Goal: Check status: Check status

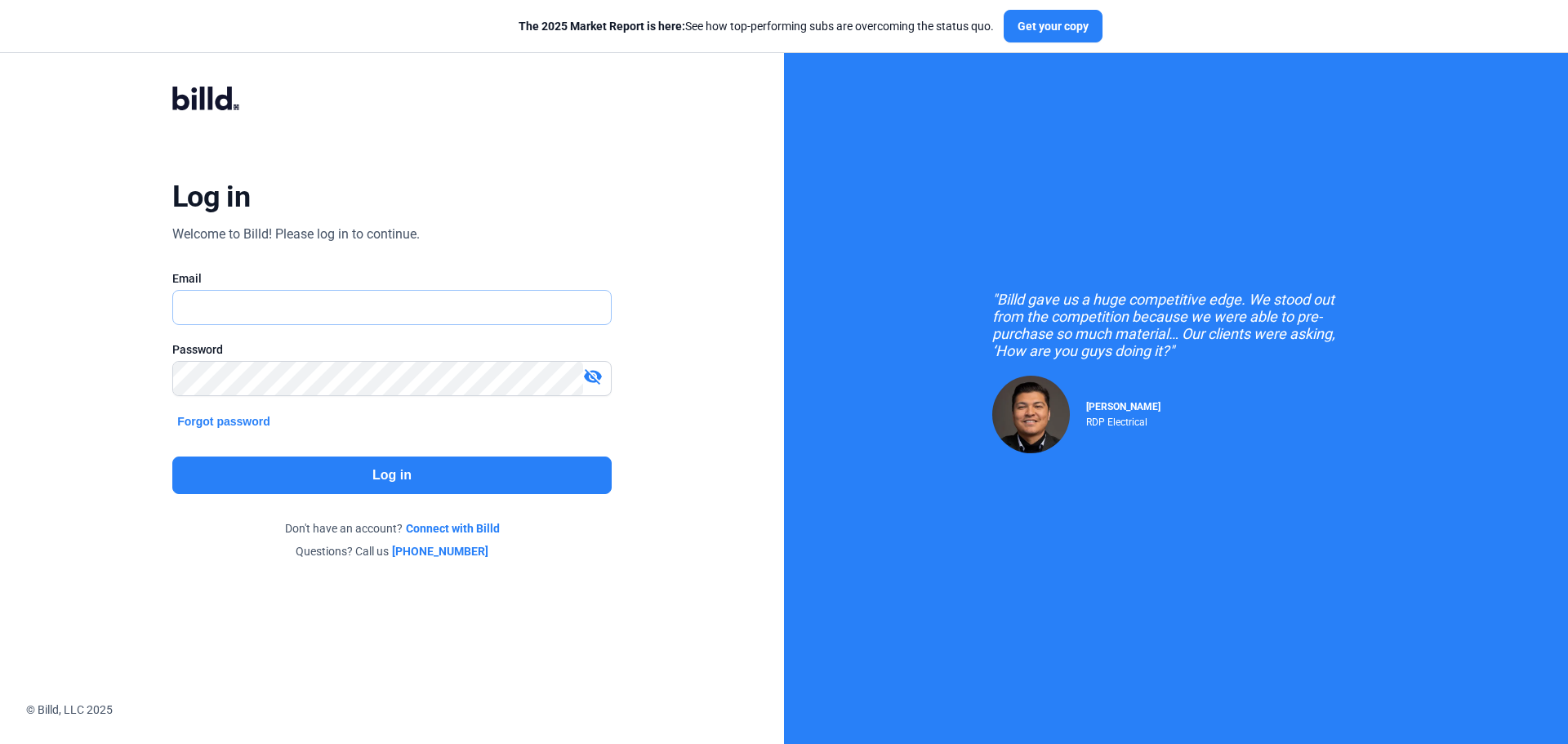
type input "[PERSON_NAME][EMAIL_ADDRESS][DOMAIN_NAME]"
click at [410, 488] on button "Log in" at bounding box center [392, 475] width 440 height 37
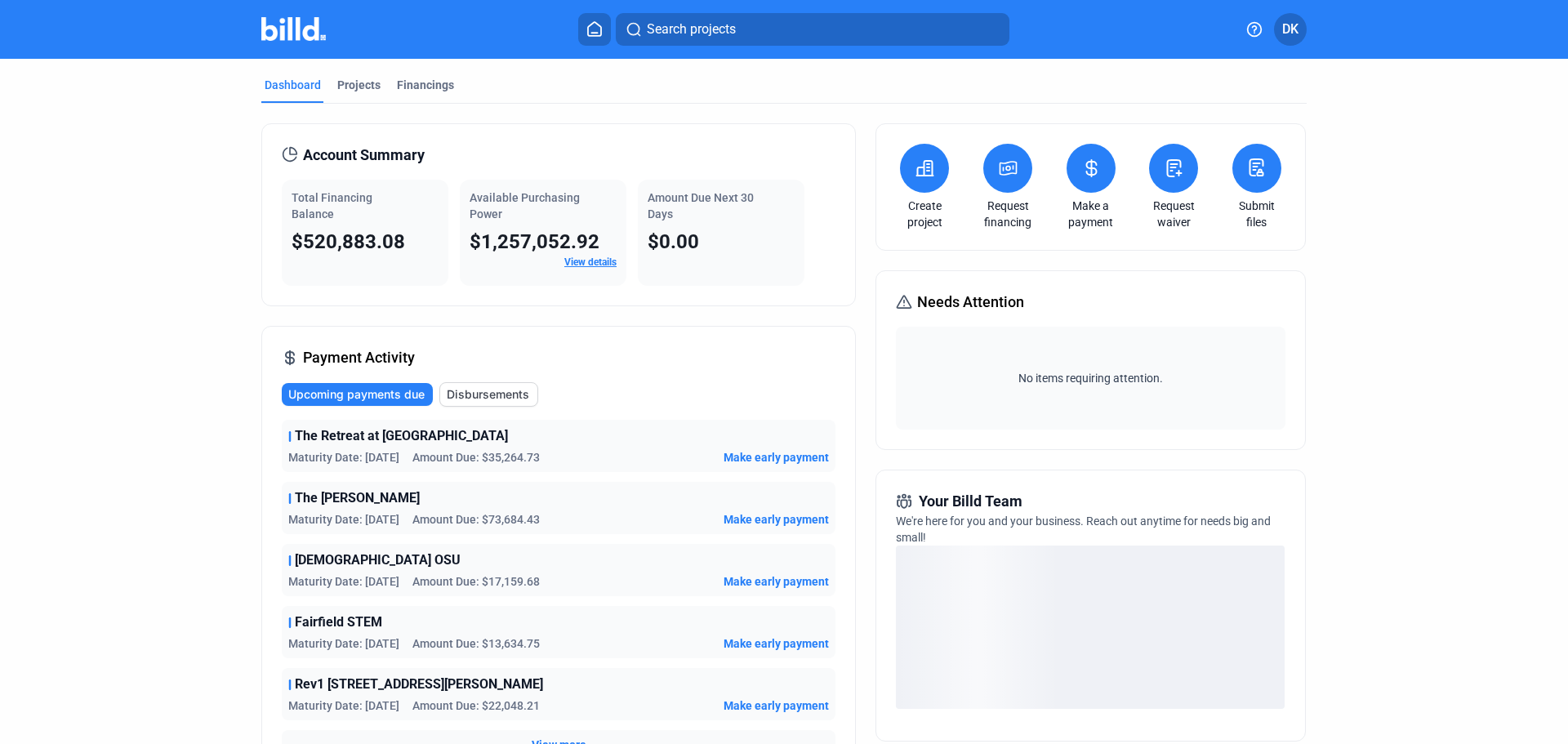
click at [1090, 194] on div "Make a payment" at bounding box center [1092, 187] width 57 height 87
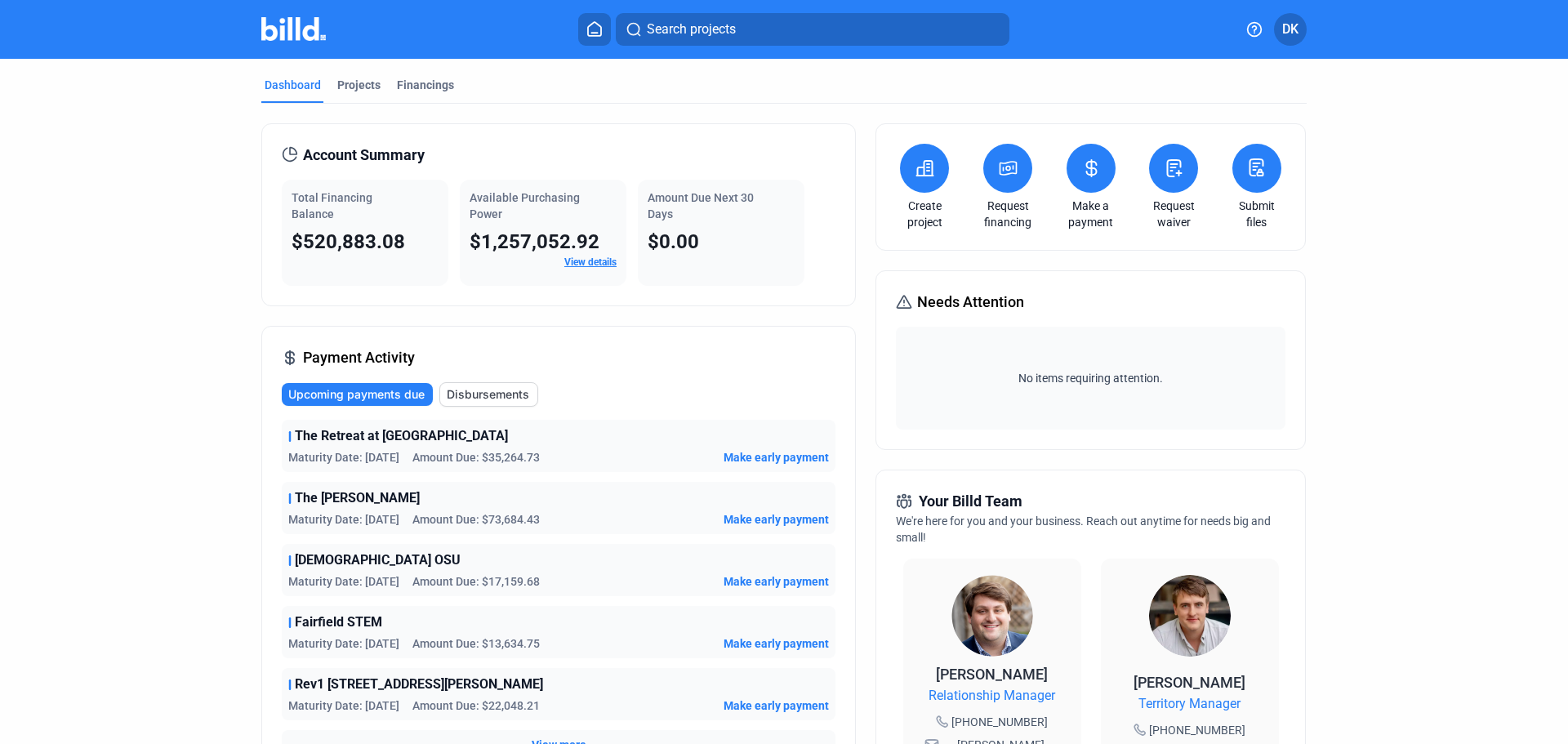
click at [1089, 185] on button at bounding box center [1091, 168] width 49 height 49
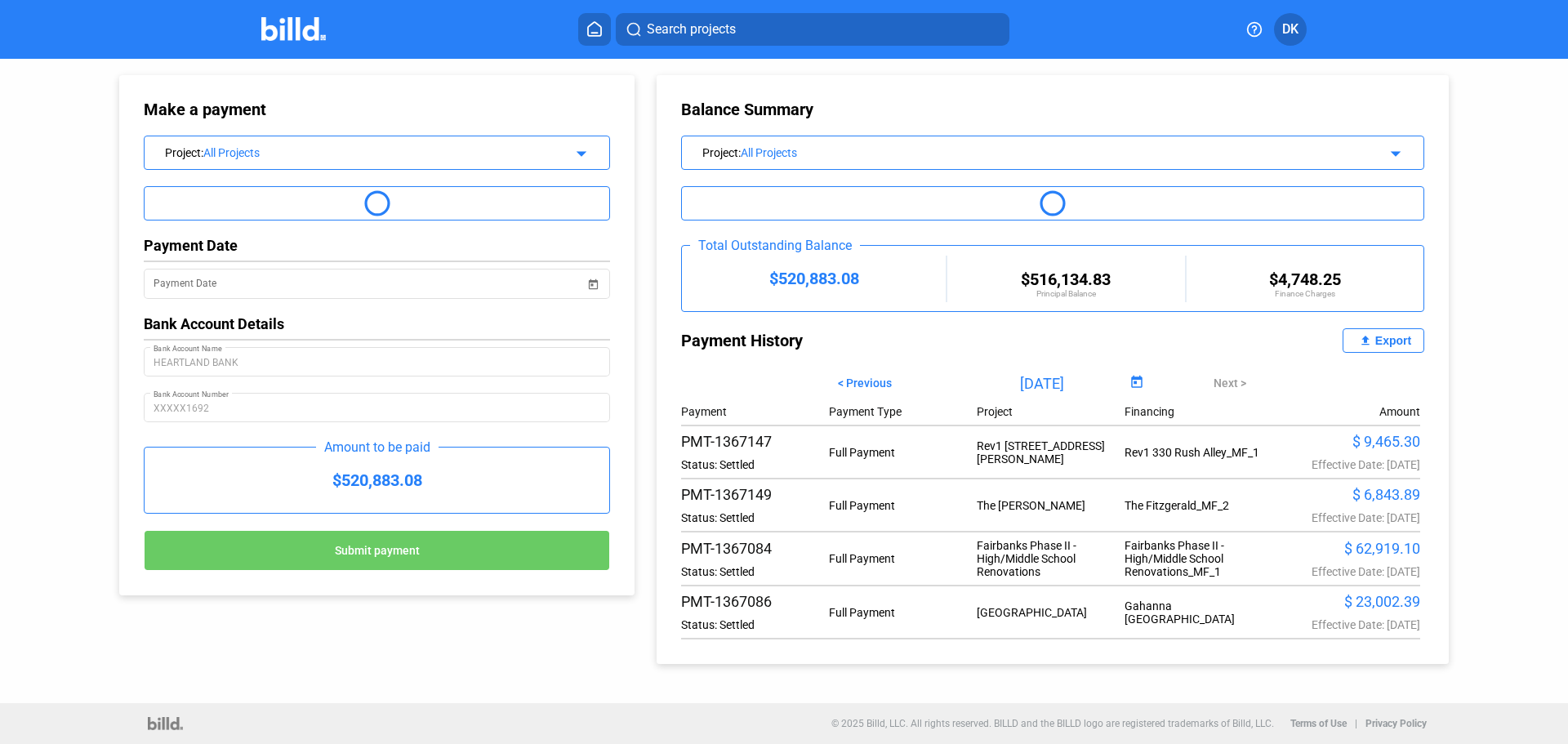
click at [1133, 382] on span "Open calendar" at bounding box center [1137, 382] width 39 height 39
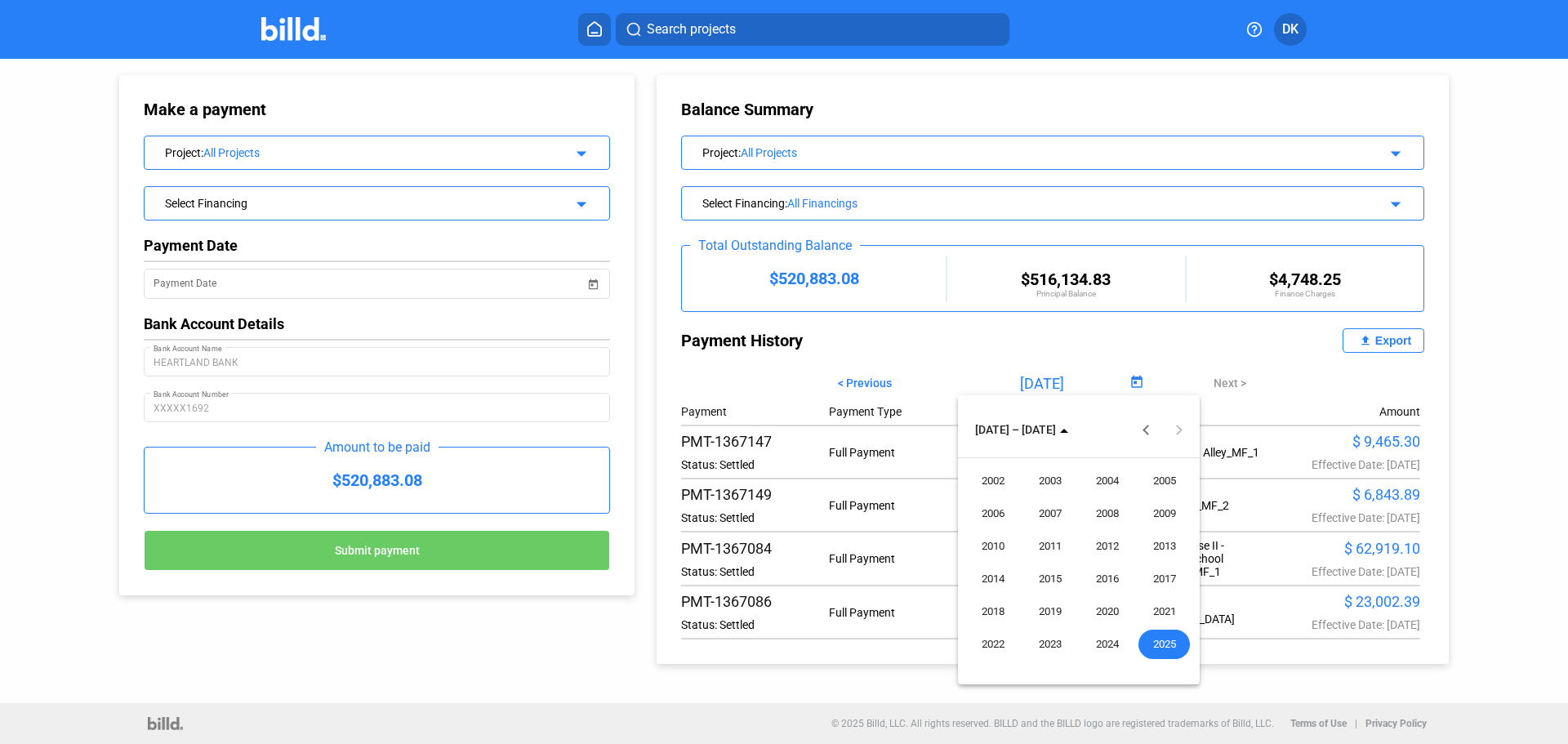
click at [1173, 642] on span "2025" at bounding box center [1164, 645] width 51 height 30
click at [993, 576] on span "SEP" at bounding box center [993, 579] width 51 height 30
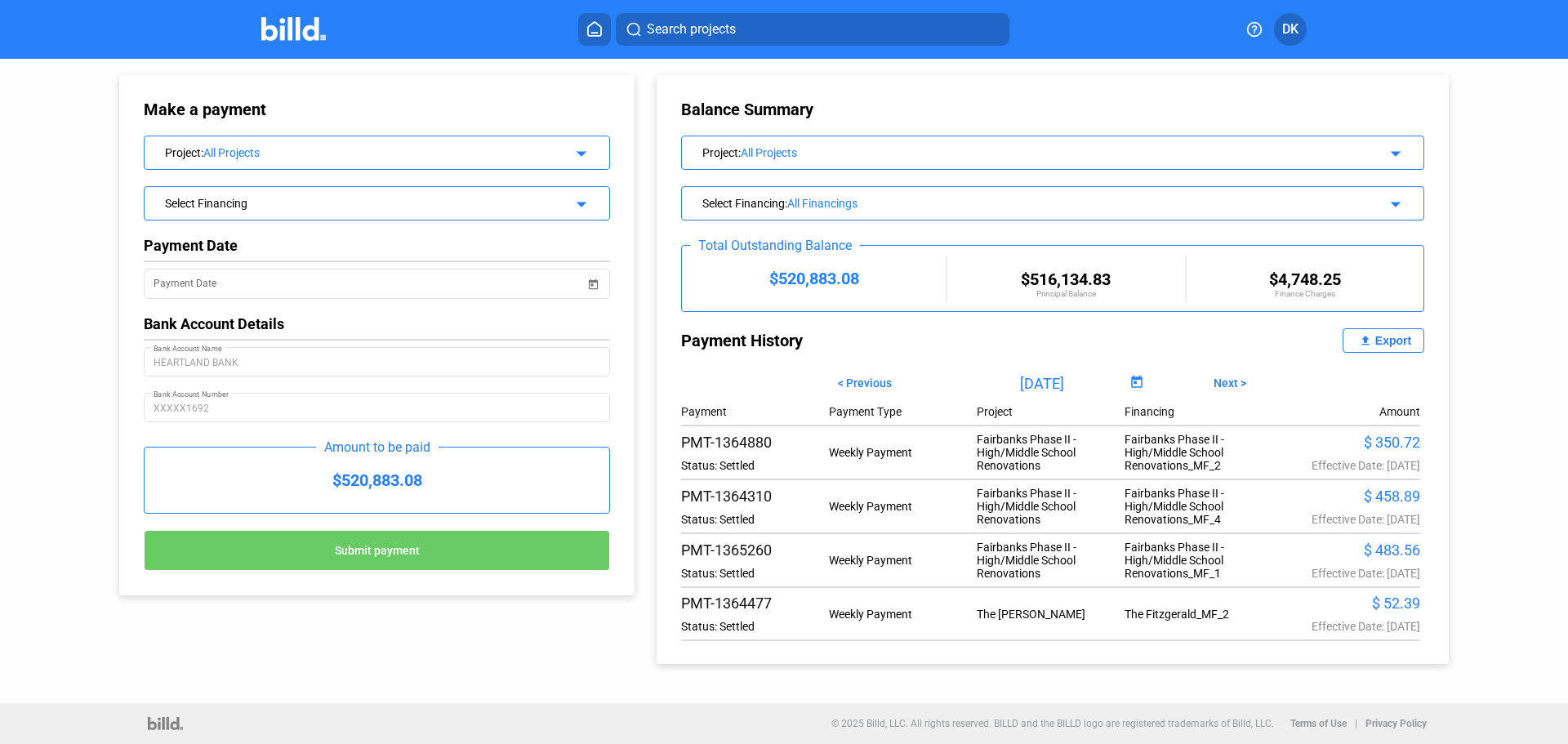
scroll to position [245, 0]
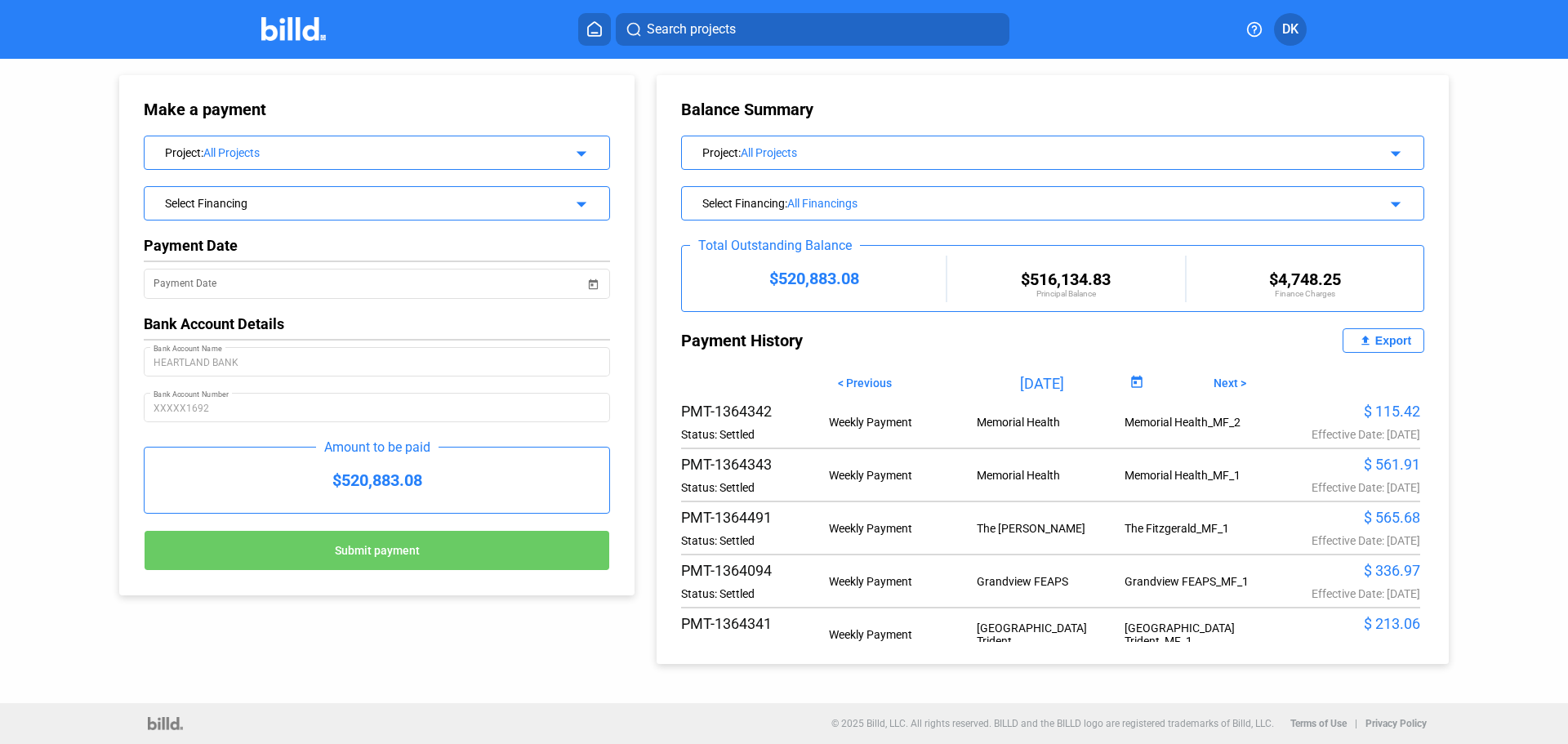
click at [1128, 383] on span "Open calendar" at bounding box center [1137, 382] width 39 height 39
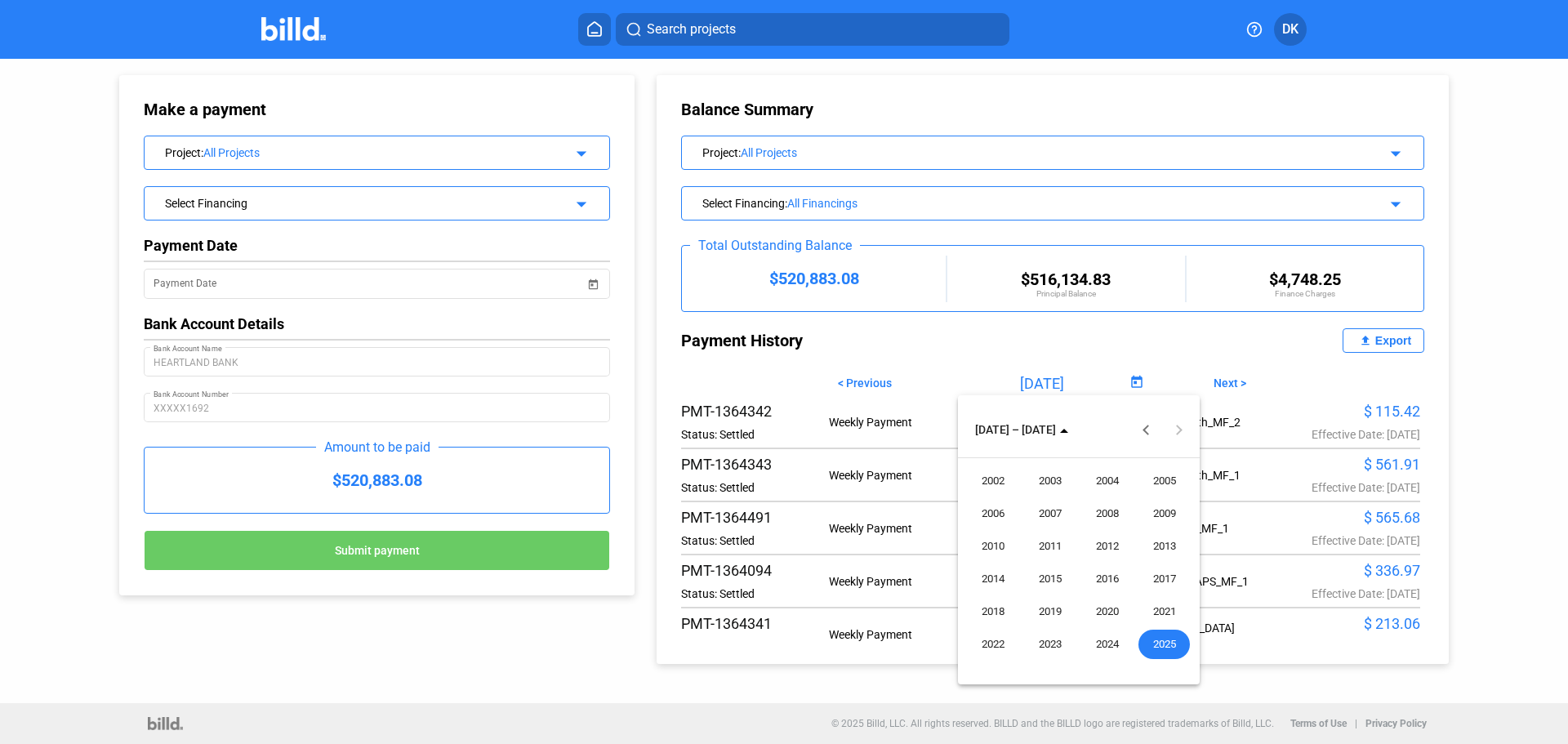
click at [1162, 646] on span "2025" at bounding box center [1164, 645] width 51 height 30
click at [1053, 579] on span "OCT" at bounding box center [1049, 579] width 51 height 30
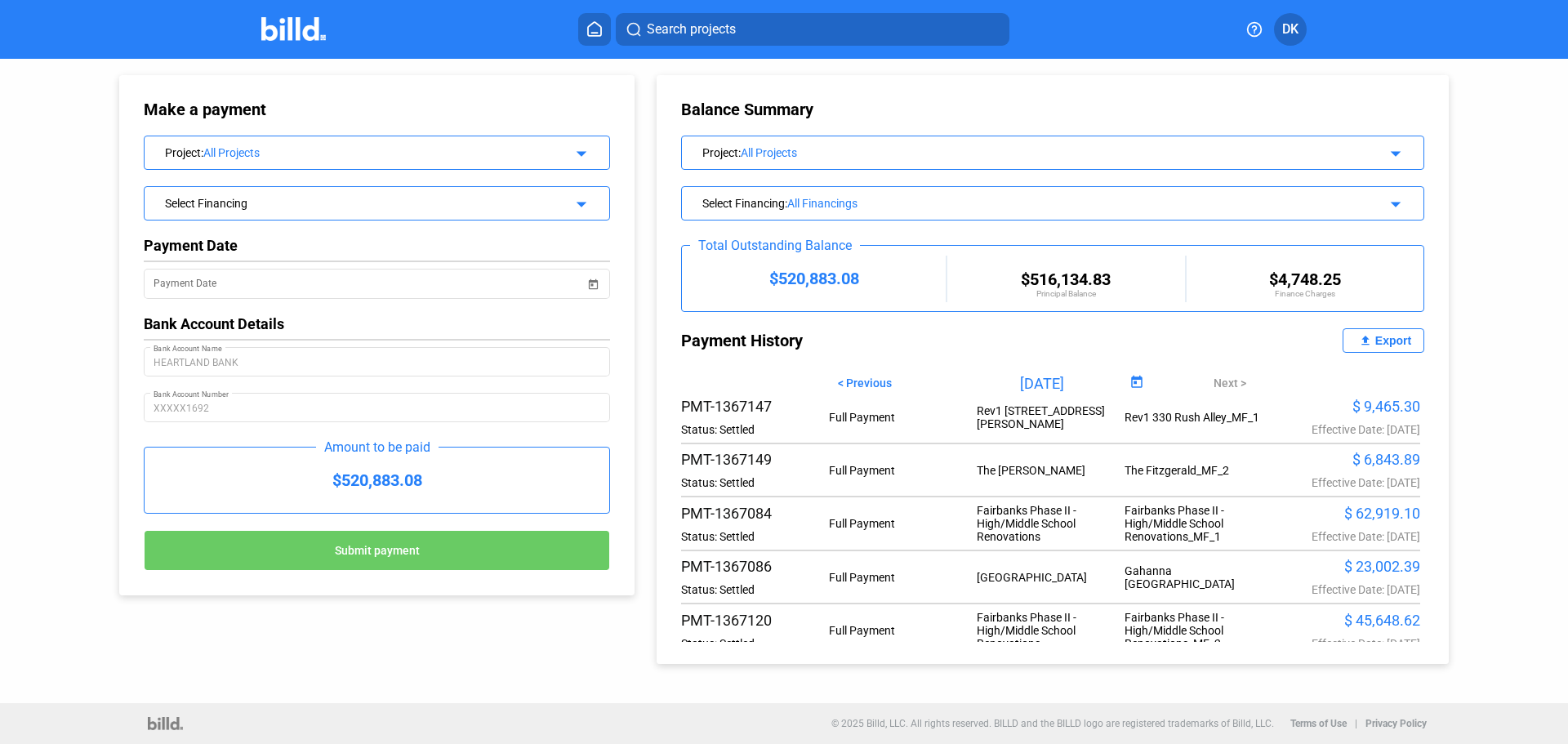
scroll to position [0, 0]
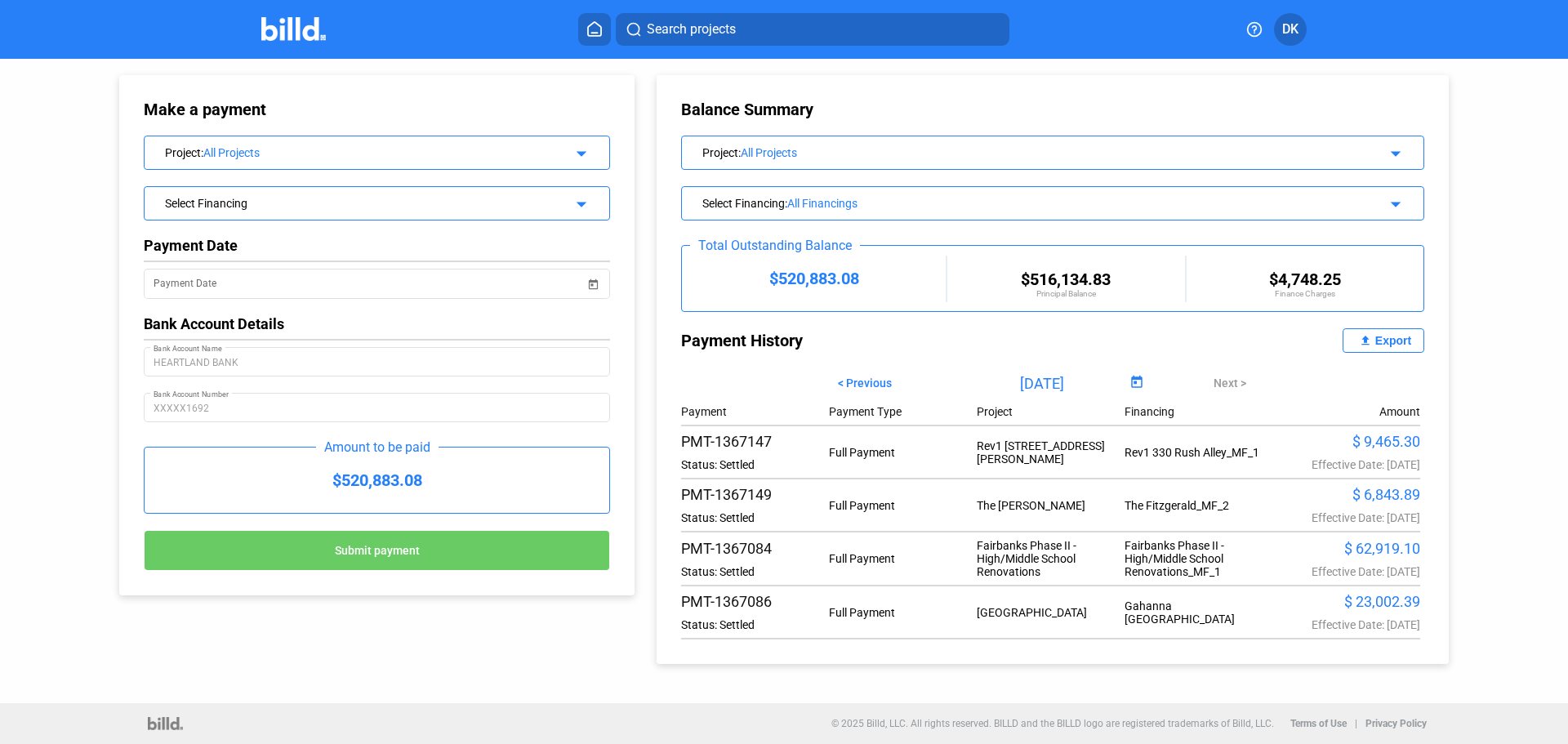
click at [1133, 378] on span "Open calendar" at bounding box center [1137, 382] width 39 height 39
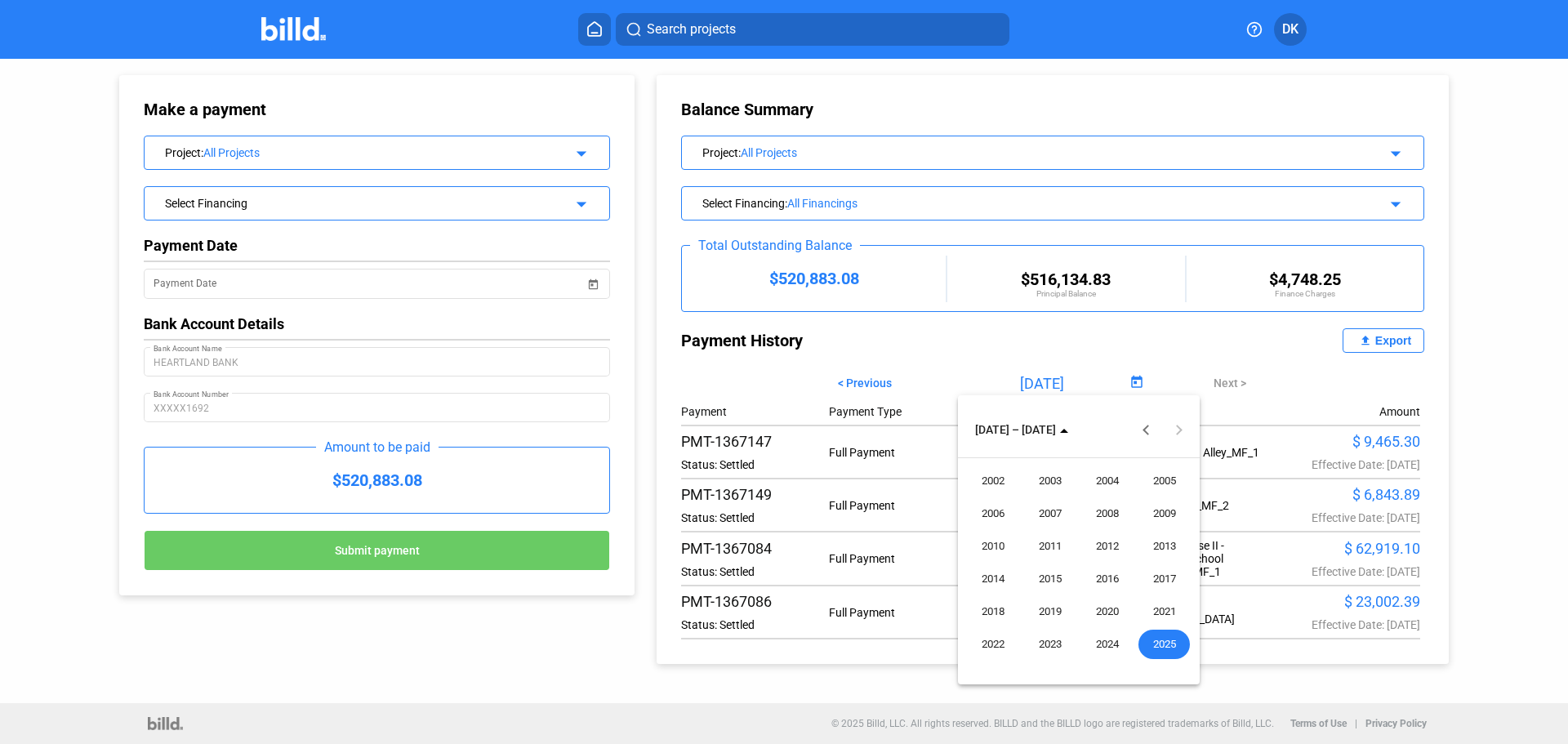
click at [1163, 634] on span "2025" at bounding box center [1164, 645] width 51 height 30
click at [984, 581] on span "SEP" at bounding box center [993, 579] width 51 height 30
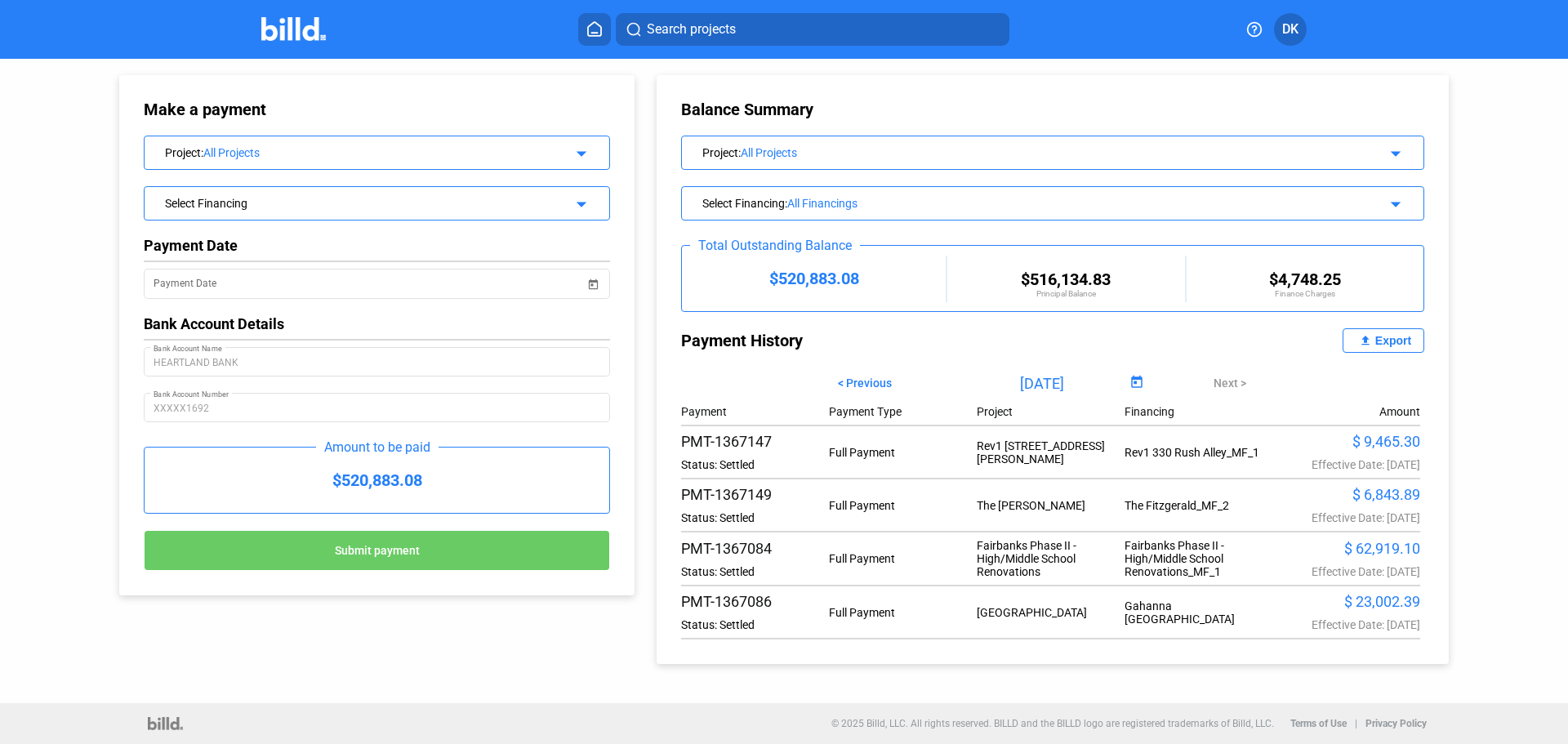
type input "[DATE]"
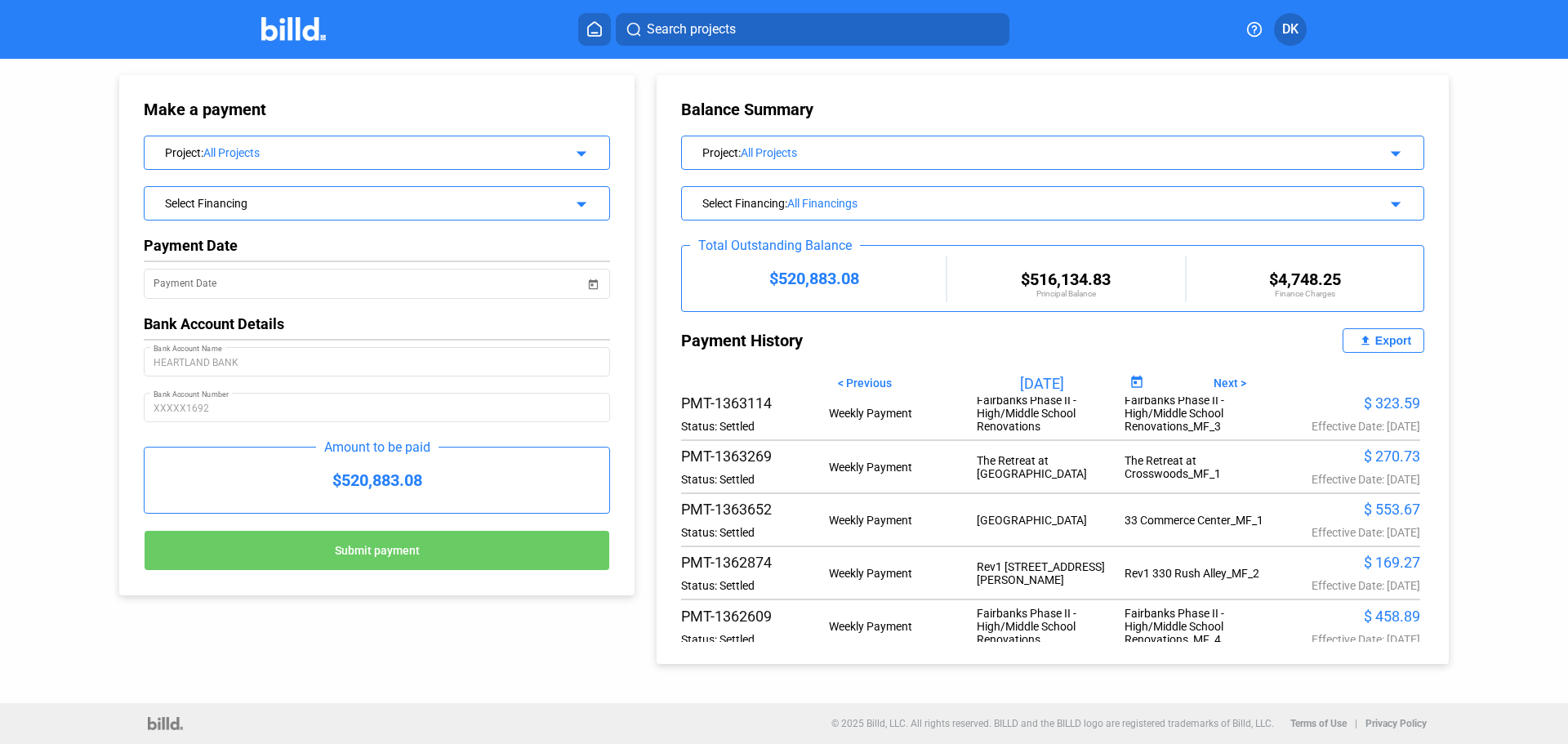
scroll to position [1879, 0]
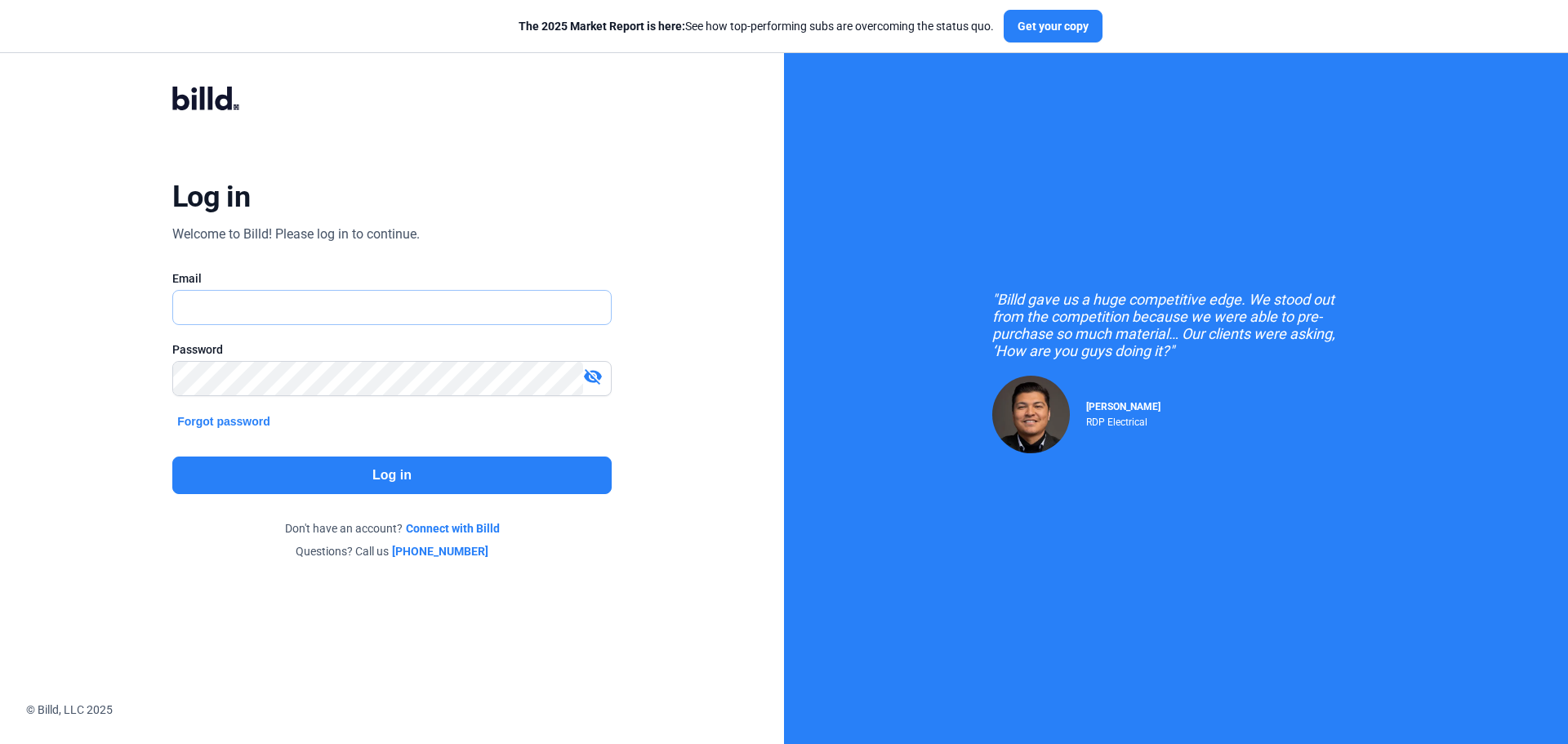
type input "[PERSON_NAME][EMAIL_ADDRESS][DOMAIN_NAME]"
click at [434, 479] on button "Log in" at bounding box center [392, 475] width 440 height 37
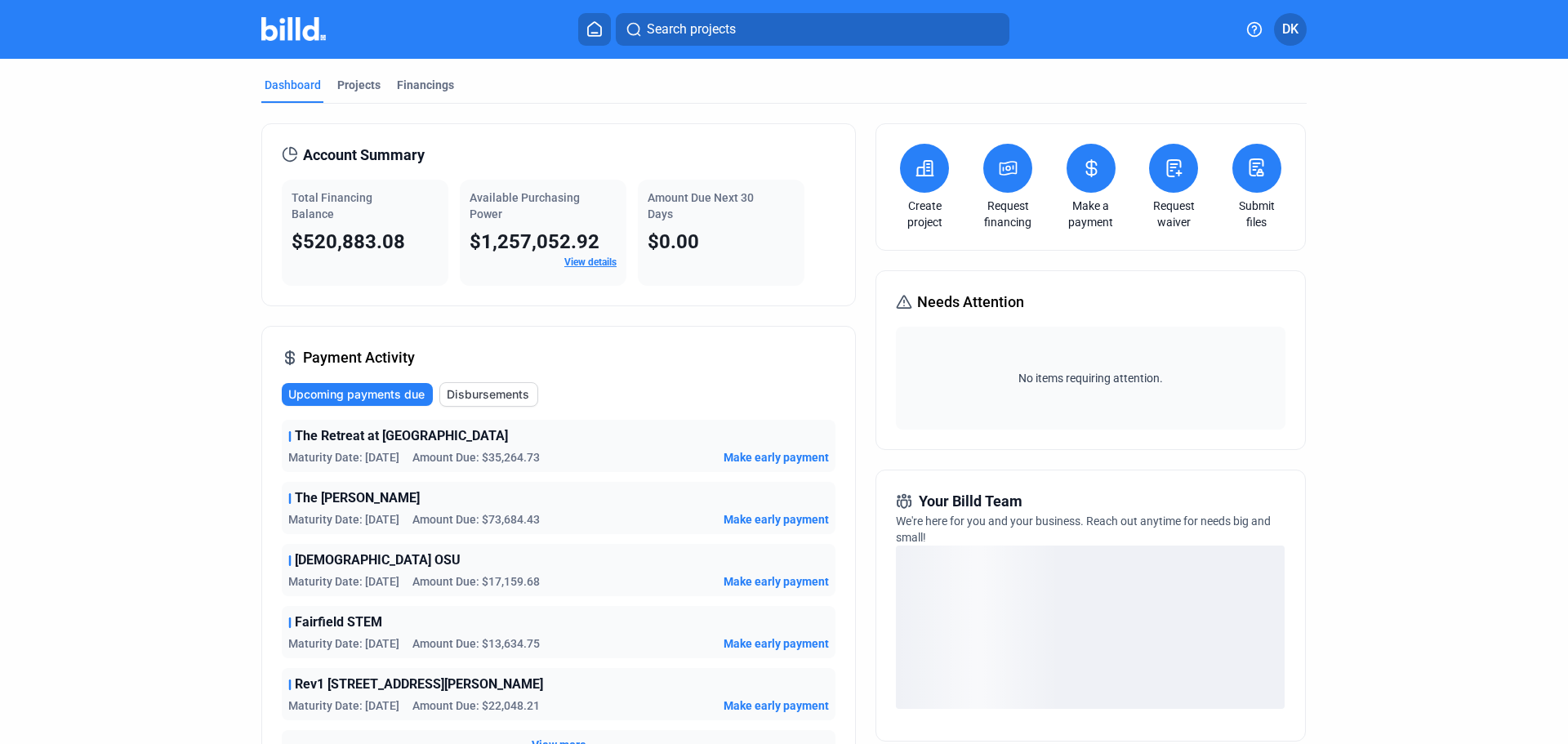
click at [1079, 183] on button at bounding box center [1091, 168] width 49 height 49
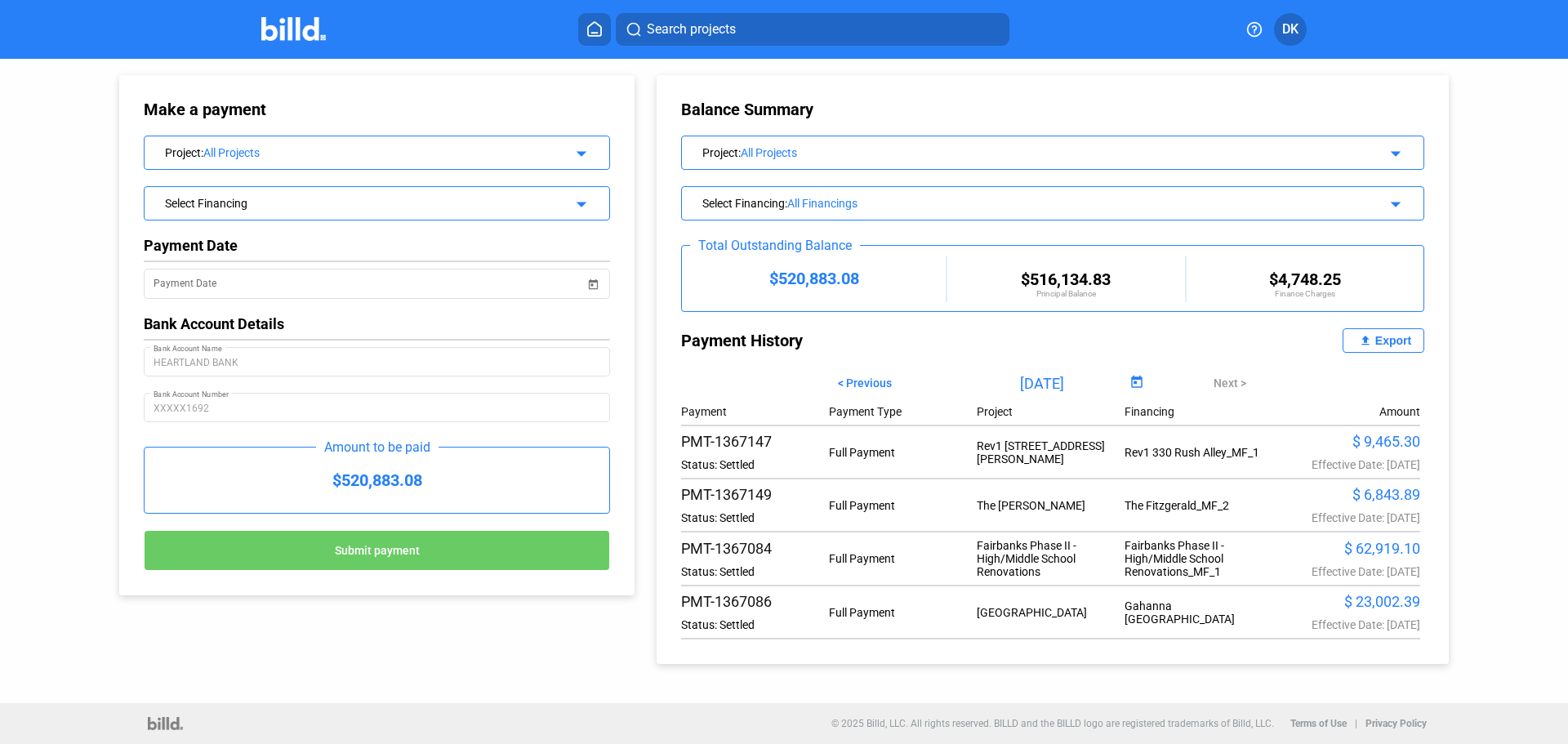
click at [274, 33] on img at bounding box center [294, 29] width 64 height 23
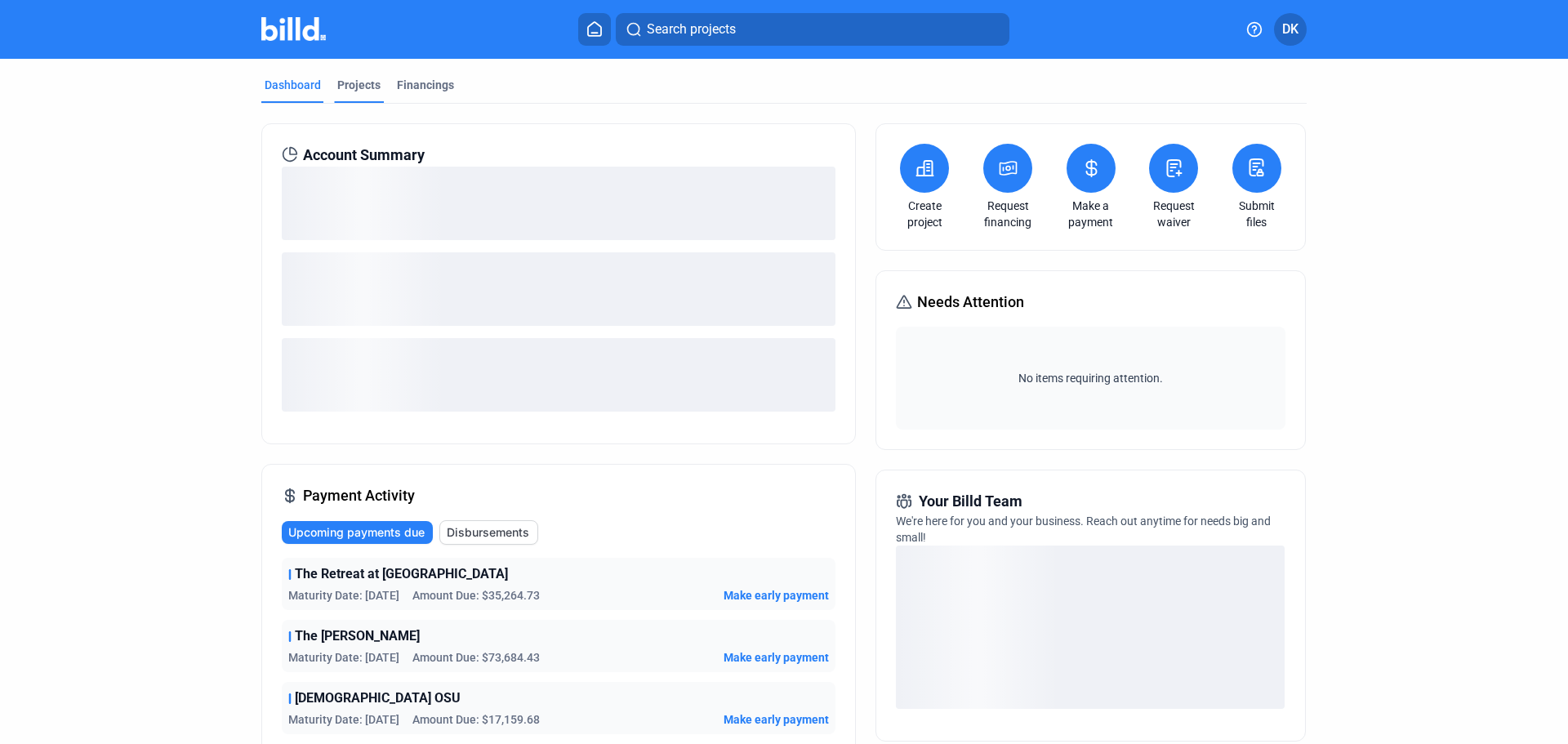
click at [338, 88] on div "Projects" at bounding box center [359, 84] width 43 height 17
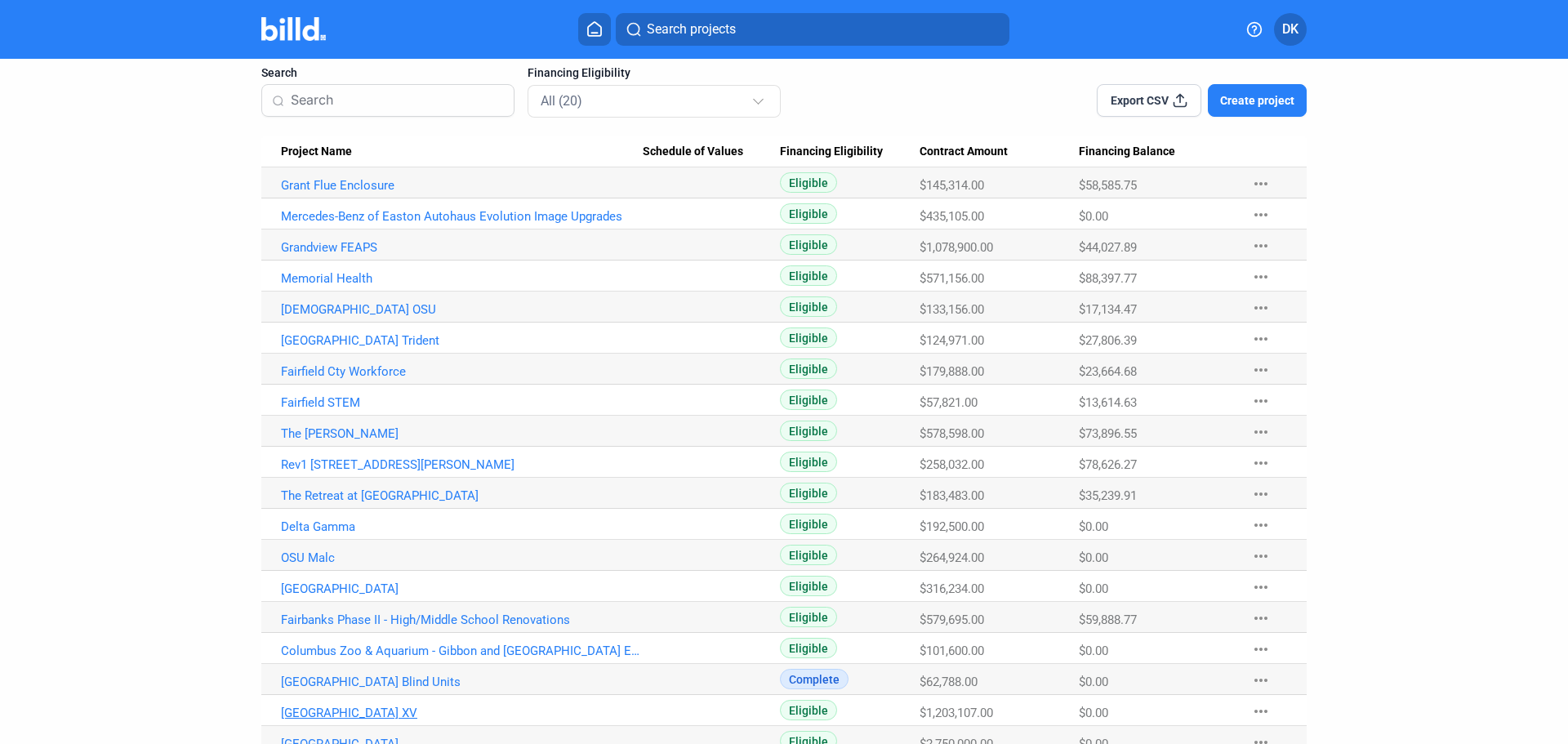
scroll to position [191, 0]
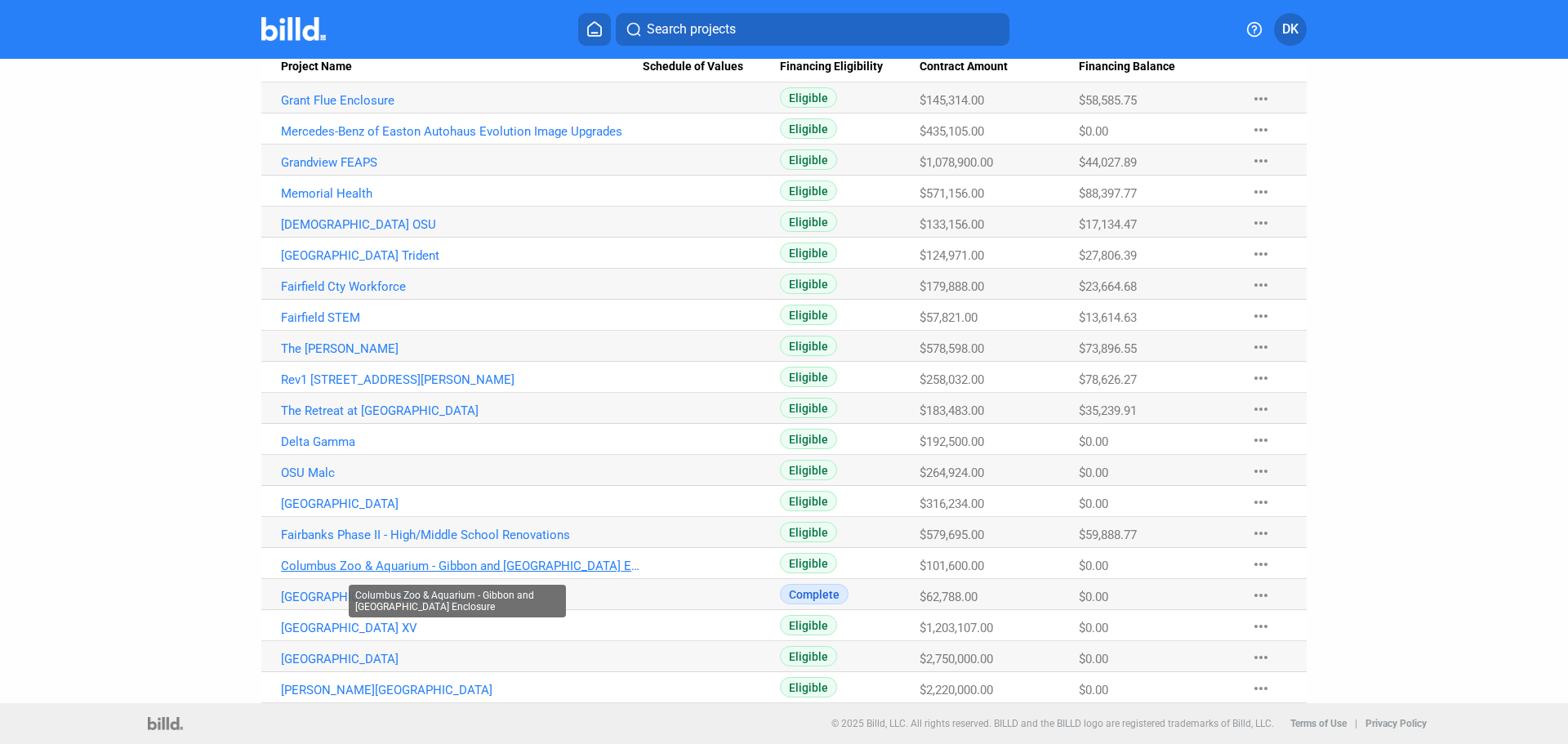
click at [474, 559] on link "Columbus Zoo & Aquarium - Gibbon and [GEOGRAPHIC_DATA] Enclosure" at bounding box center [462, 566] width 362 height 15
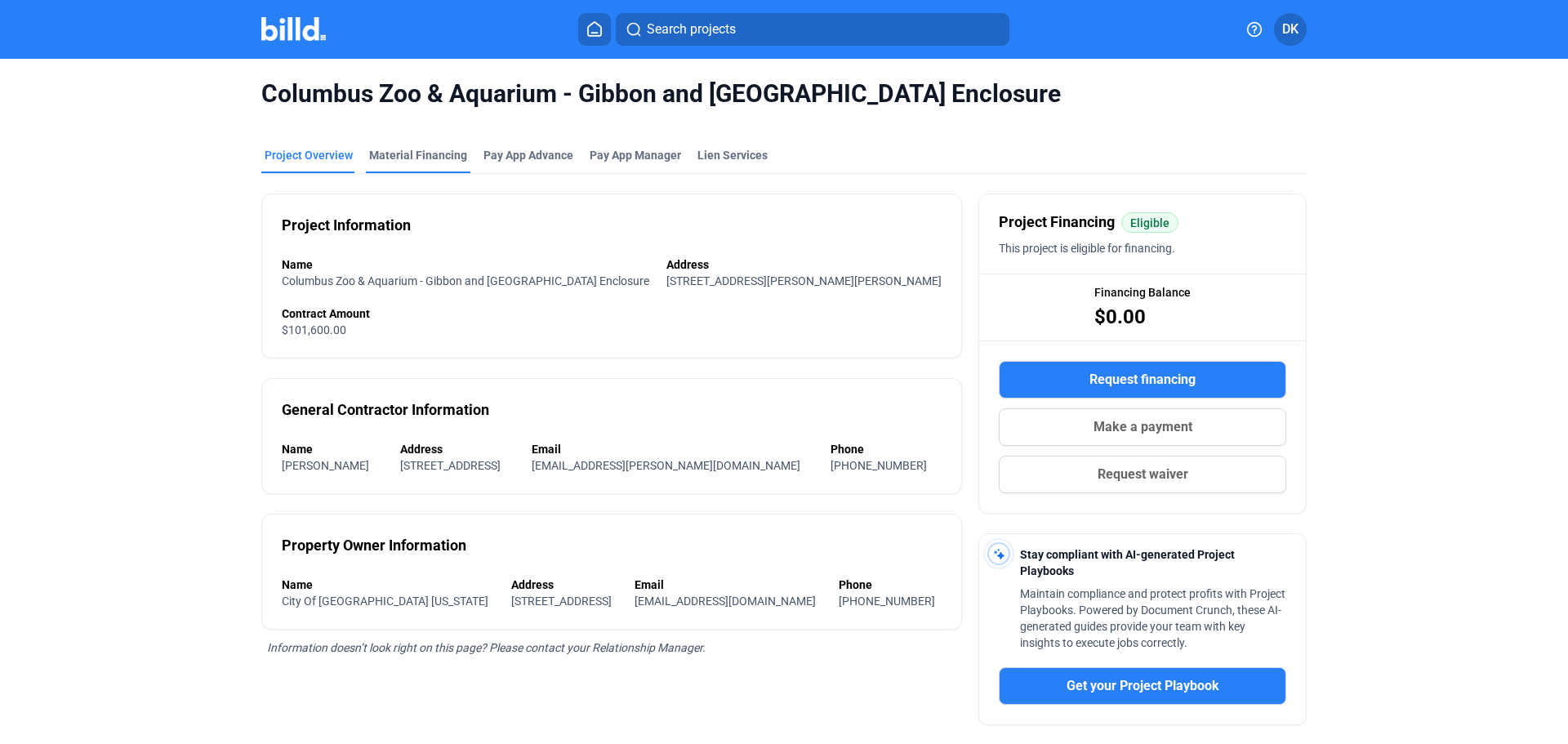
click at [441, 159] on div "Material Financing" at bounding box center [418, 155] width 98 height 17
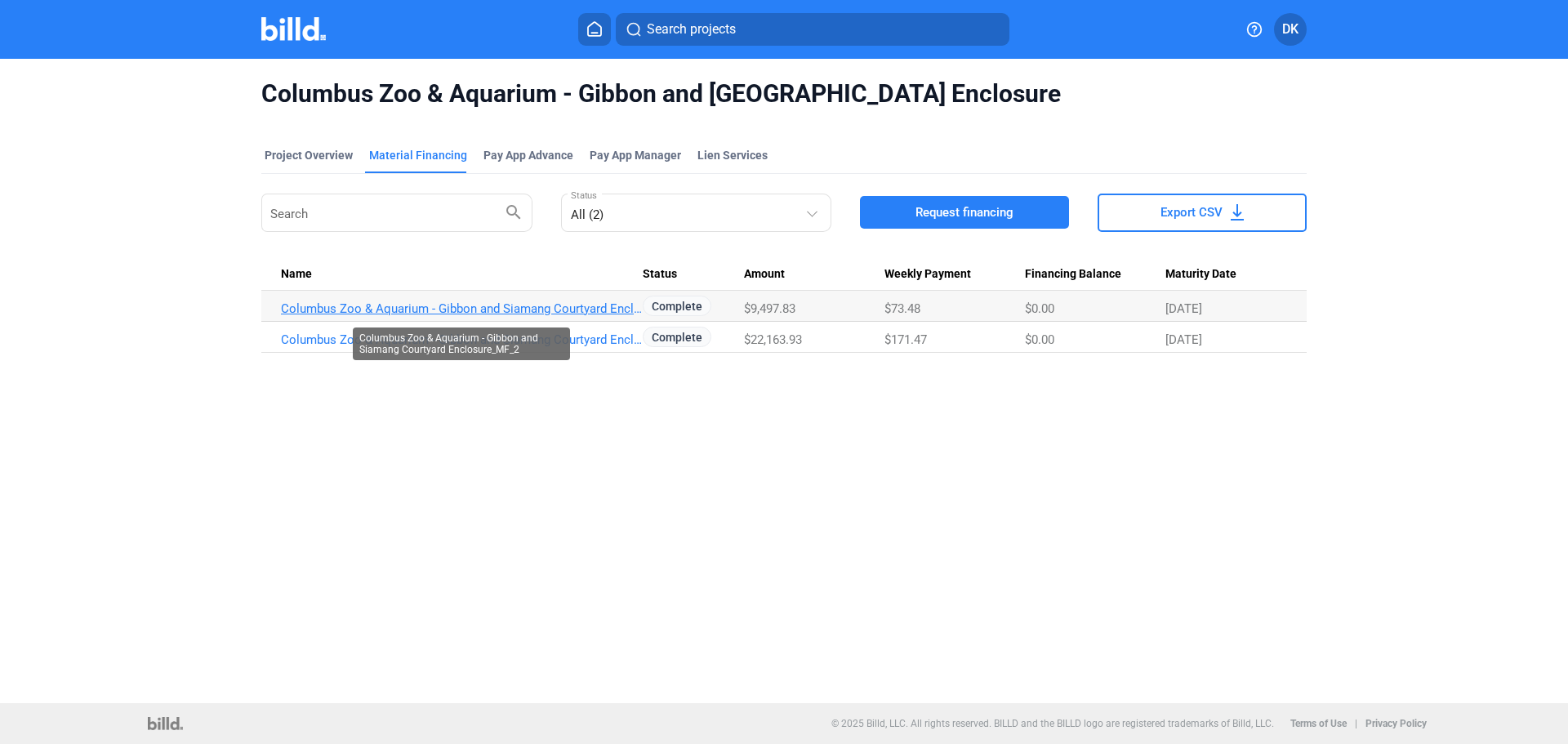
click at [434, 310] on link "Columbus Zoo & Aquarium - Gibbon and Siamang Courtyard Enclosure_MF_2" at bounding box center [462, 309] width 362 height 15
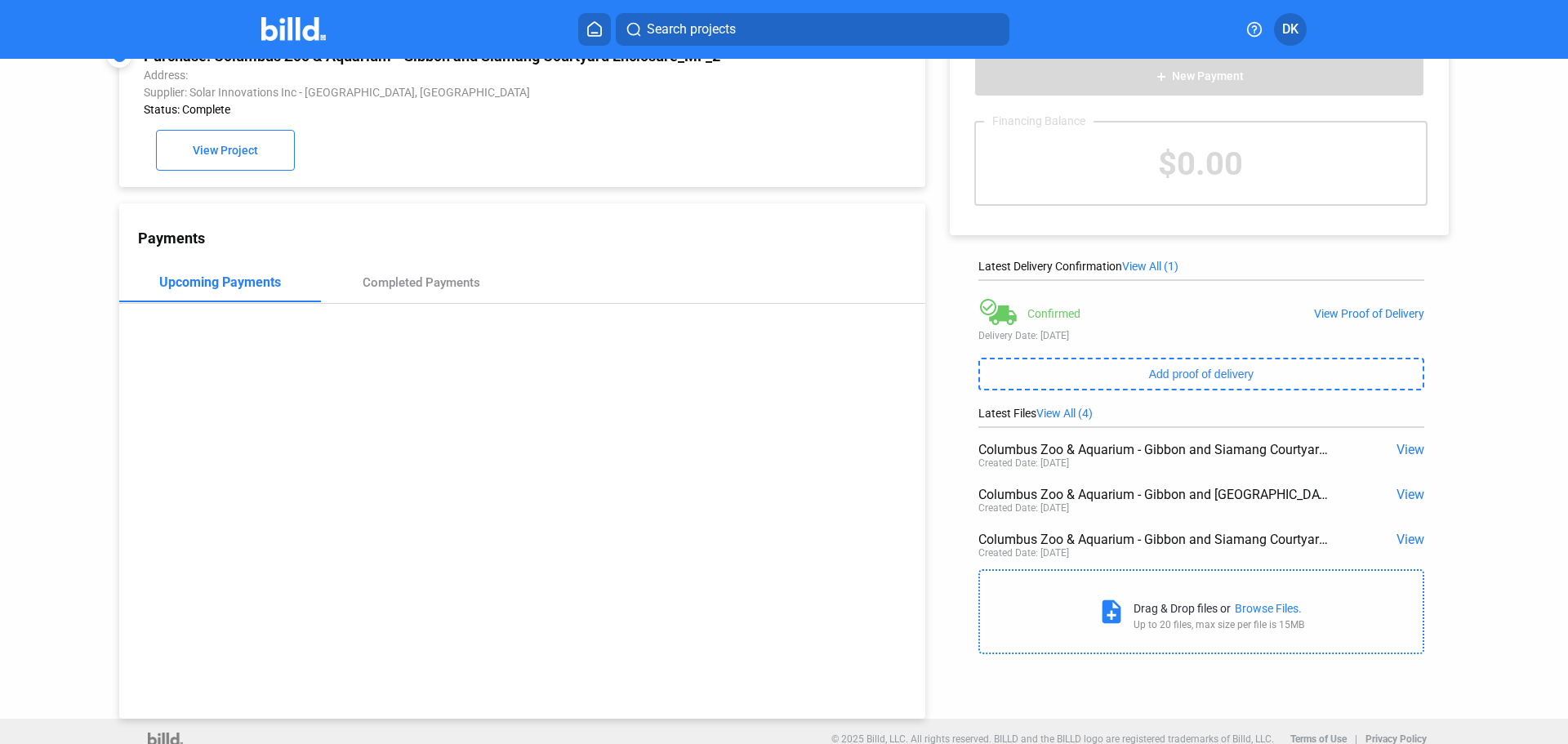
scroll to position [63, 0]
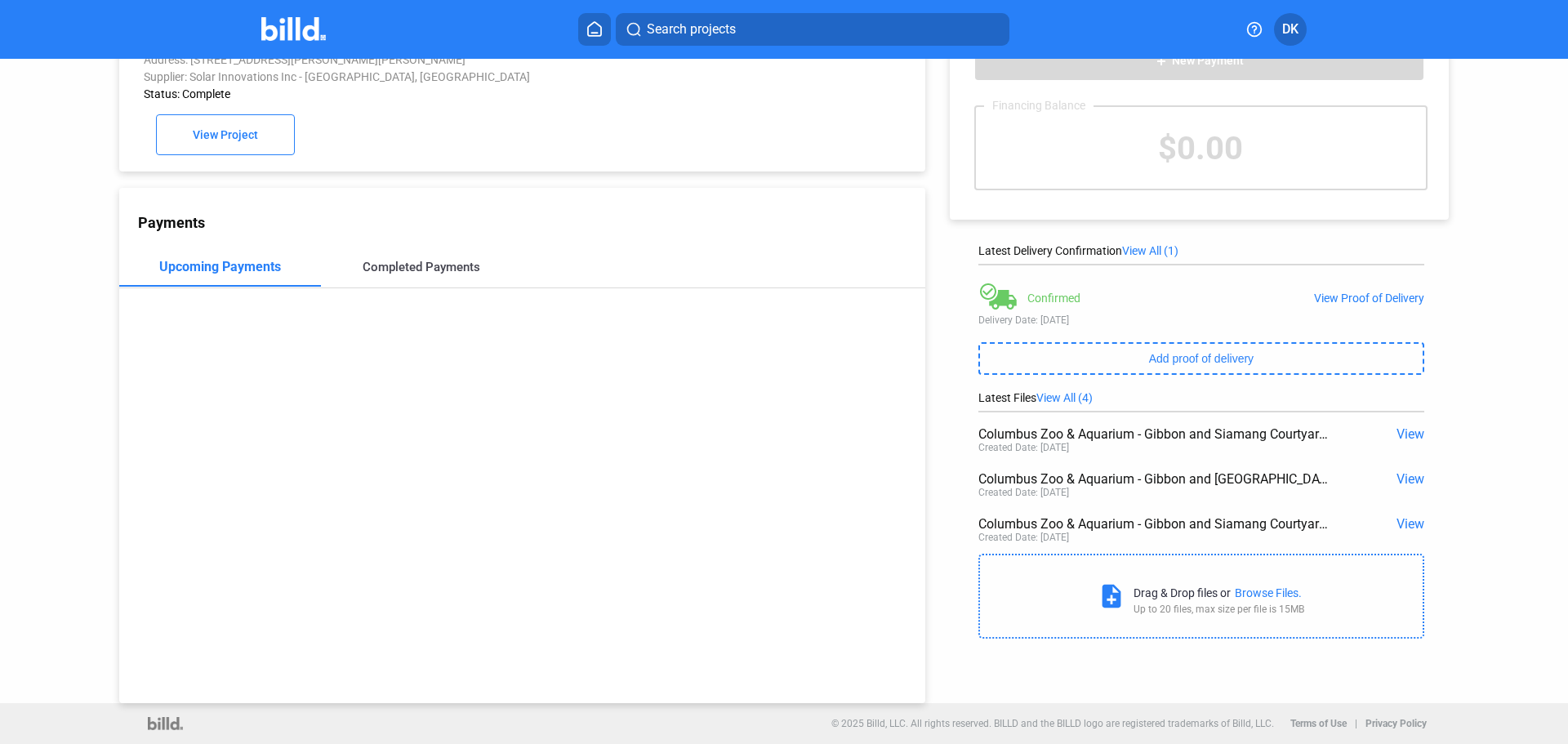
click at [445, 265] on div "Completed Payments" at bounding box center [421, 267] width 117 height 15
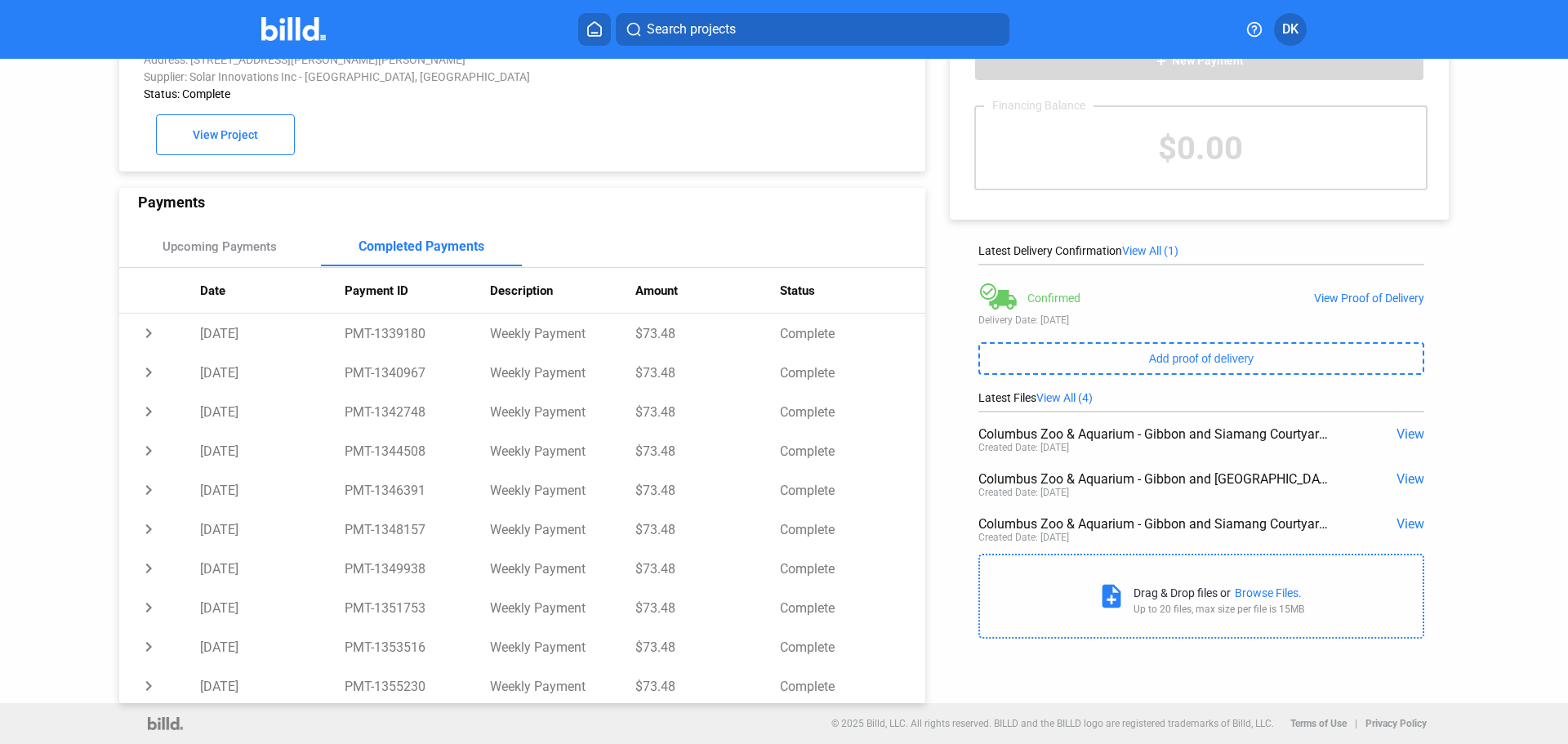
scroll to position [0, 0]
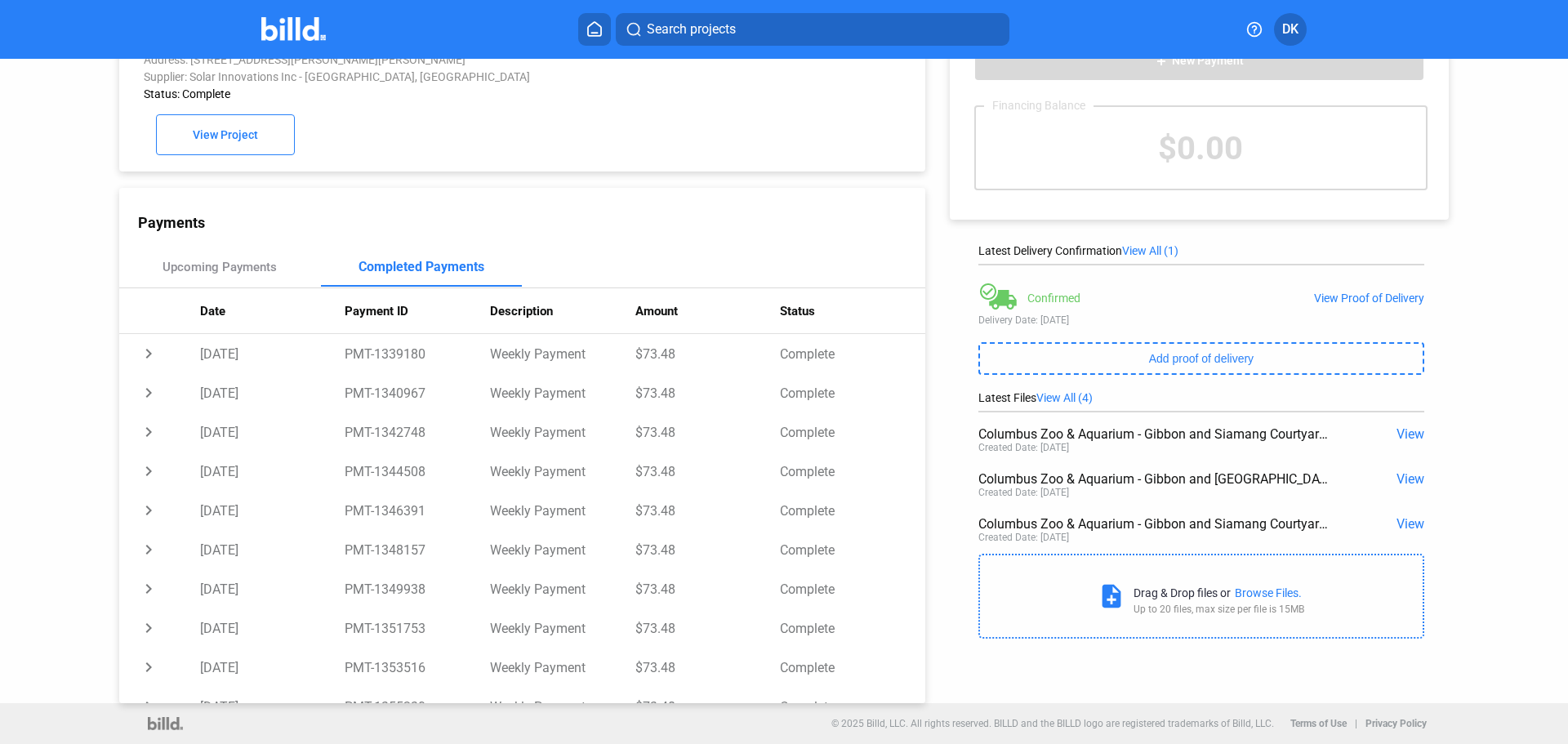
click at [269, 35] on img at bounding box center [294, 29] width 64 height 23
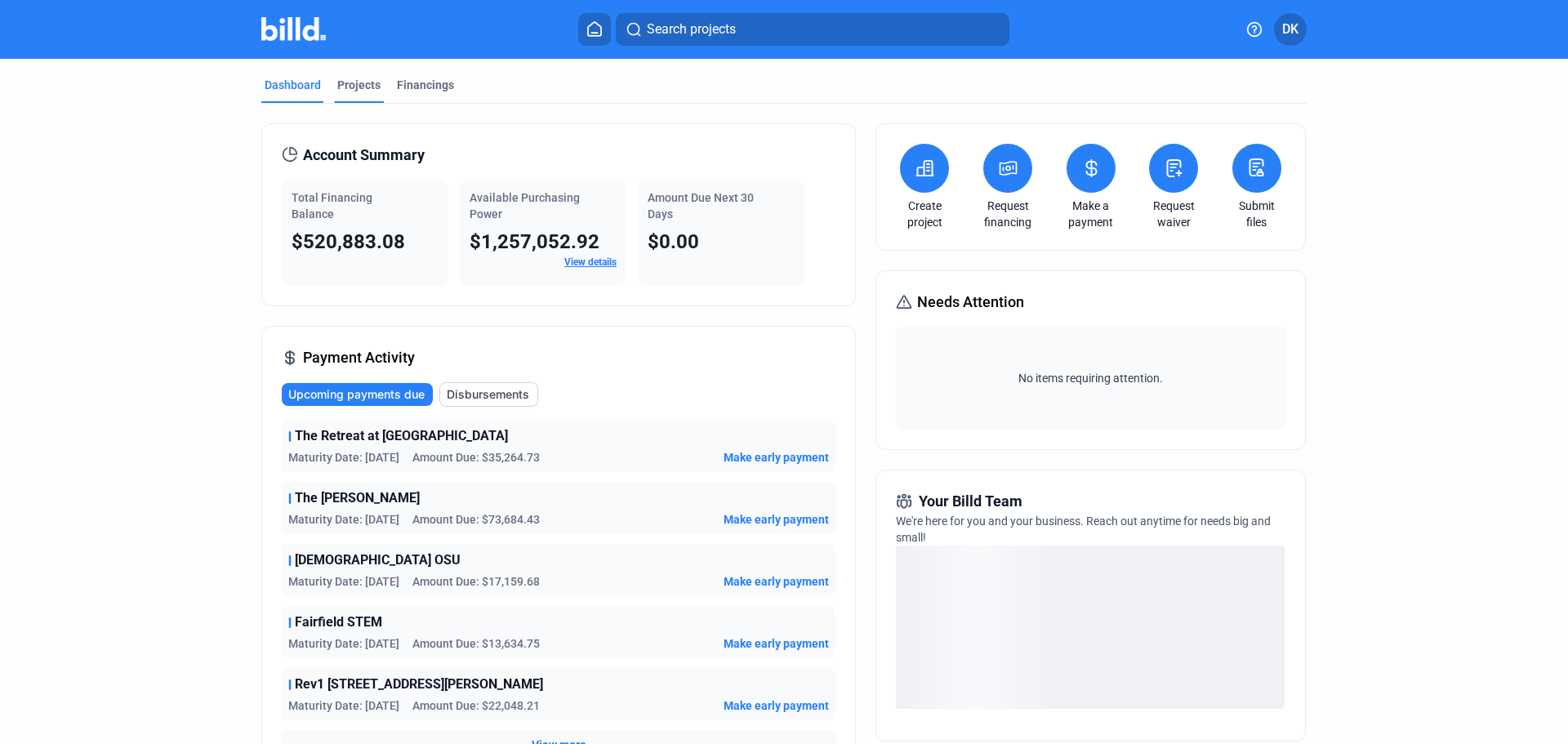
click at [346, 89] on div "Projects" at bounding box center [359, 84] width 43 height 17
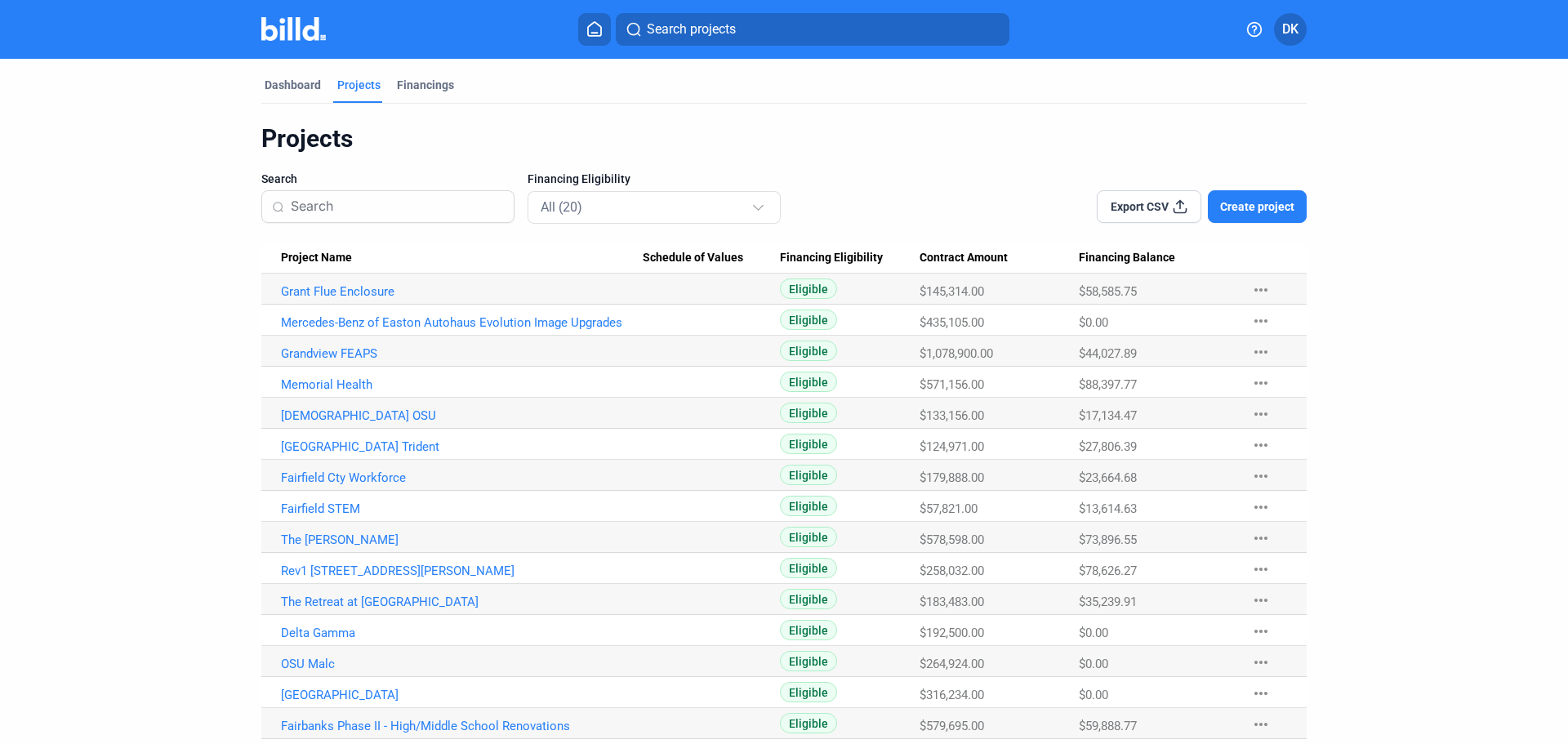
scroll to position [191, 0]
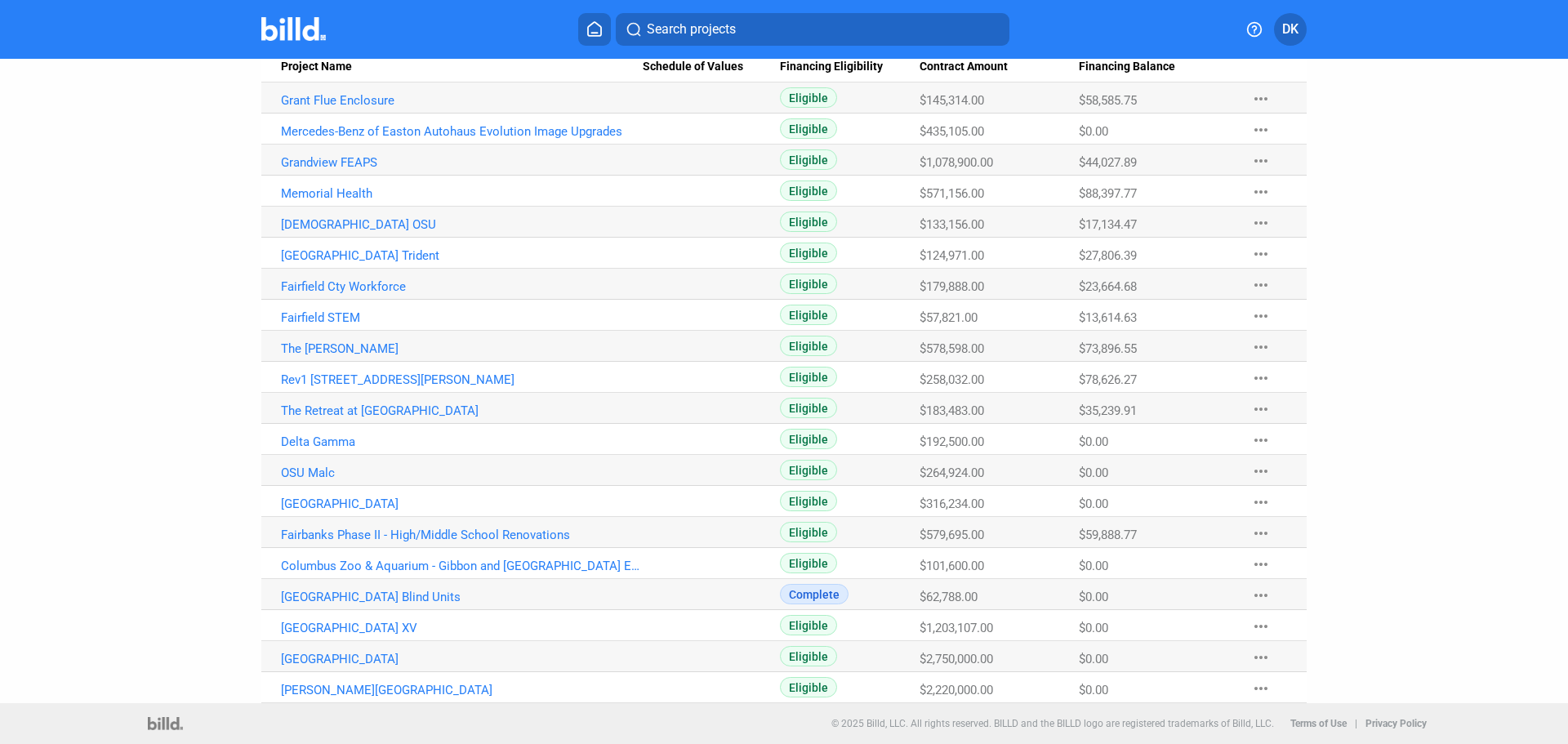
click at [394, 651] on Name "[GEOGRAPHIC_DATA]" at bounding box center [452, 657] width 382 height 31
click at [394, 657] on link "[GEOGRAPHIC_DATA]" at bounding box center [462, 659] width 362 height 15
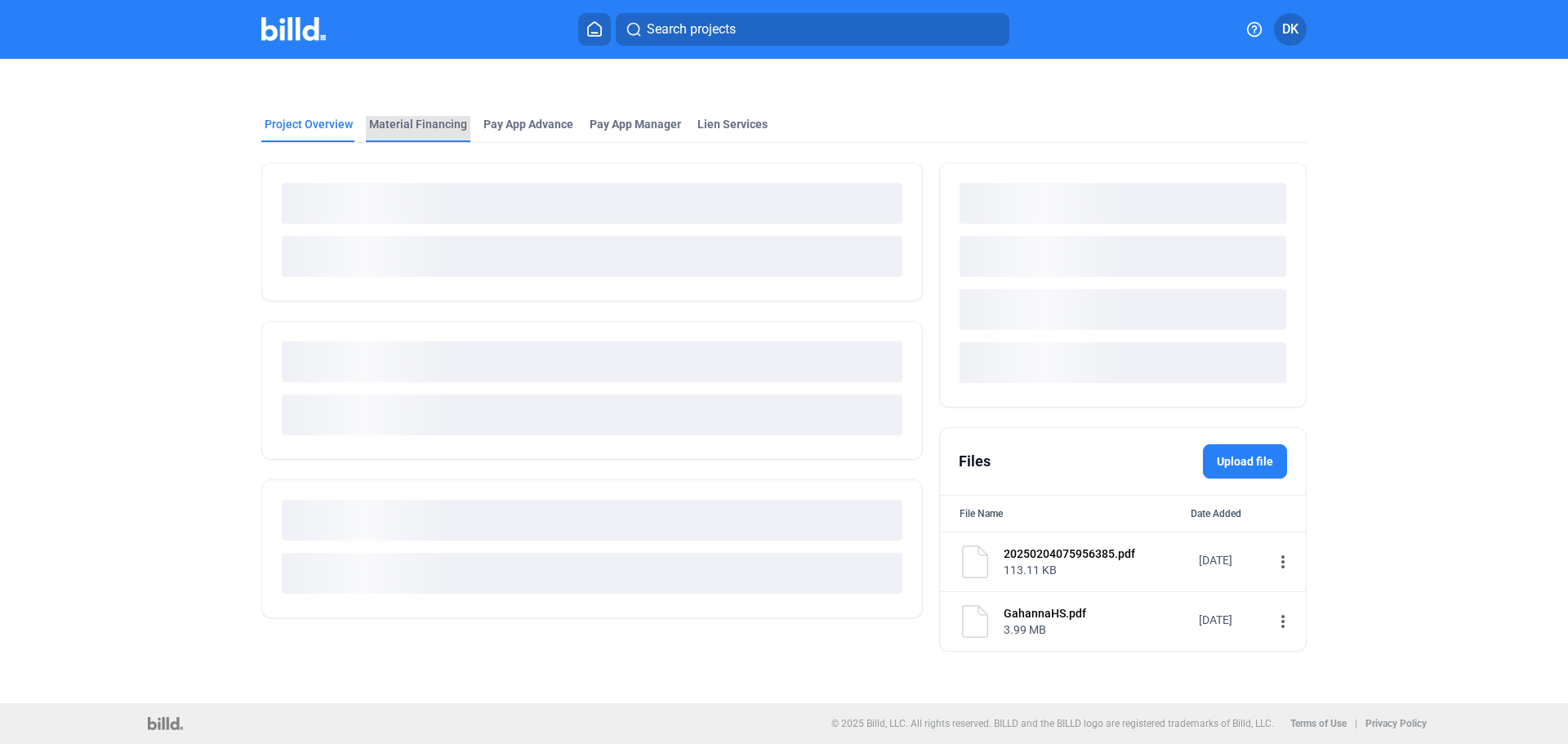
click at [433, 125] on div "Material Financing" at bounding box center [418, 123] width 98 height 17
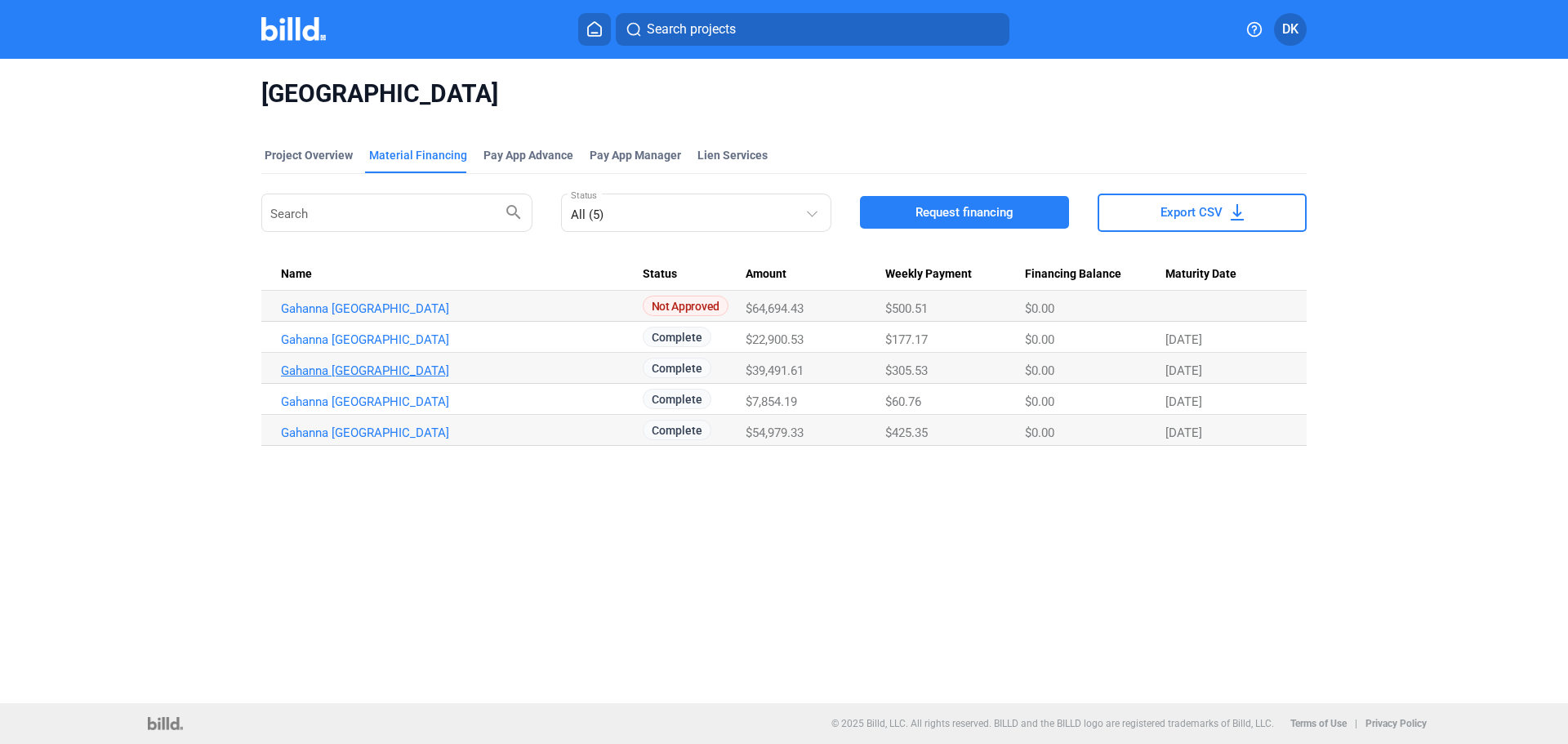
click at [385, 369] on link "Gahanna [GEOGRAPHIC_DATA]" at bounding box center [462, 370] width 362 height 15
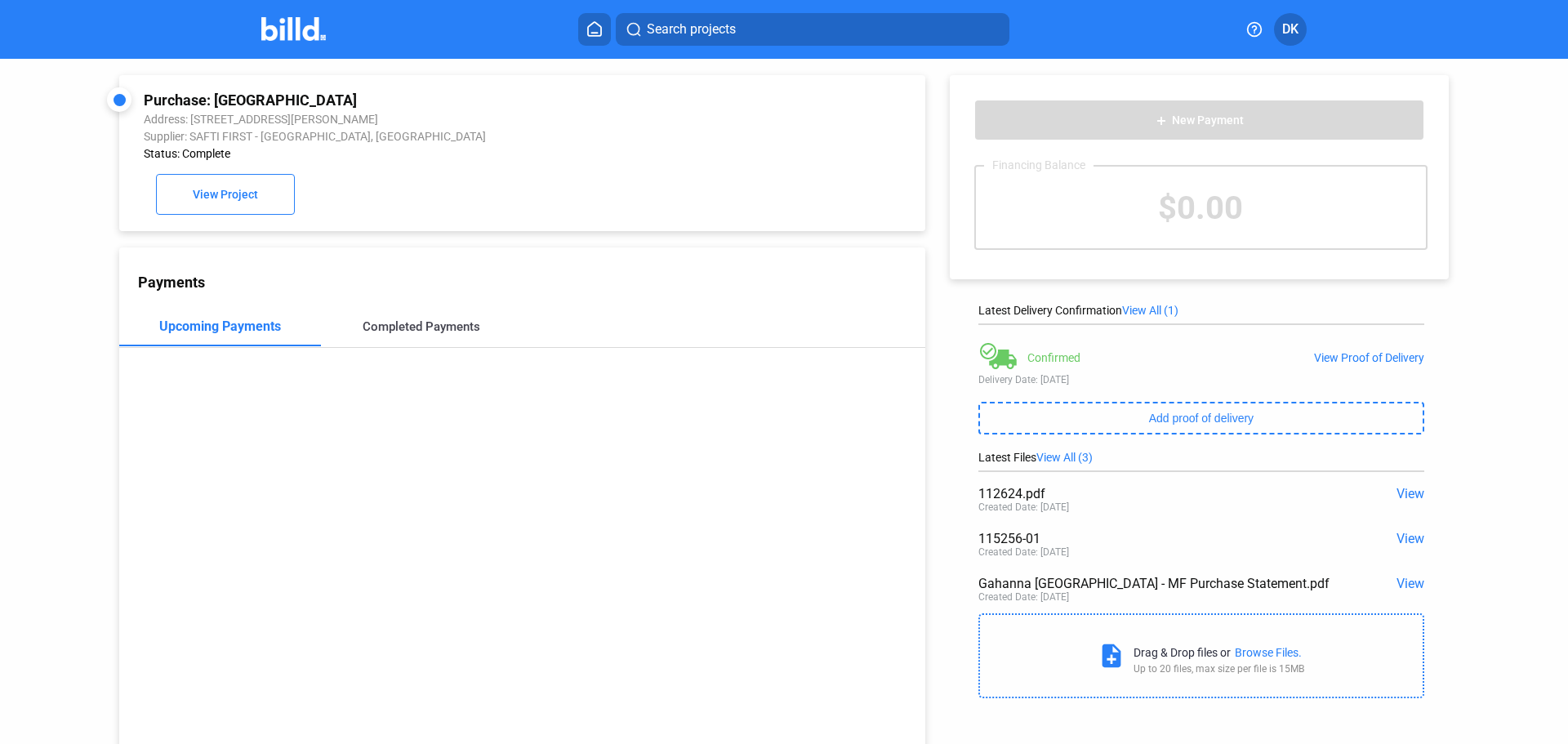
drag, startPoint x: 406, startPoint y: 332, endPoint x: 406, endPoint y: 342, distance: 10.0
click at [406, 342] on div "Completed Payments" at bounding box center [422, 326] width 202 height 39
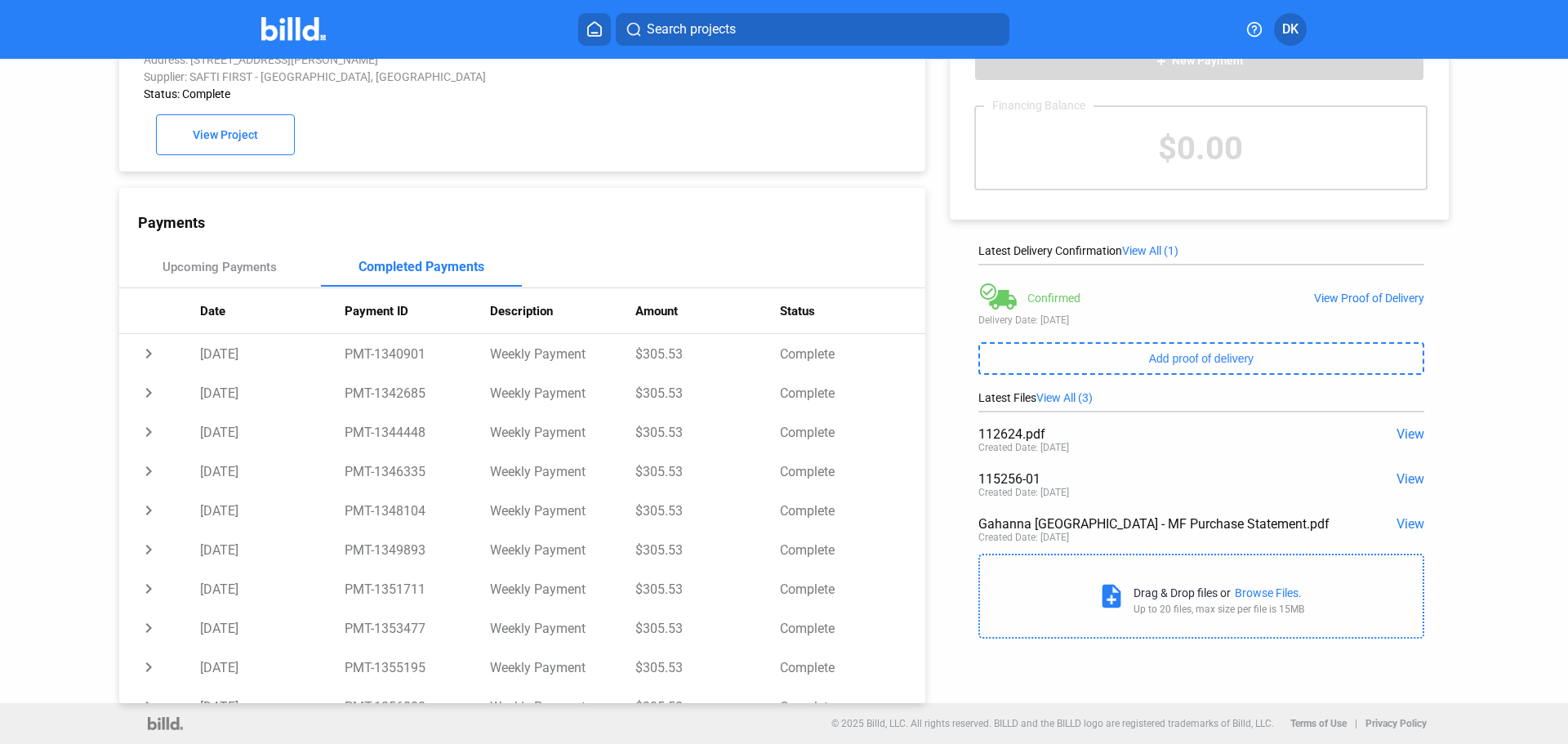
click at [263, 36] on img at bounding box center [294, 29] width 64 height 23
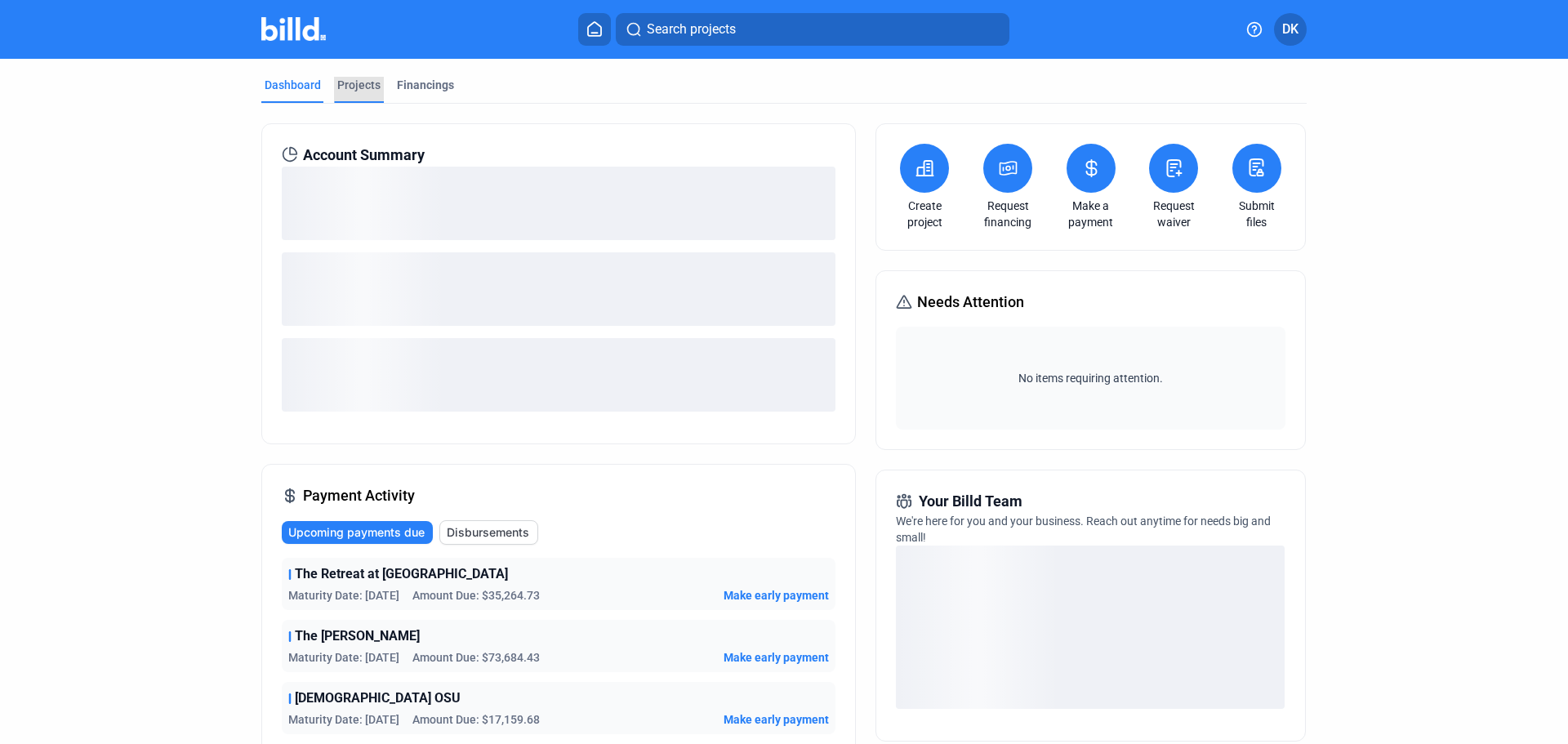
click at [360, 84] on div "Projects" at bounding box center [359, 84] width 43 height 17
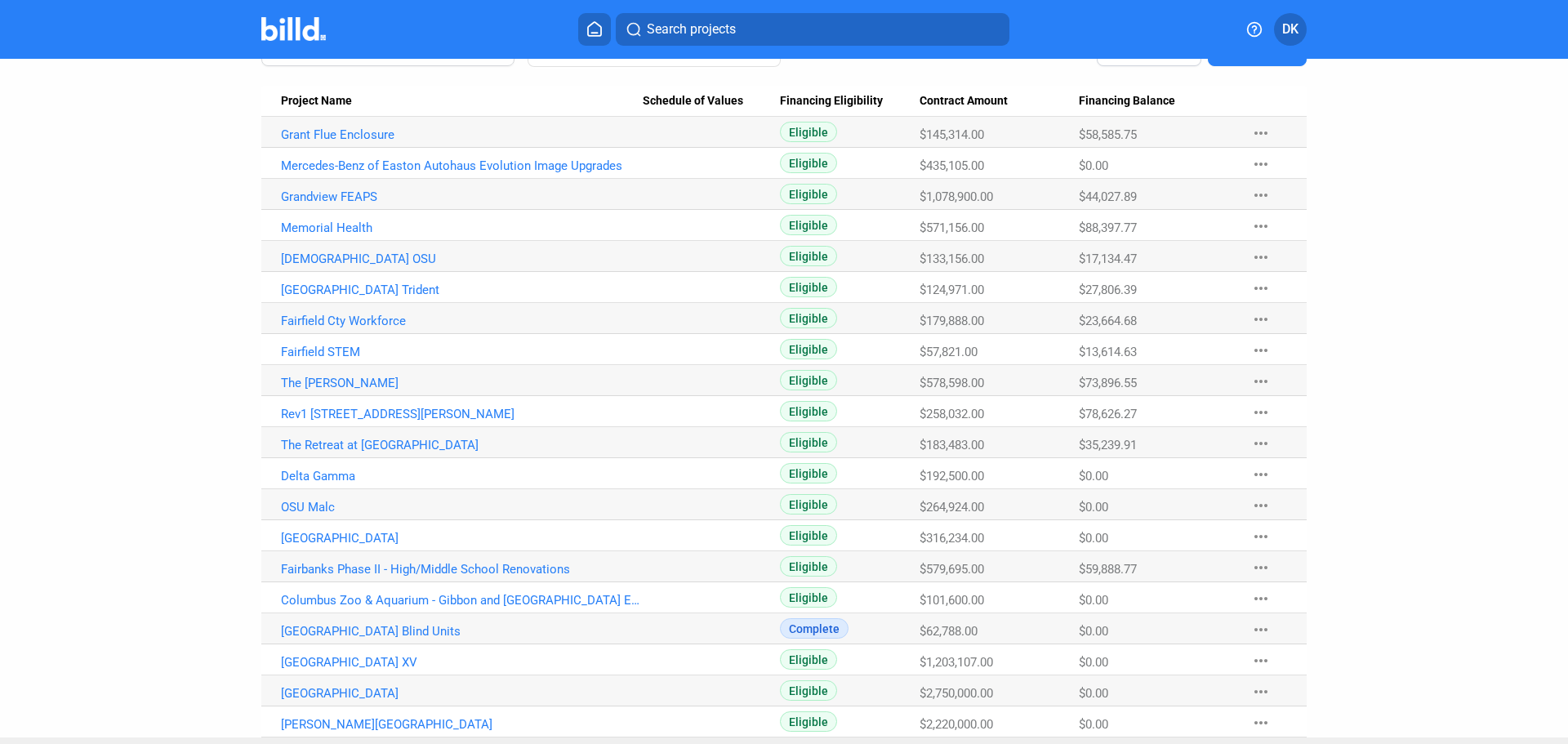
scroll to position [191, 0]
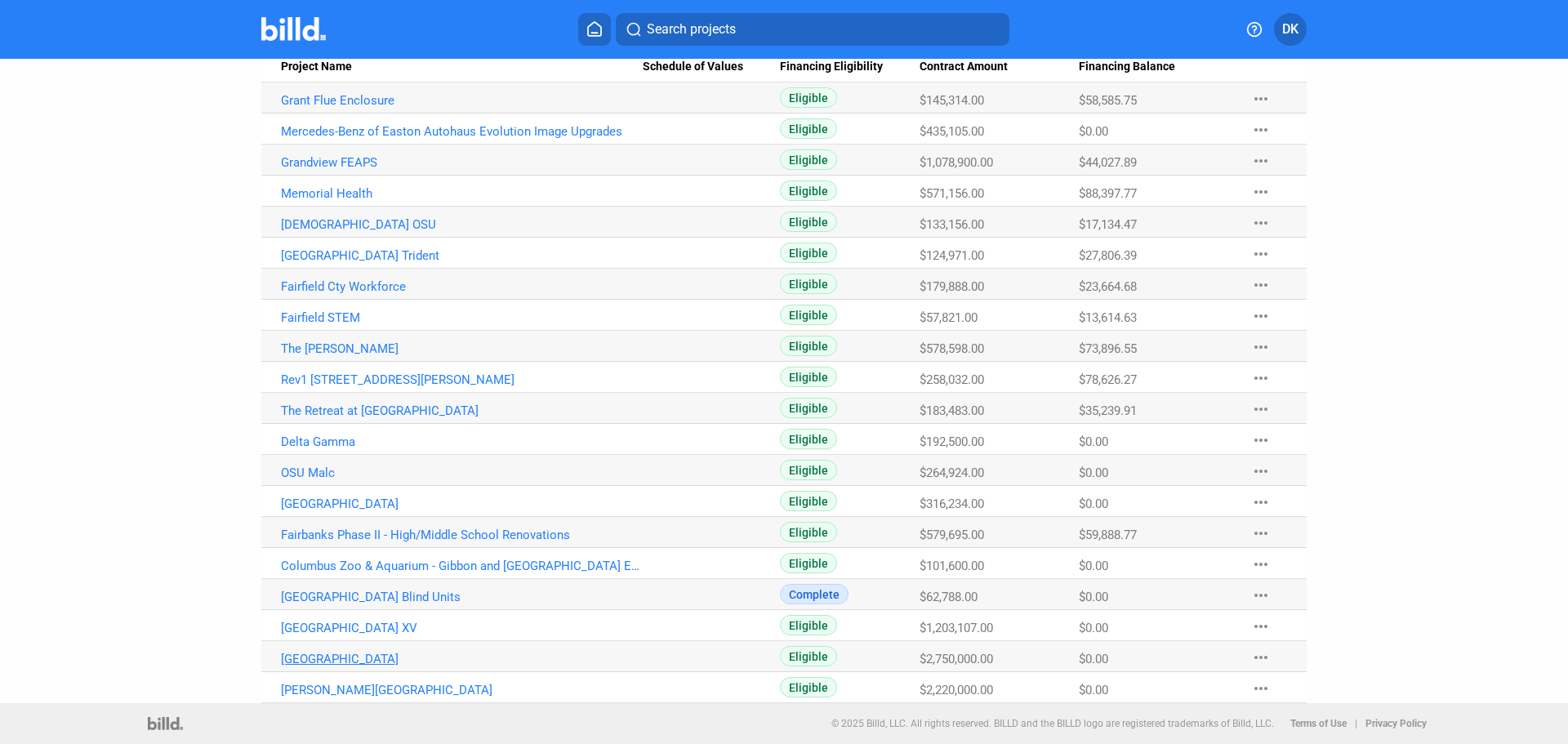
click at [407, 664] on link "[GEOGRAPHIC_DATA]" at bounding box center [462, 659] width 362 height 15
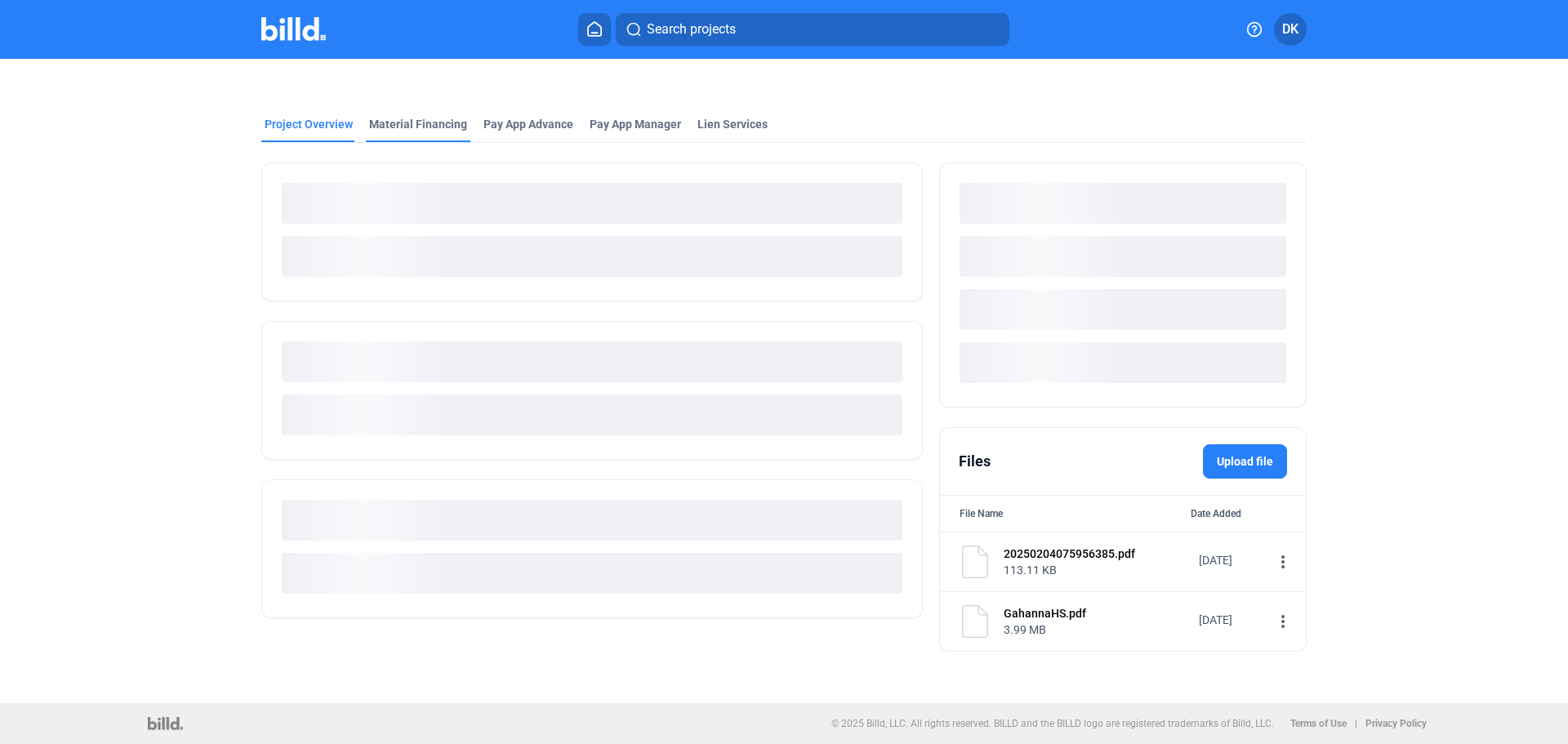
click at [445, 129] on div "Material Financing" at bounding box center [418, 123] width 98 height 17
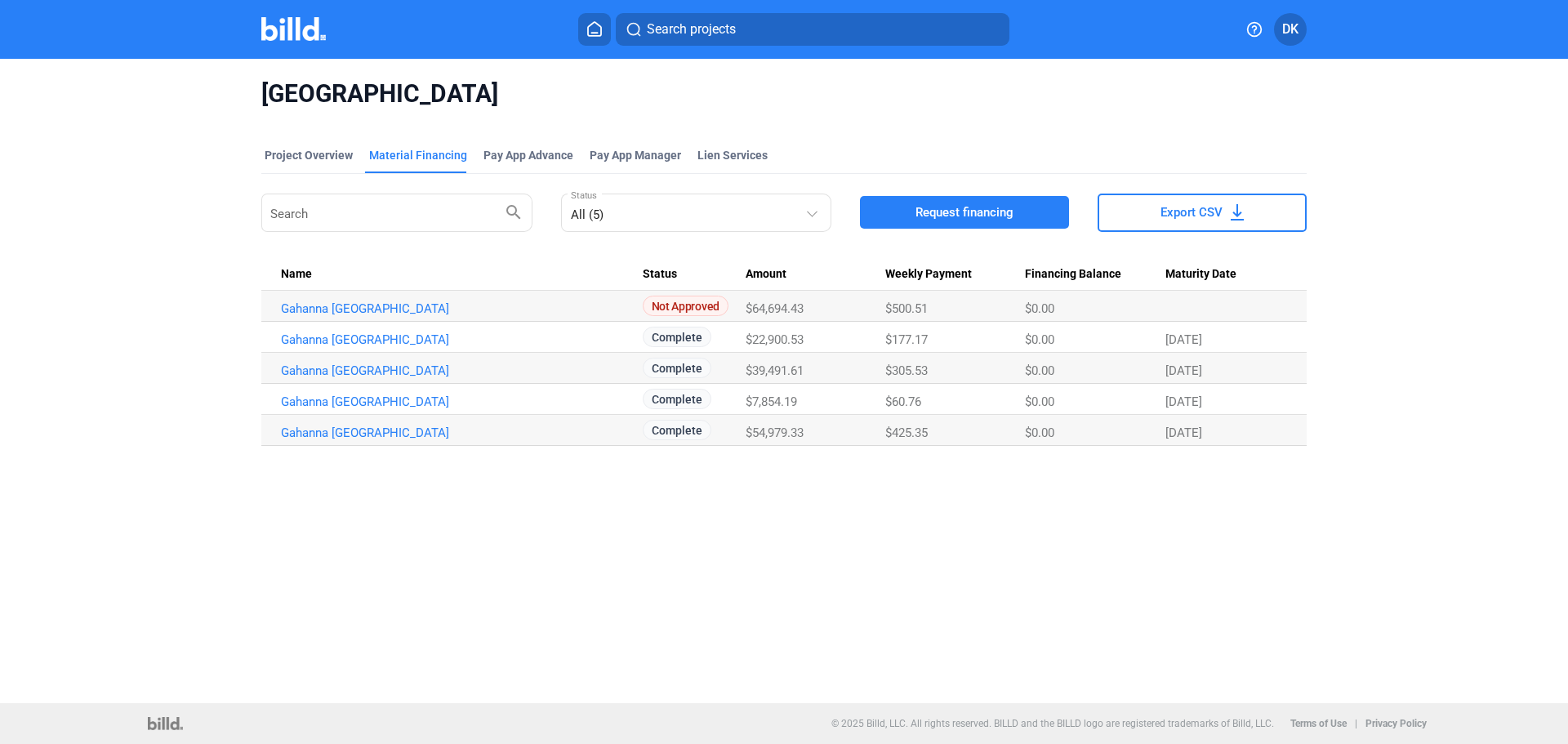
click at [297, 33] on img at bounding box center [294, 29] width 64 height 23
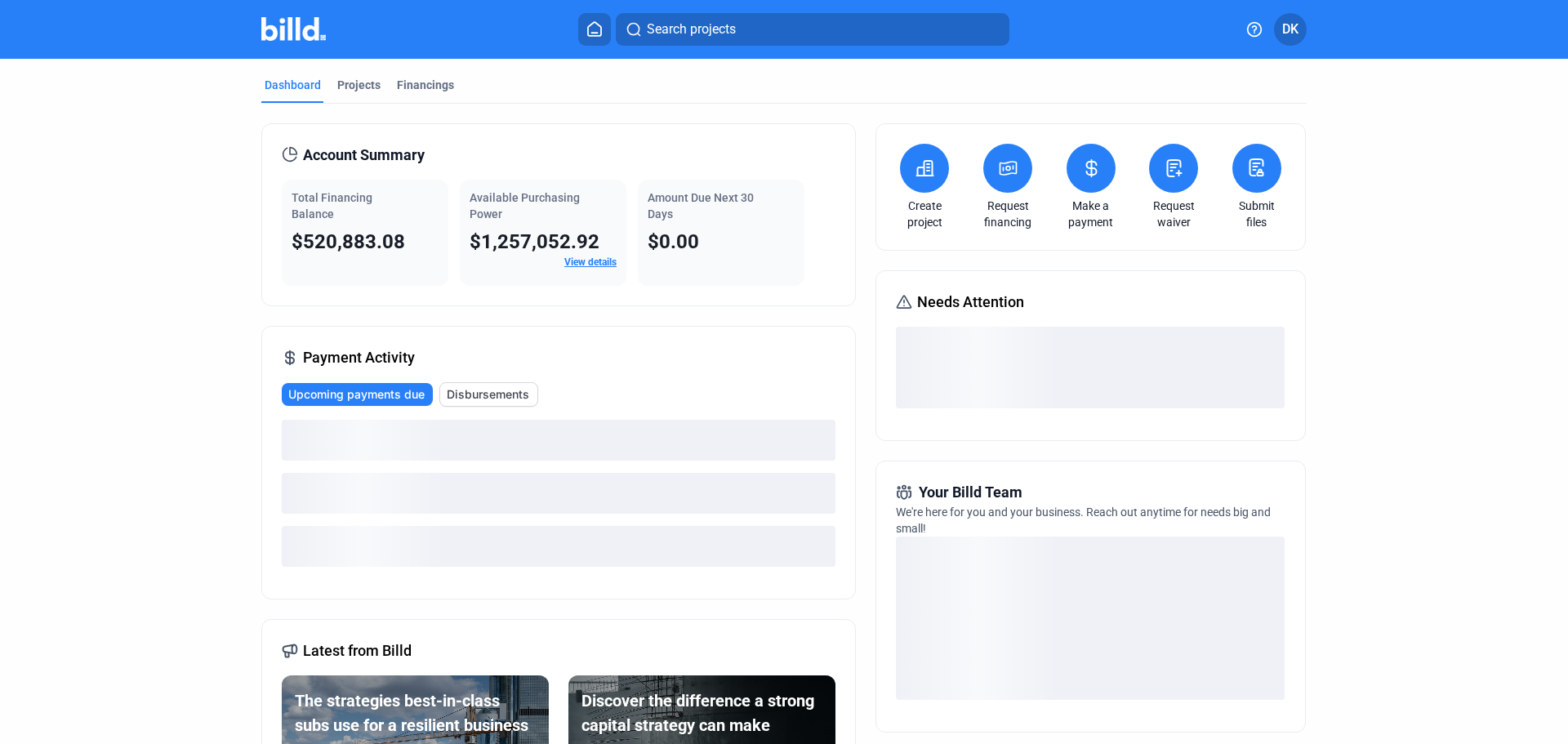
click at [1086, 183] on button at bounding box center [1091, 168] width 49 height 49
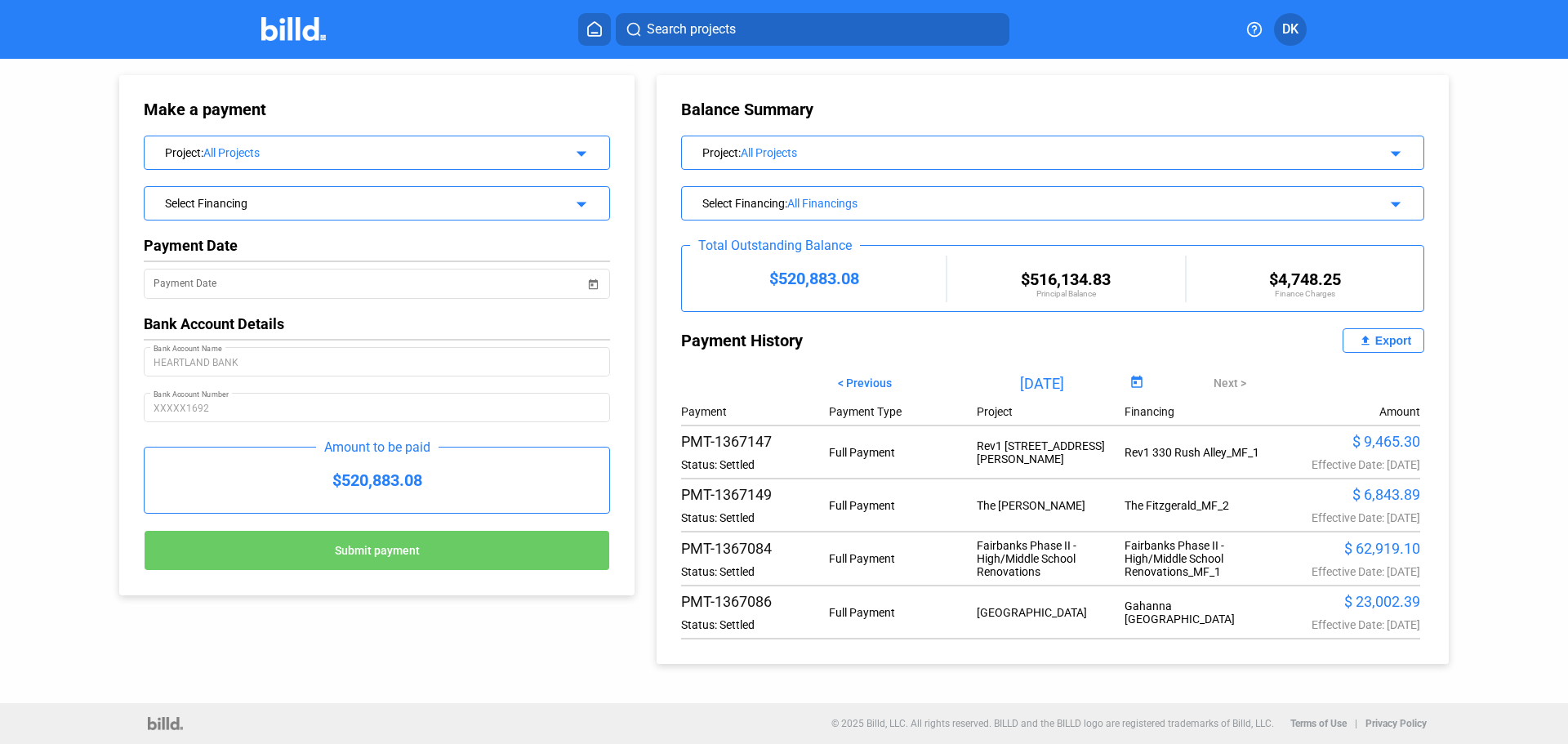
drag, startPoint x: 1133, startPoint y: 385, endPoint x: 1133, endPoint y: 397, distance: 12.0
click at [1133, 397] on span "Open calendar" at bounding box center [1137, 382] width 39 height 39
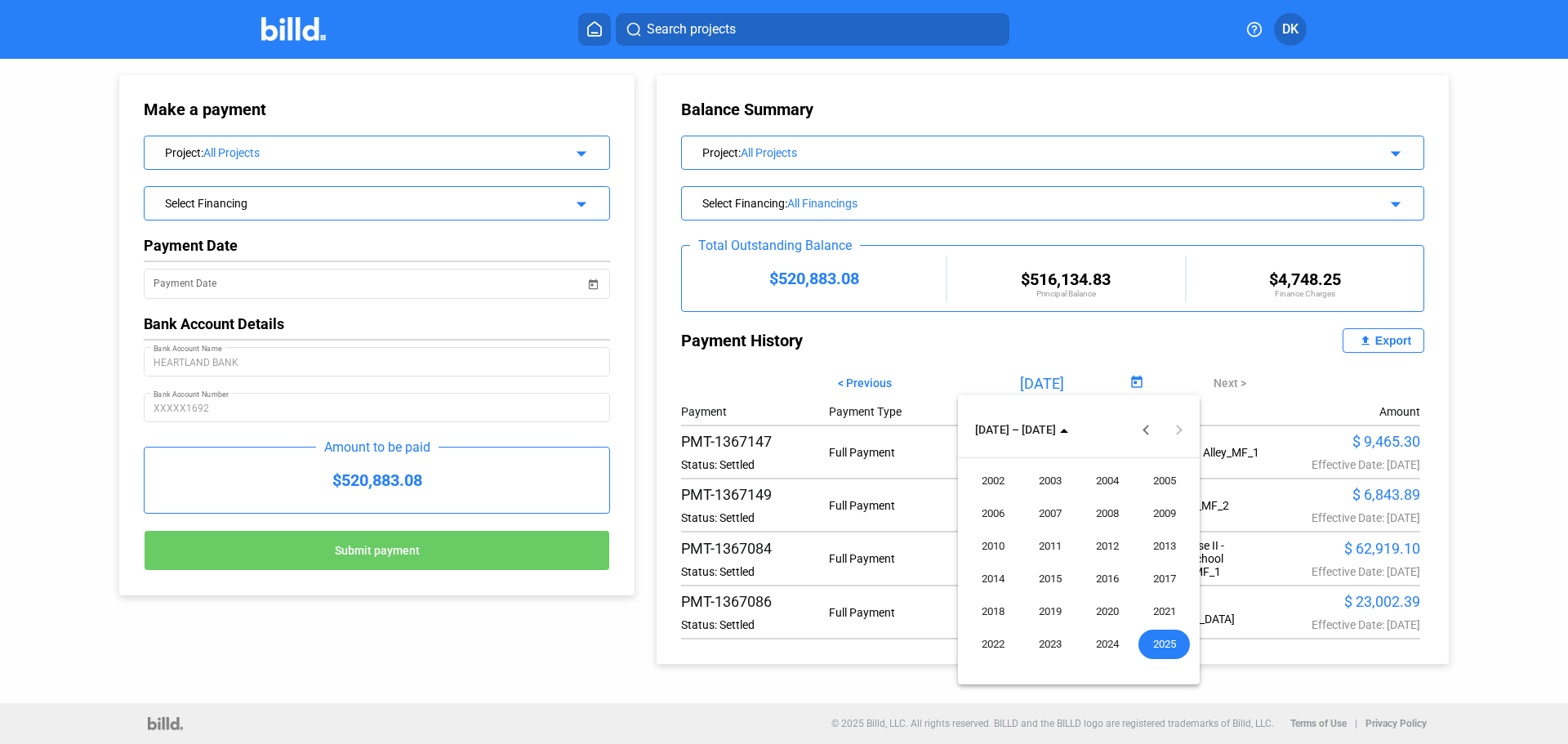
click at [1261, 444] on div at bounding box center [784, 372] width 1568 height 744
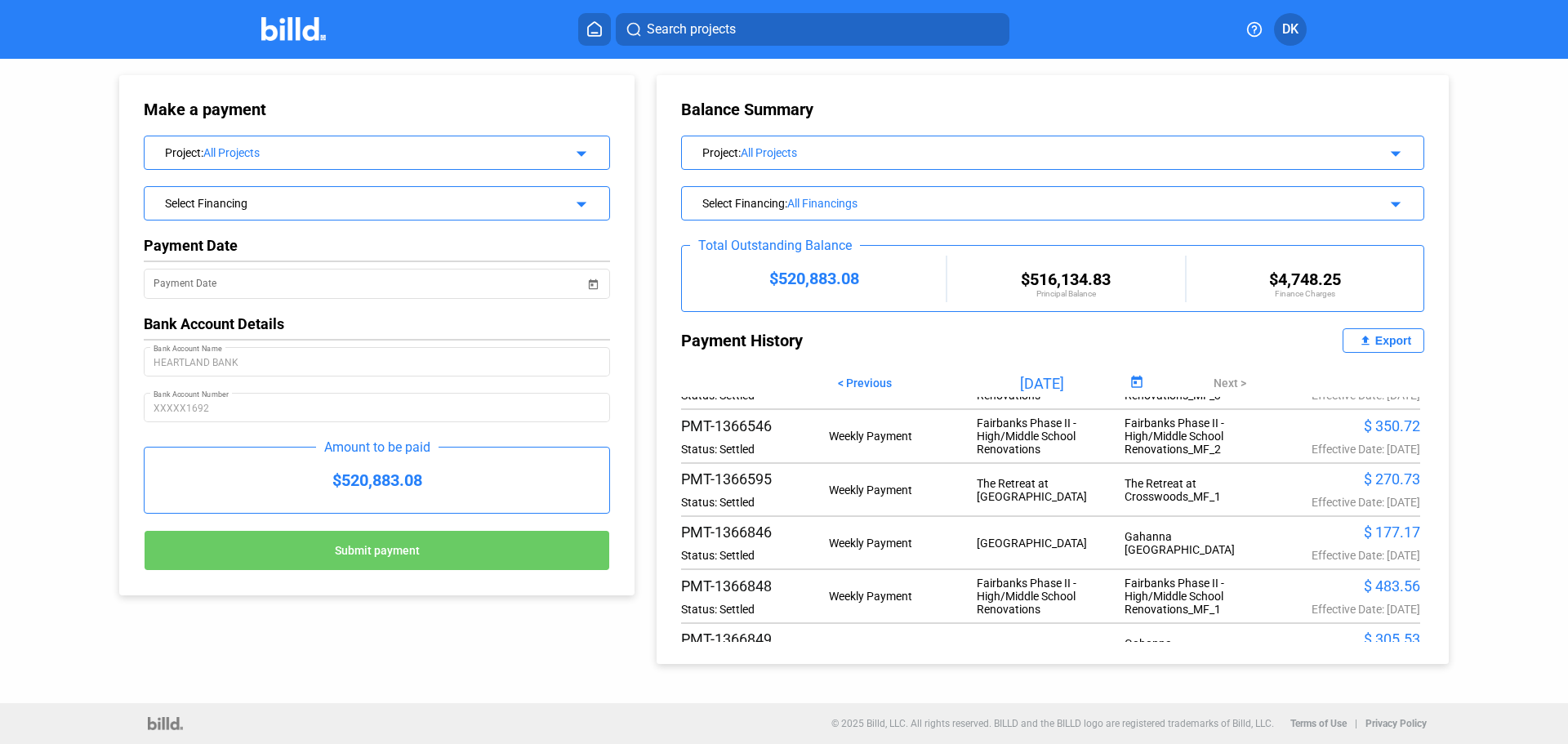
scroll to position [1269, 0]
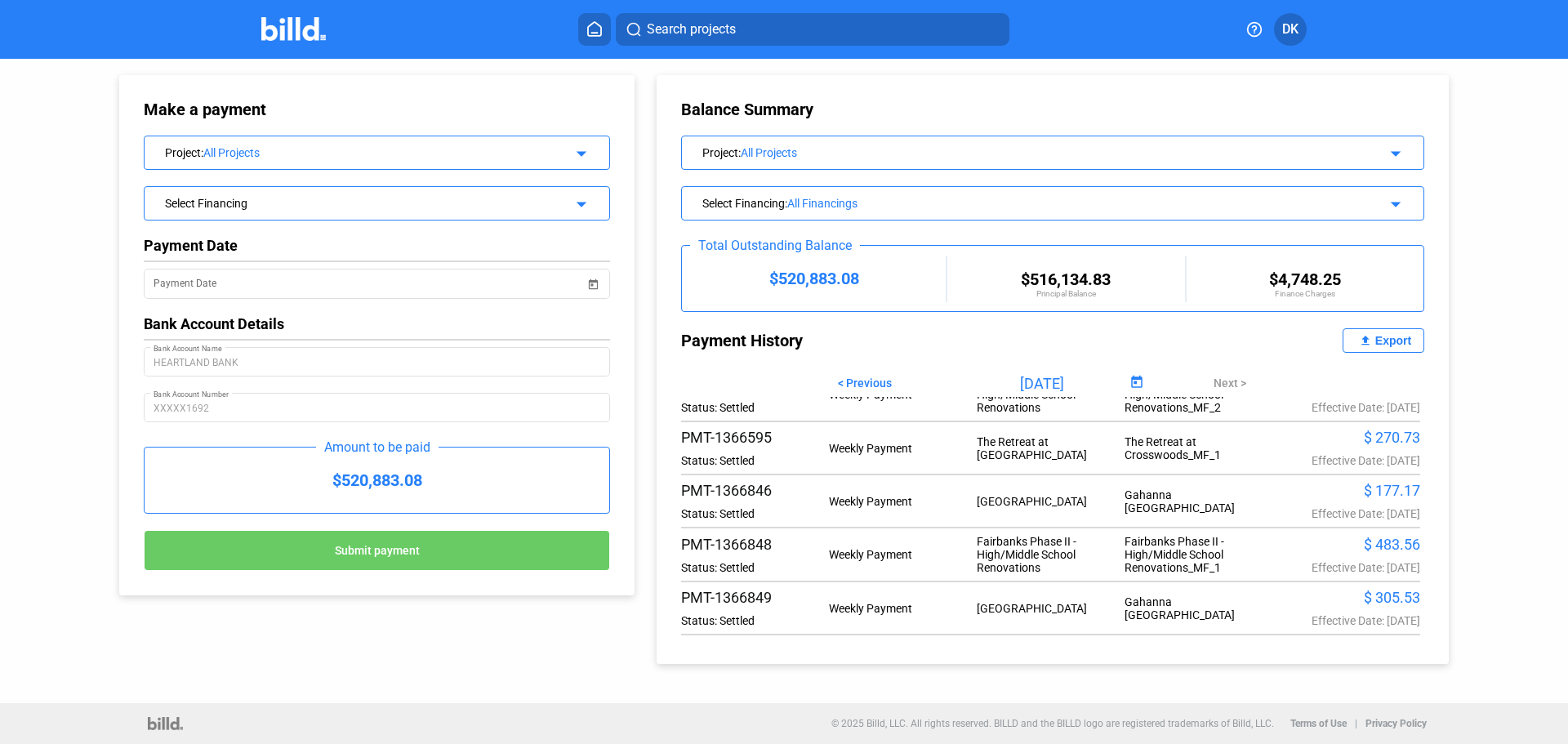
click at [324, 27] on img at bounding box center [294, 29] width 64 height 23
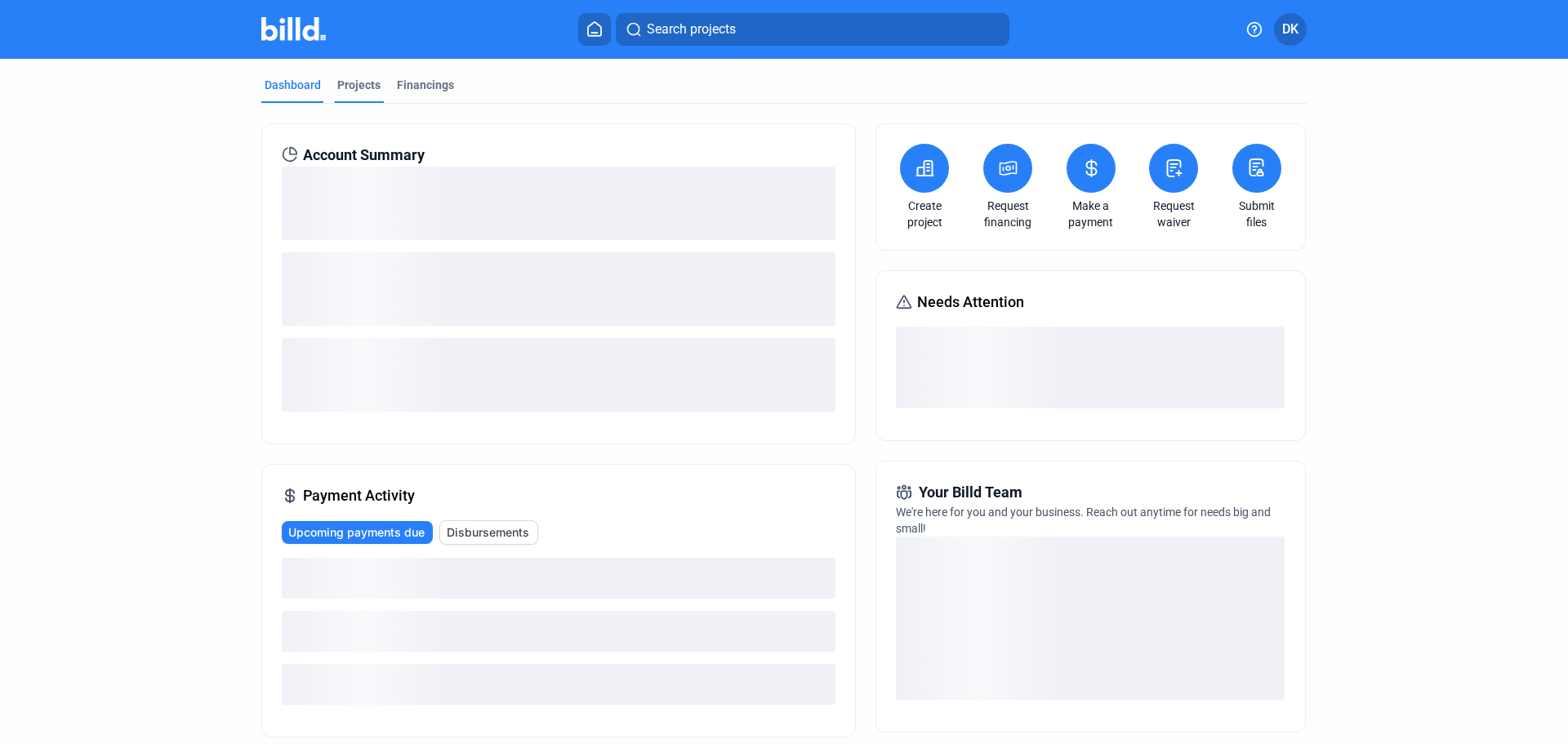
click at [354, 80] on div "Projects" at bounding box center [359, 84] width 43 height 17
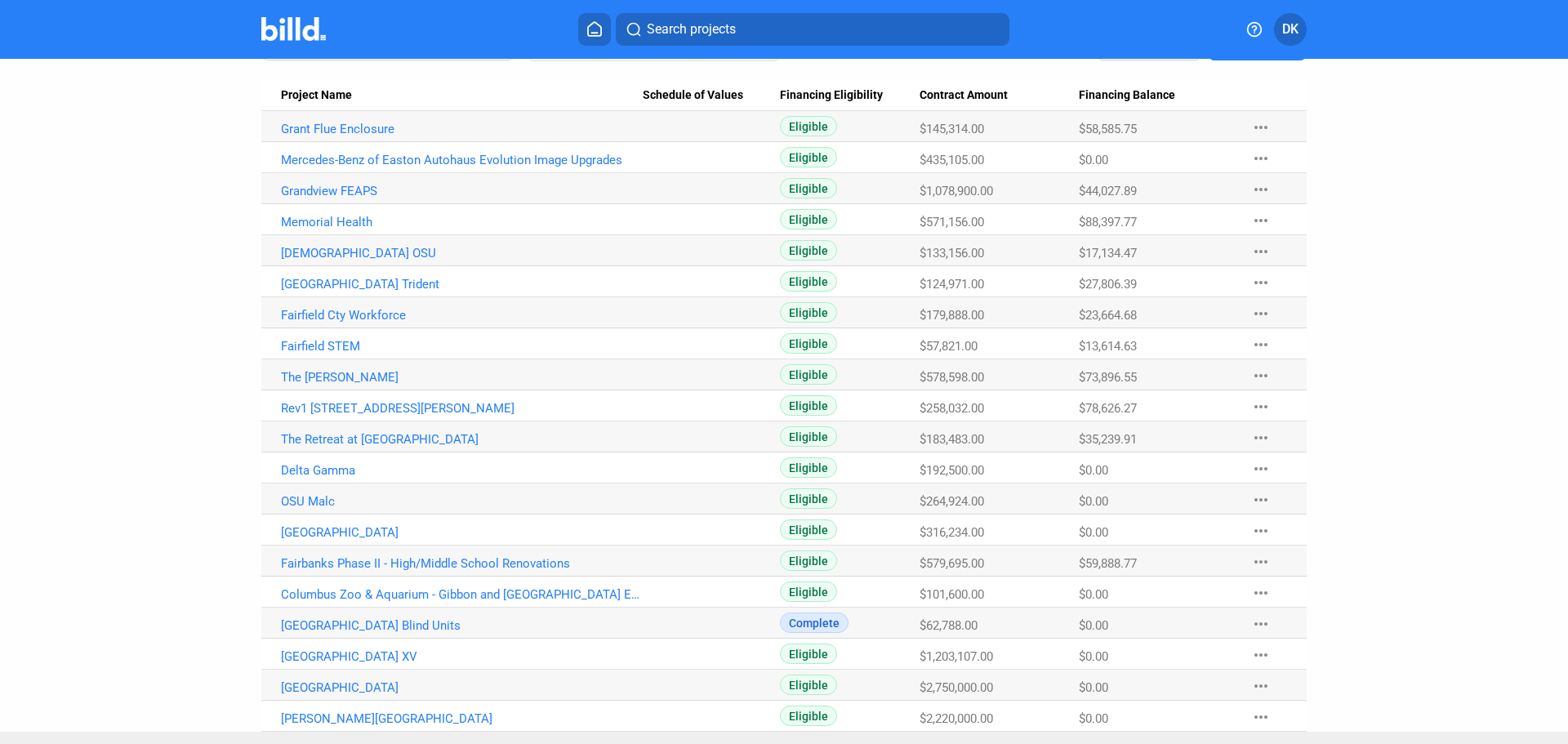
scroll to position [191, 0]
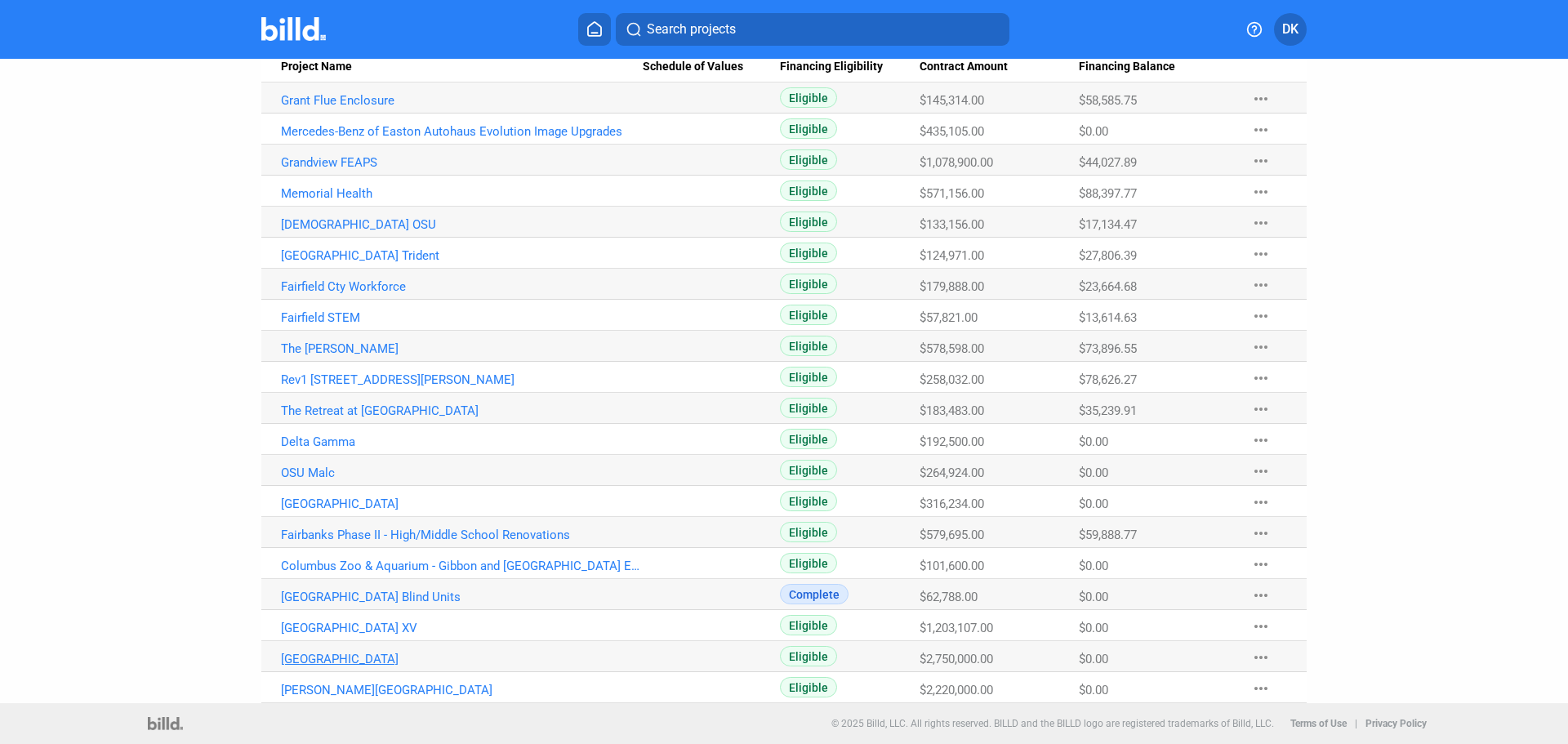
click at [345, 666] on link "[GEOGRAPHIC_DATA]" at bounding box center [462, 659] width 362 height 15
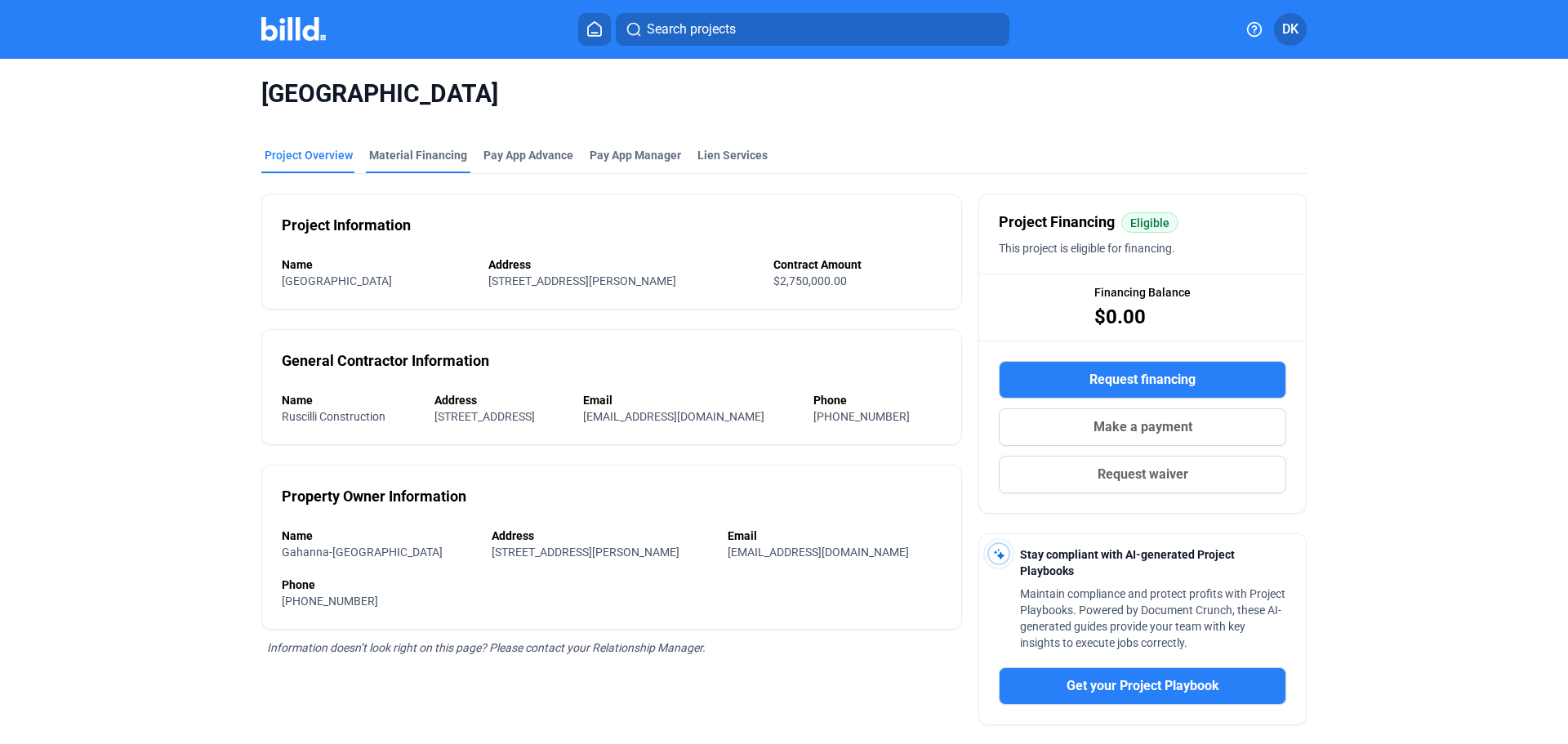
click at [408, 130] on mat-tab-group "Project Overview Material Financing Pay App Advance Pay App Manager Lien Servic…" at bounding box center [784, 548] width 1046 height 840
click at [408, 155] on div "Material Financing" at bounding box center [418, 155] width 98 height 17
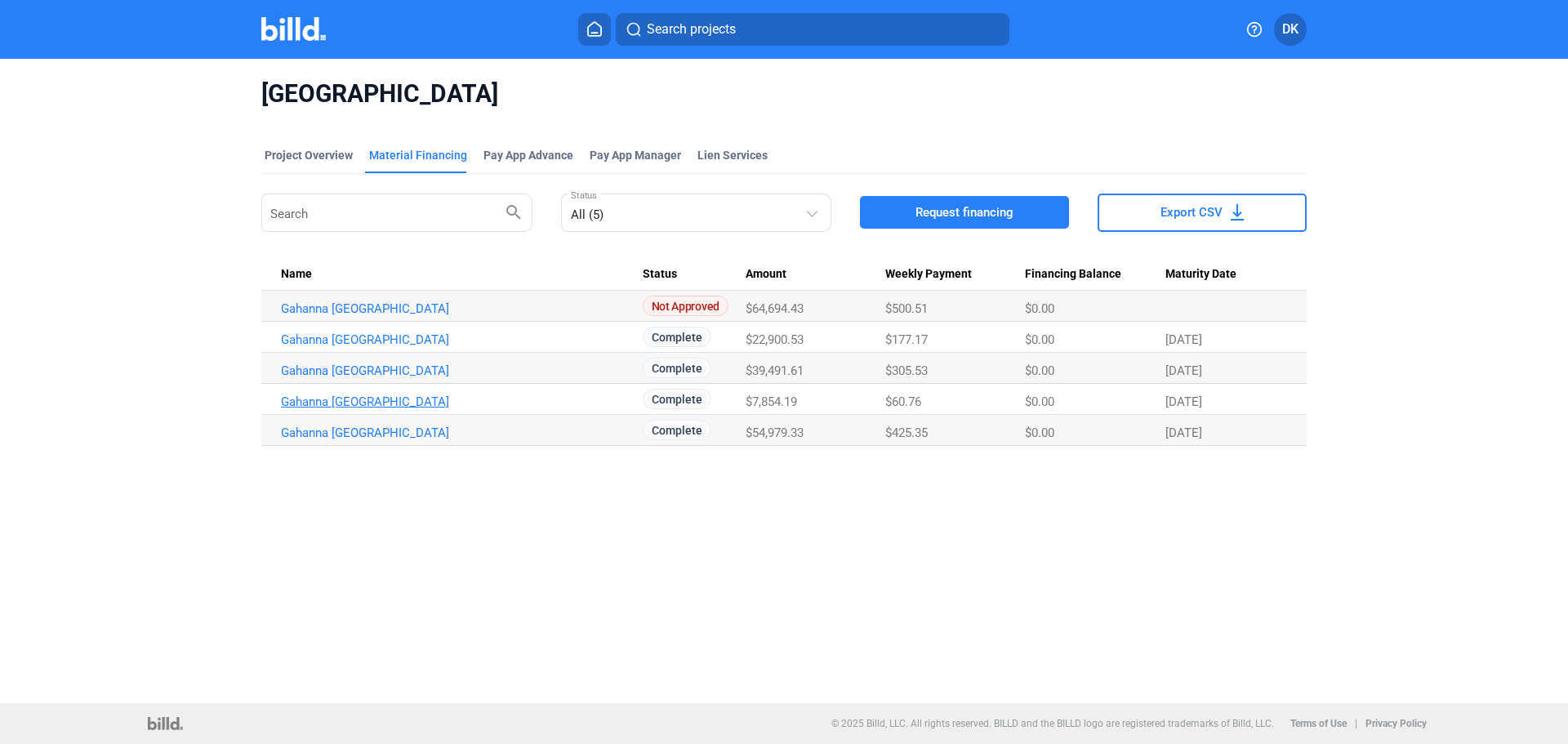
click at [430, 404] on link "Gahanna [GEOGRAPHIC_DATA]" at bounding box center [462, 402] width 362 height 15
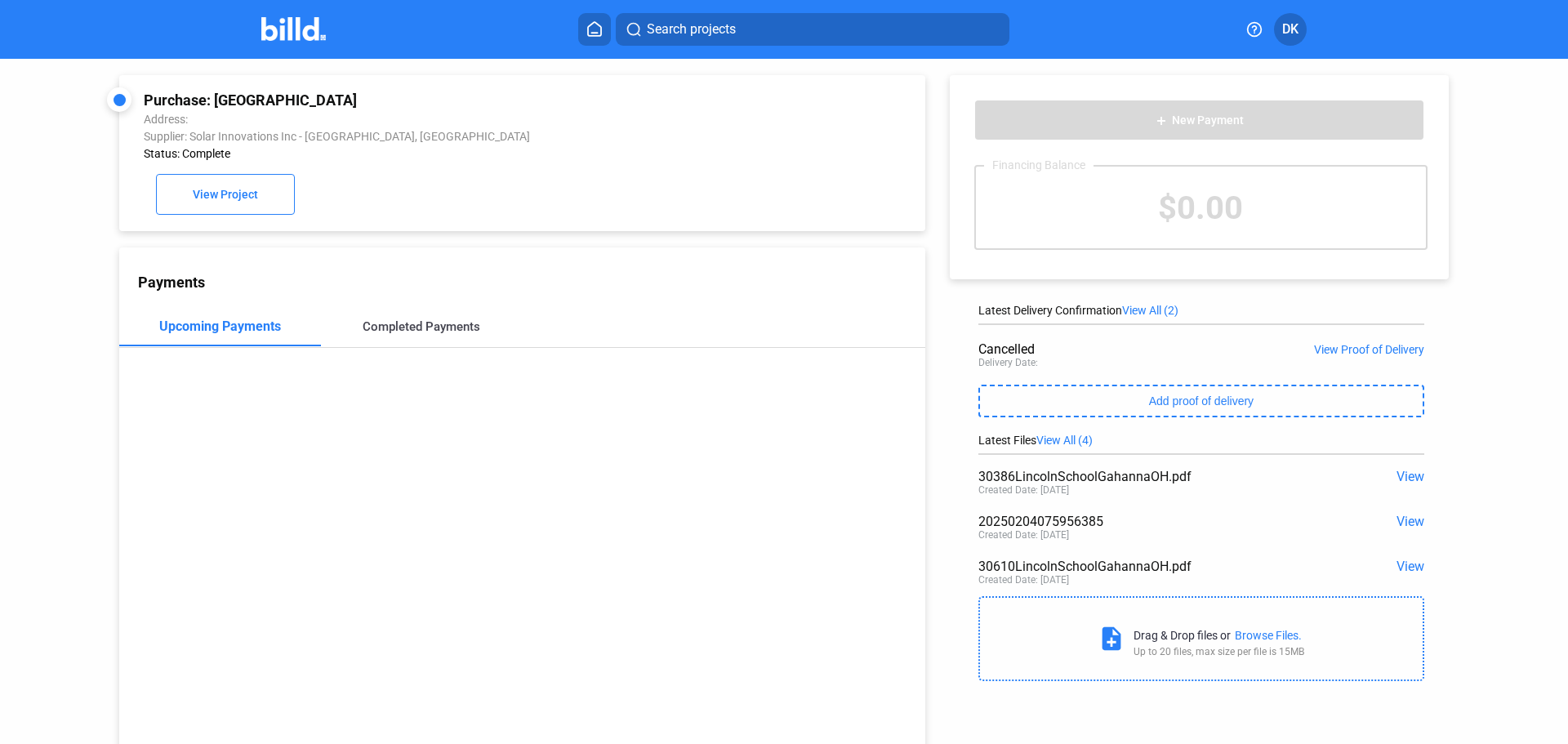
click at [400, 328] on div "Completed Payments" at bounding box center [421, 326] width 117 height 15
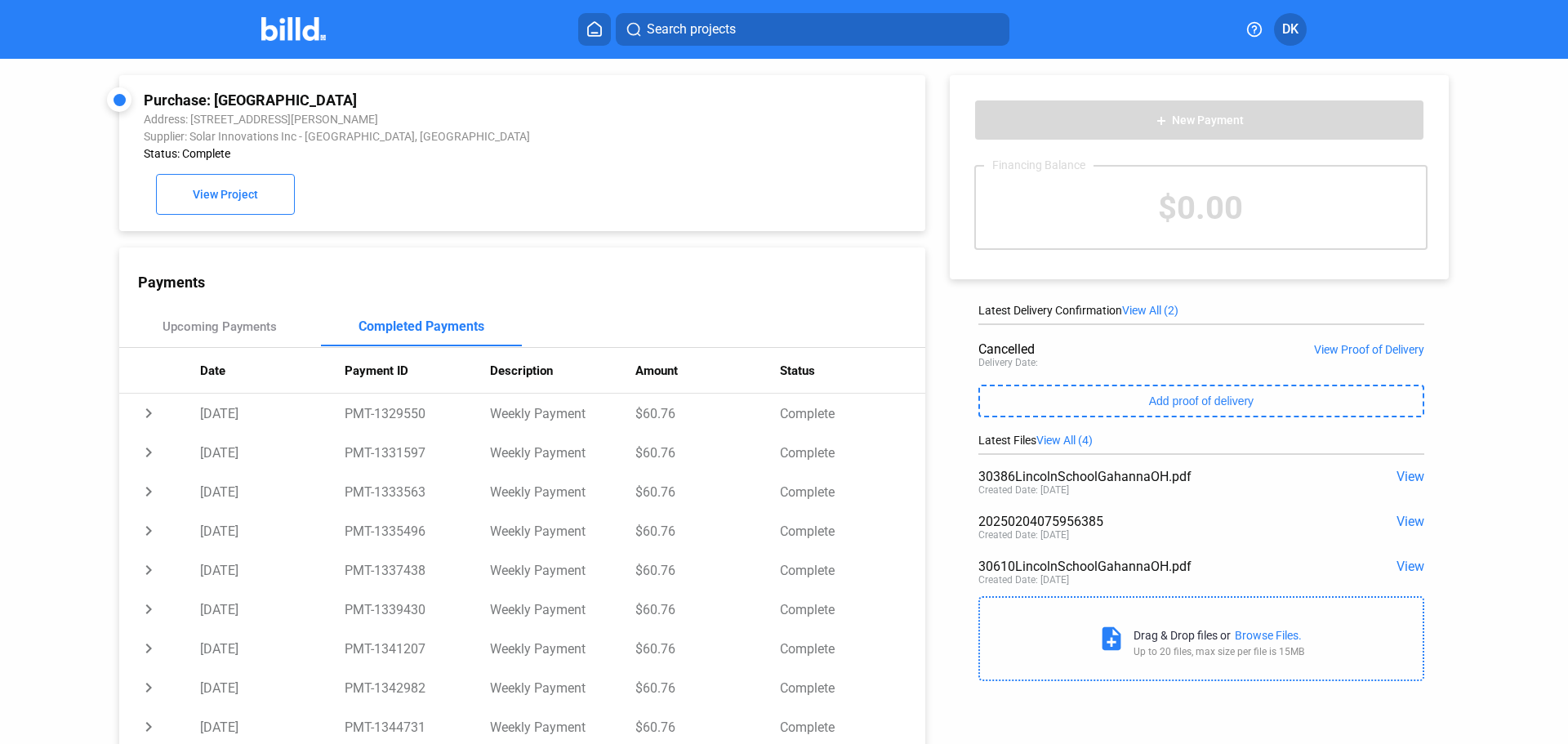
click at [274, 25] on img at bounding box center [294, 29] width 64 height 23
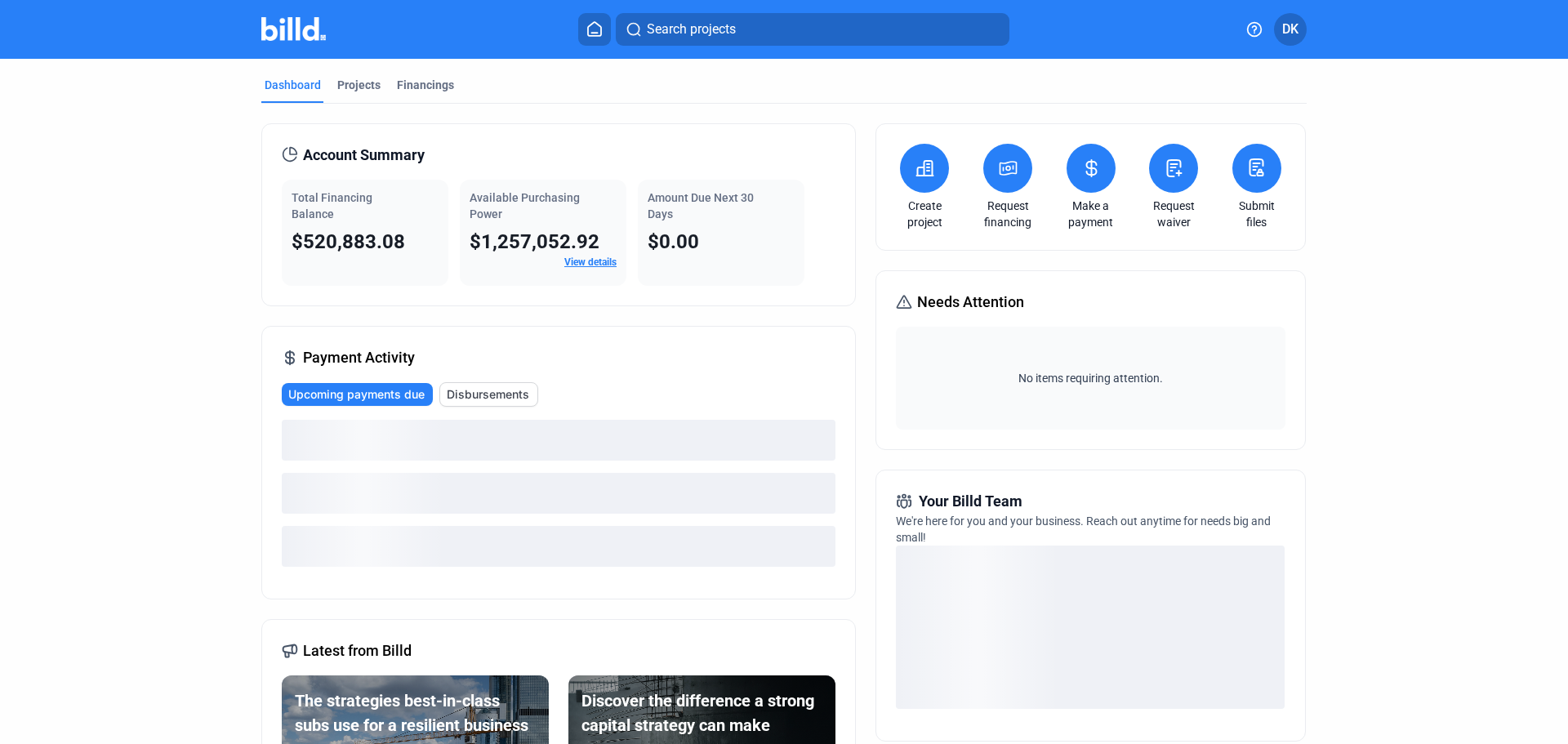
click at [1099, 198] on link "Make a payment" at bounding box center [1092, 214] width 57 height 33
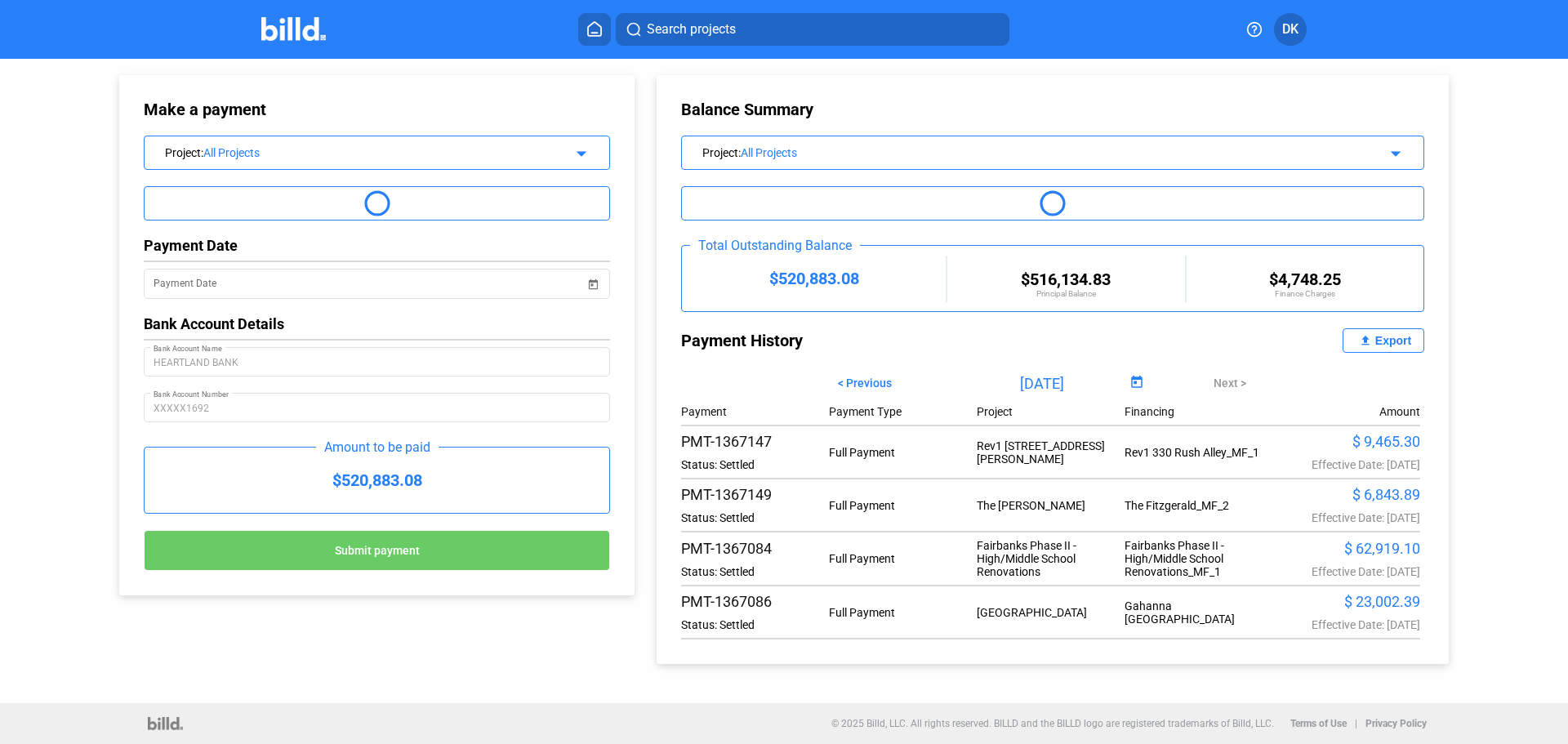
click at [1130, 384] on span "Open calendar" at bounding box center [1137, 382] width 39 height 39
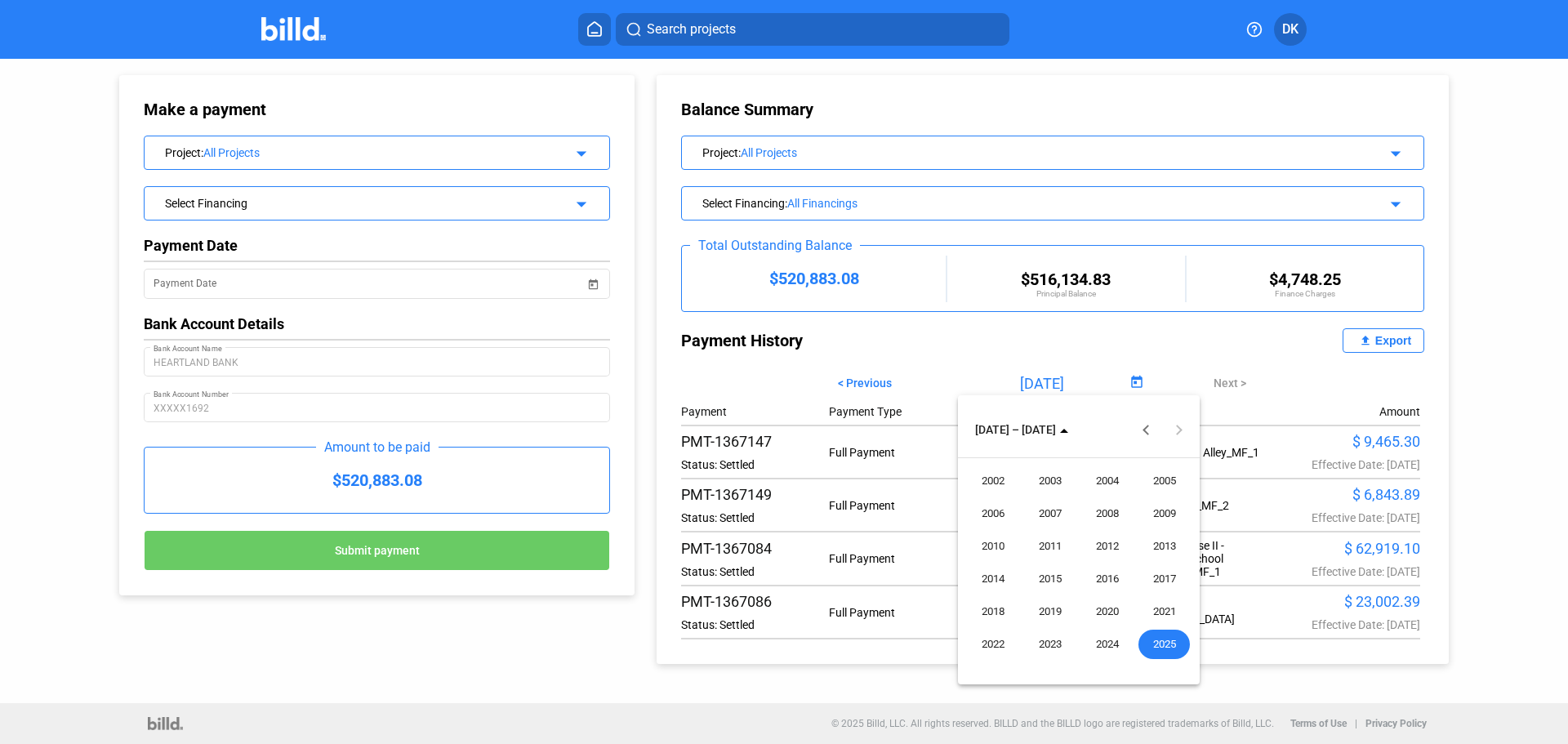
click at [1159, 638] on span "2025" at bounding box center [1164, 645] width 51 height 30
click at [991, 578] on span "SEP" at bounding box center [993, 579] width 51 height 30
type input "[DATE]"
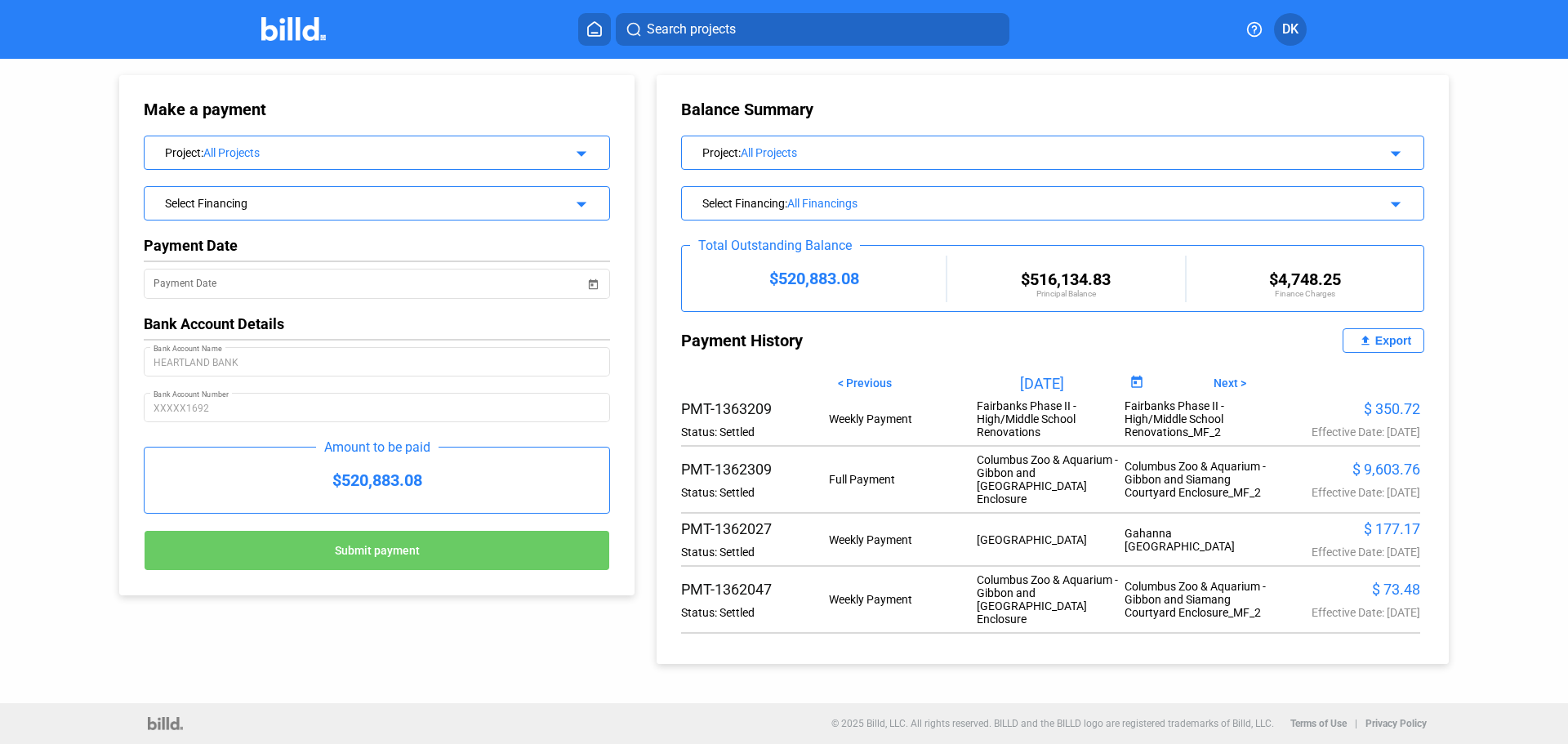
scroll to position [2252, 0]
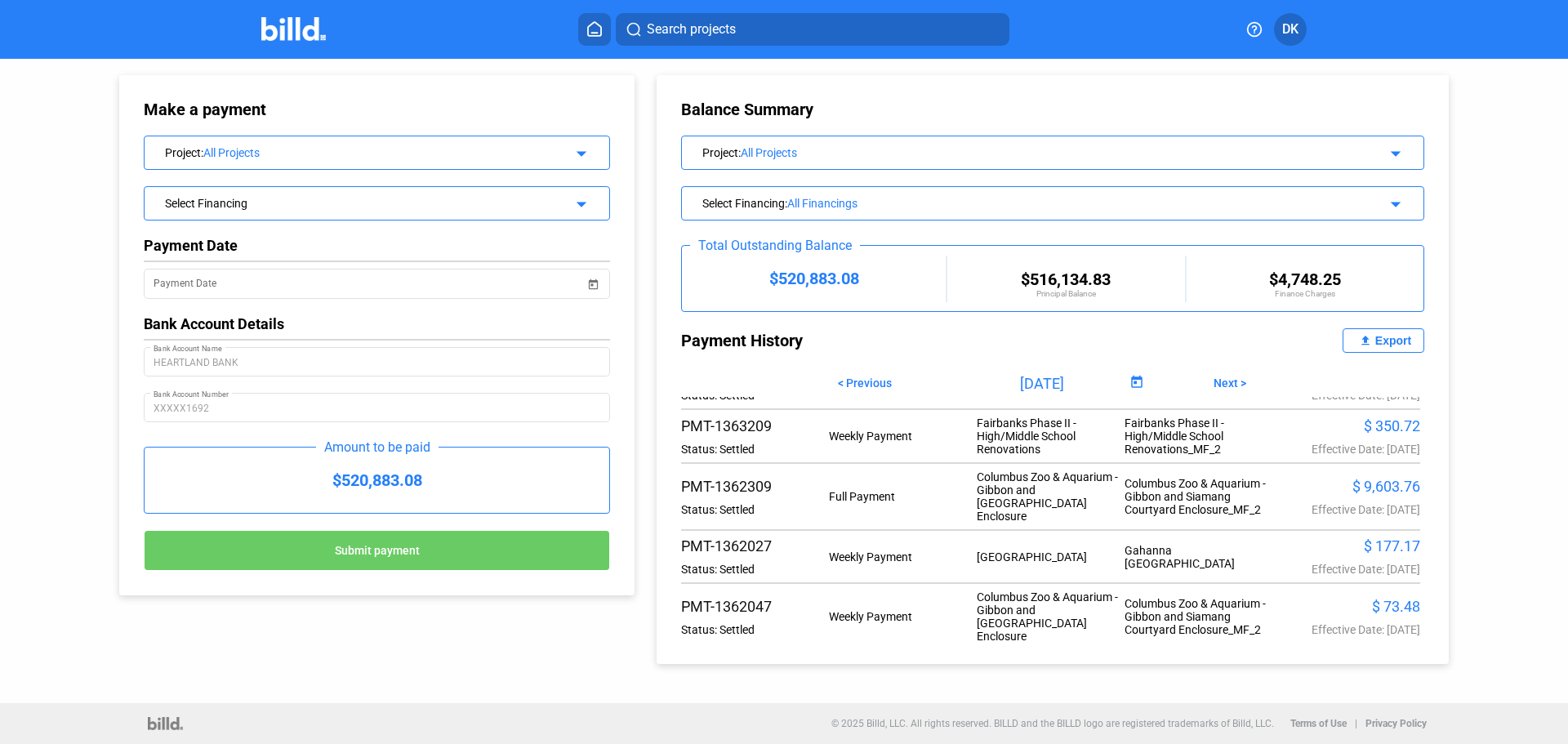
click at [1159, 516] on div "Columbus Zoo & Aquarium - Gibbon and Siamang Courtyard Enclosure_MF_2" at bounding box center [1199, 496] width 148 height 39
click at [278, 32] on img at bounding box center [294, 29] width 64 height 23
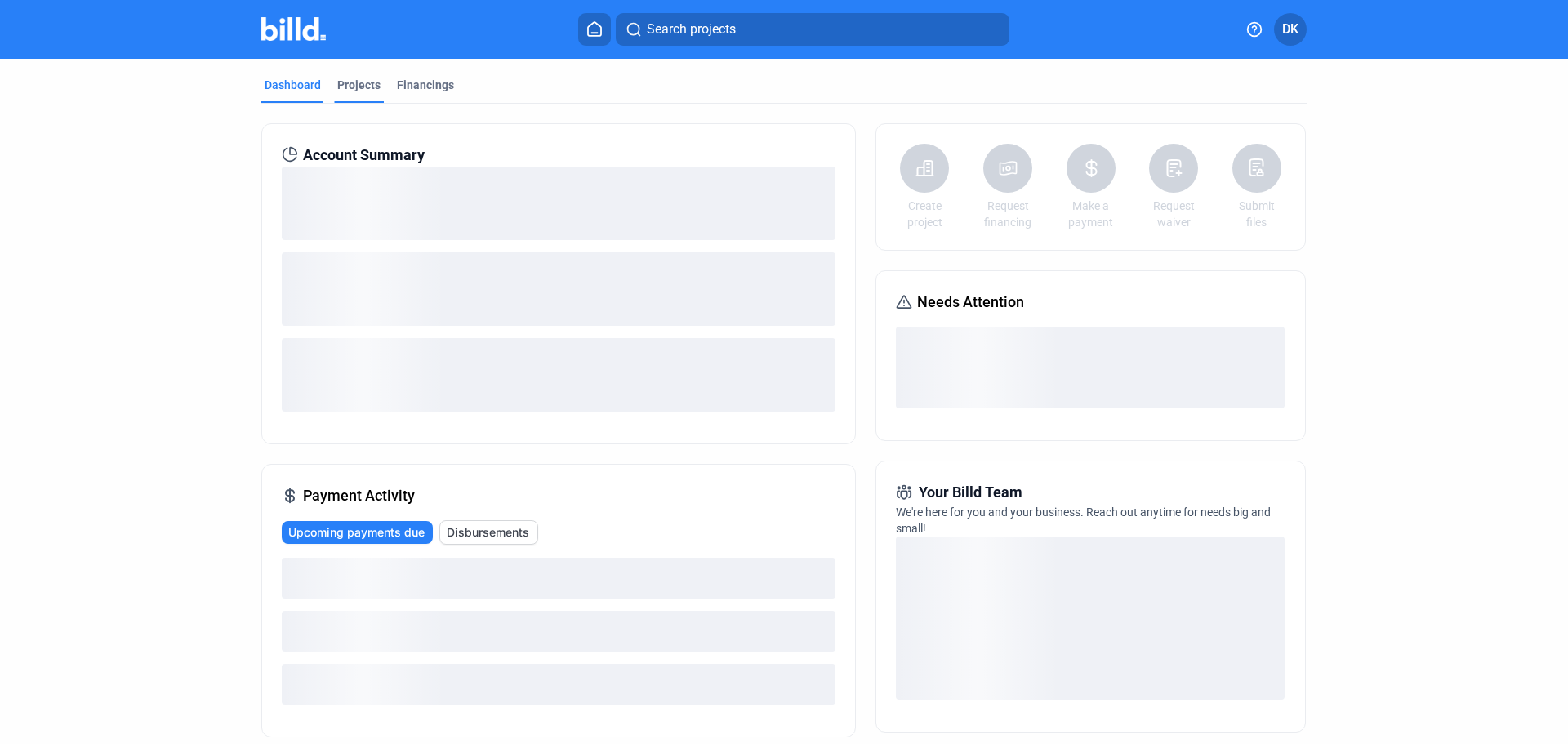
click at [348, 92] on div "Projects" at bounding box center [359, 84] width 43 height 17
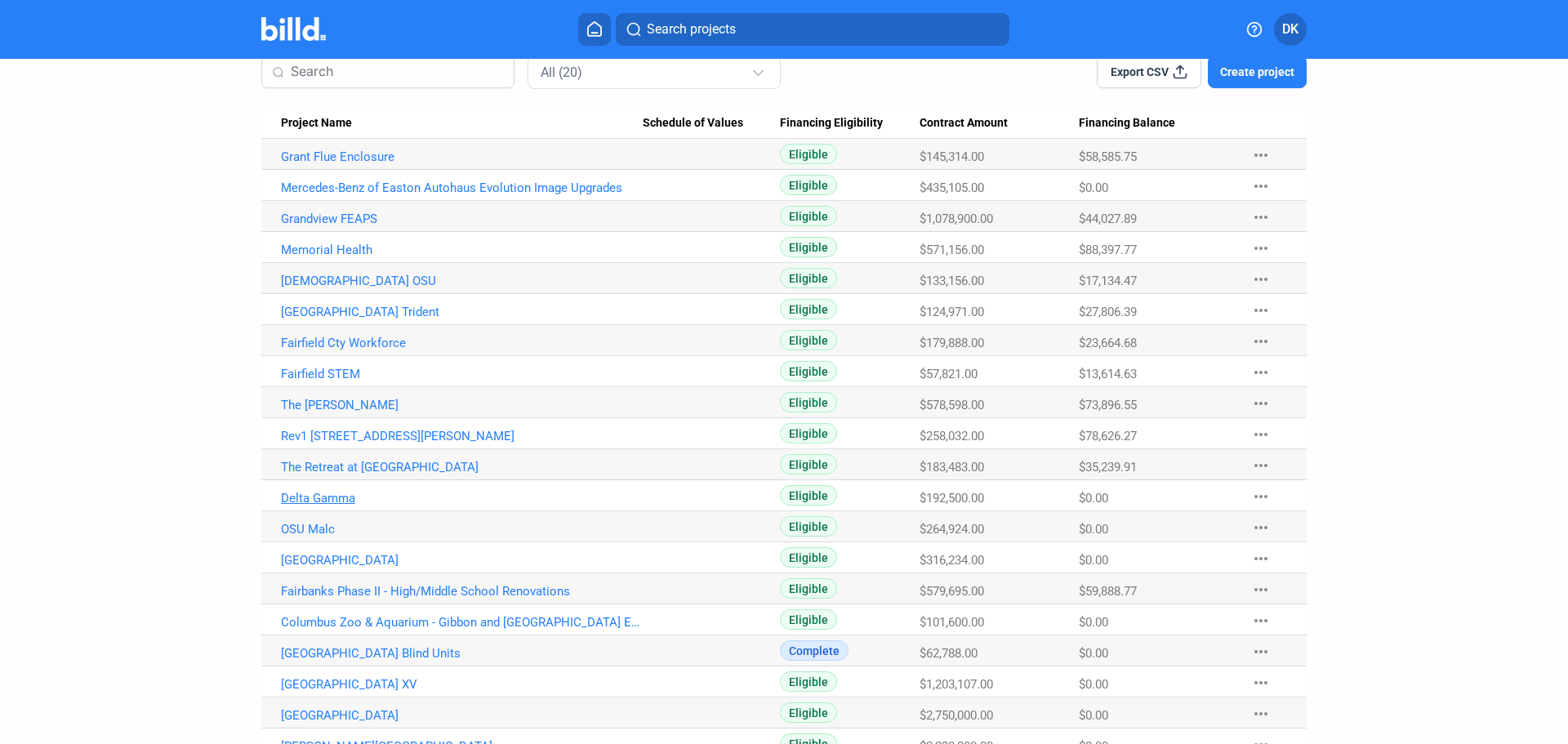
scroll to position [191, 0]
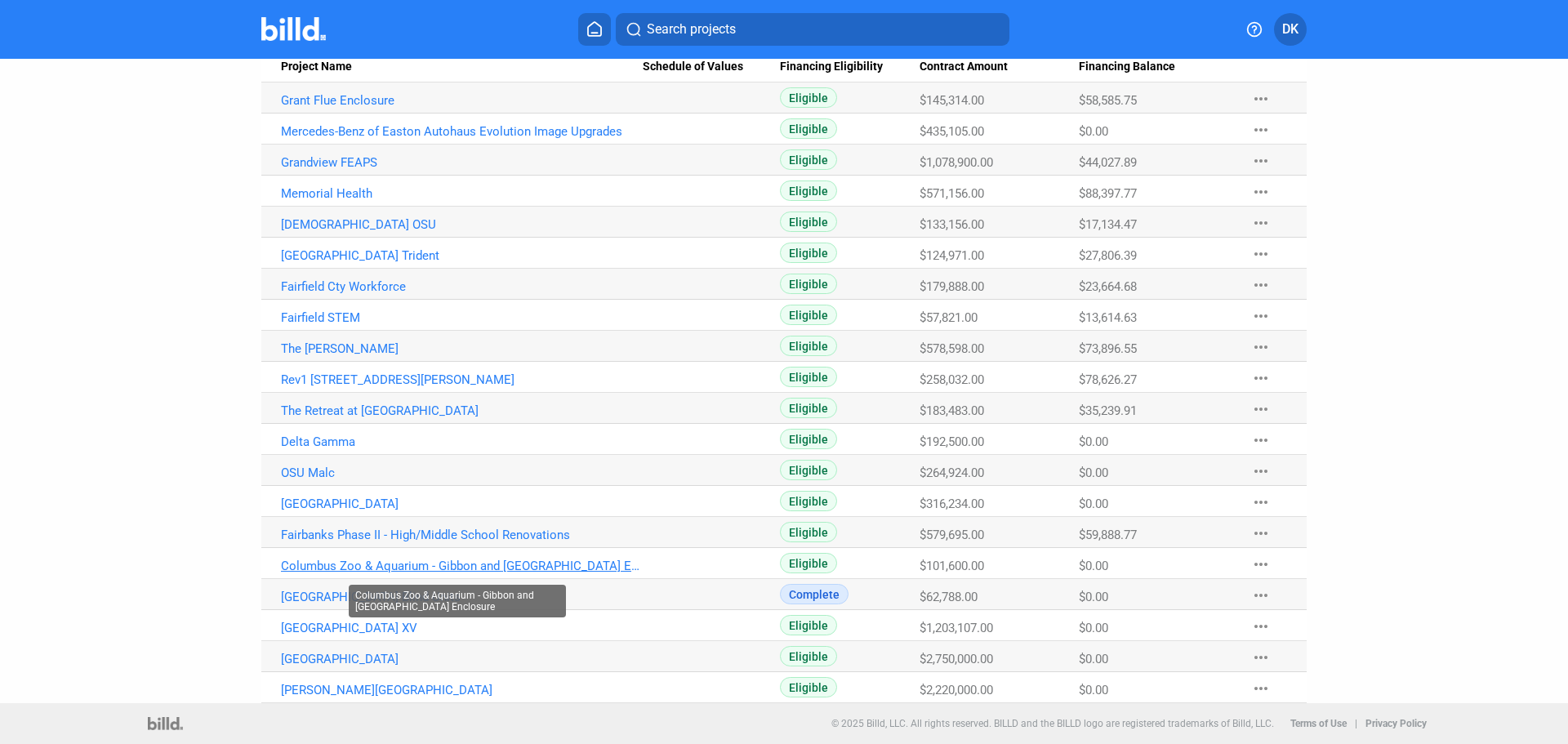
click at [320, 568] on link "Columbus Zoo & Aquarium - Gibbon and [GEOGRAPHIC_DATA] Enclosure" at bounding box center [462, 566] width 362 height 15
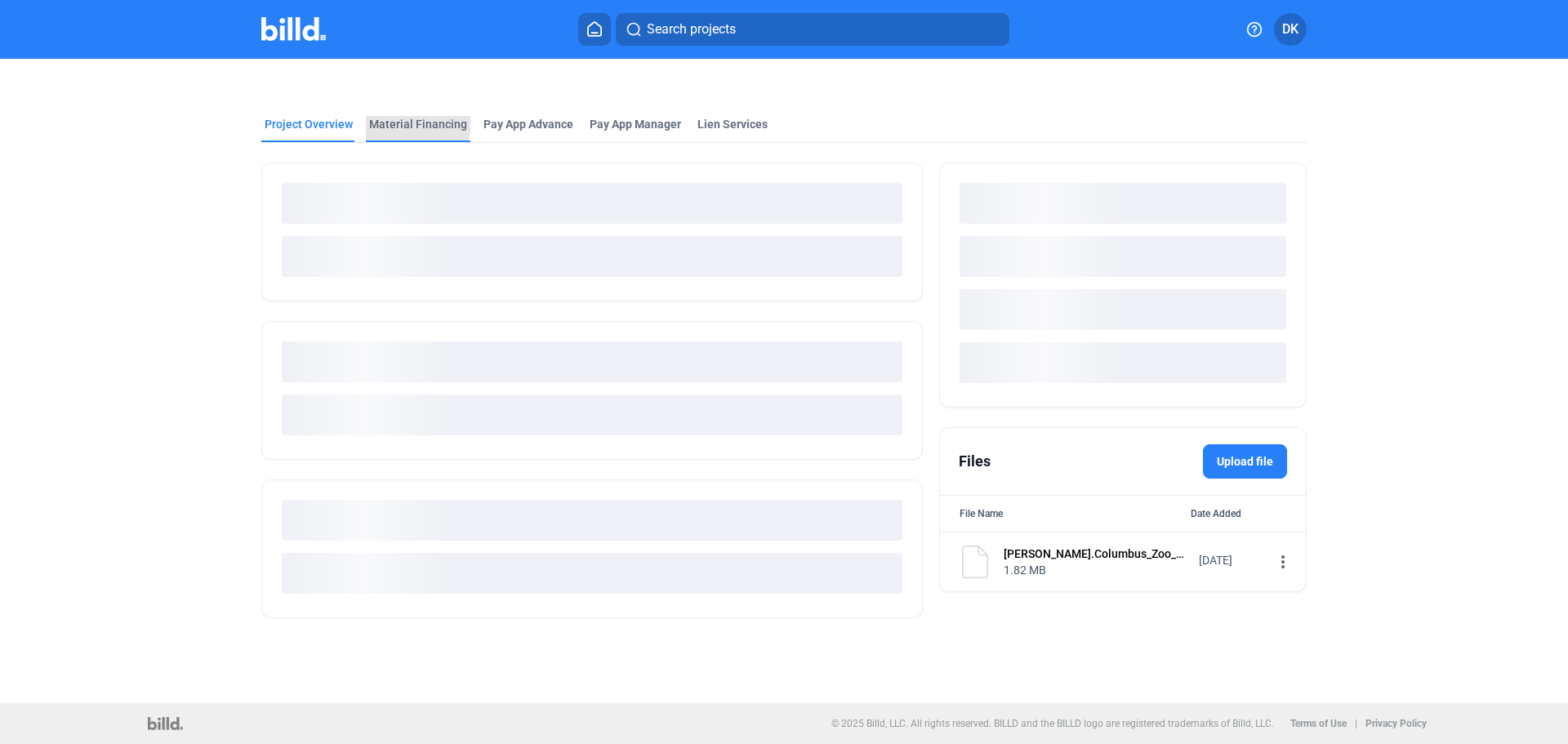
click at [415, 123] on div "Material Financing" at bounding box center [418, 123] width 98 height 17
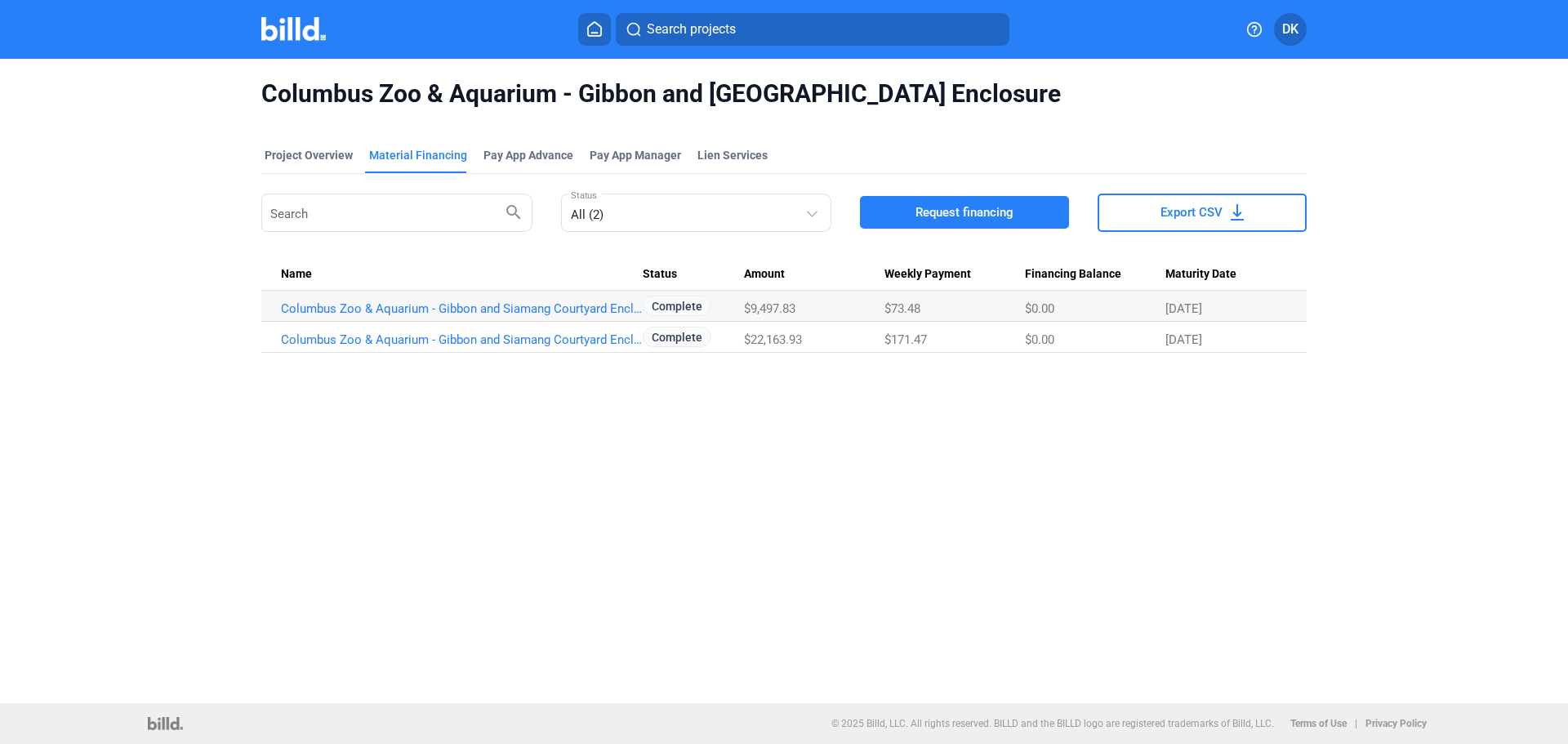
click at [424, 329] on td "Columbus Zoo & Aquarium - Gibbon and Siamang Courtyard Enclosure_MF_1" at bounding box center [452, 337] width 382 height 31
click at [424, 332] on link "Columbus Zoo & Aquarium - Gibbon and Siamang Courtyard Enclosure_MF_1" at bounding box center [462, 339] width 362 height 15
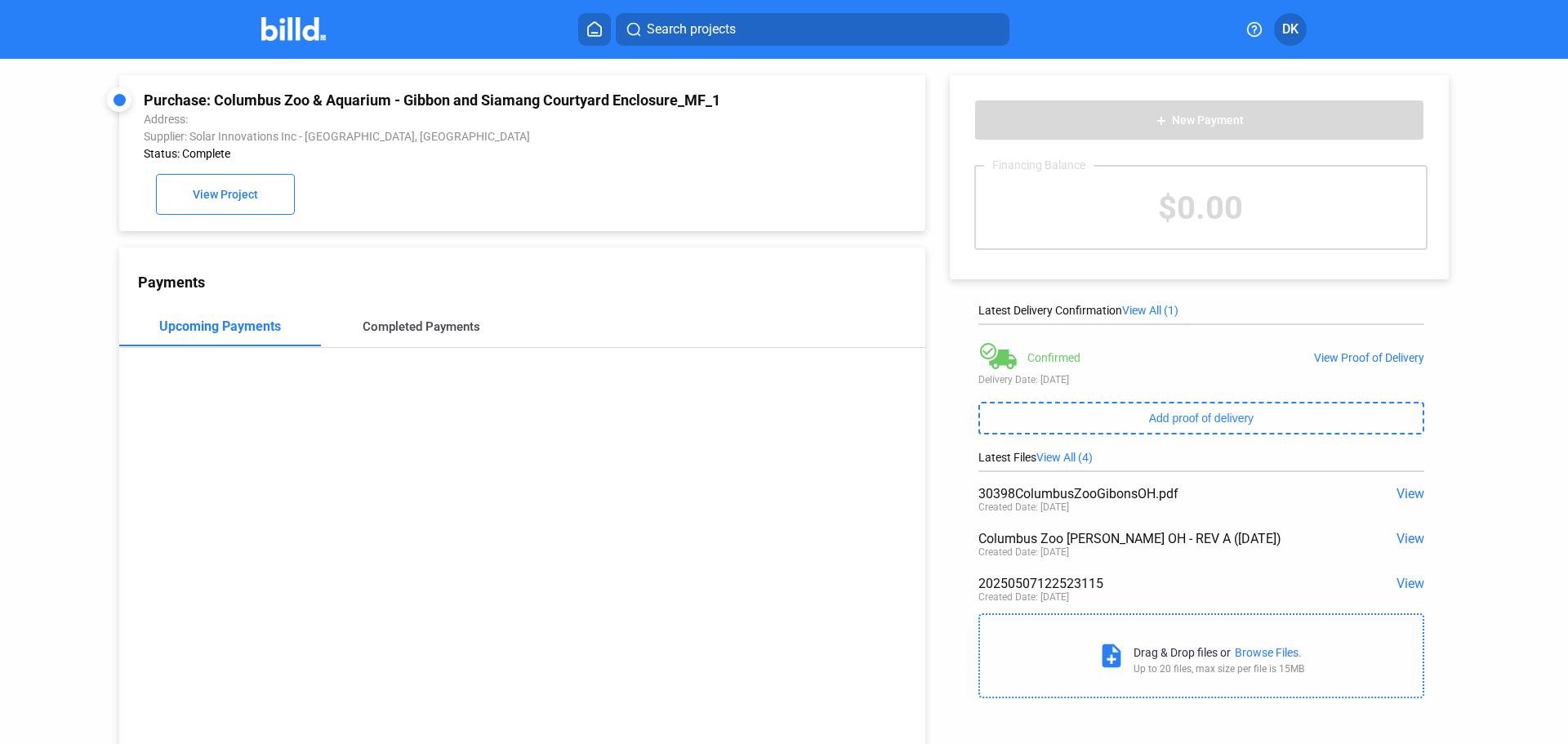
click at [428, 334] on div "Completed Payments" at bounding box center [421, 326] width 117 height 15
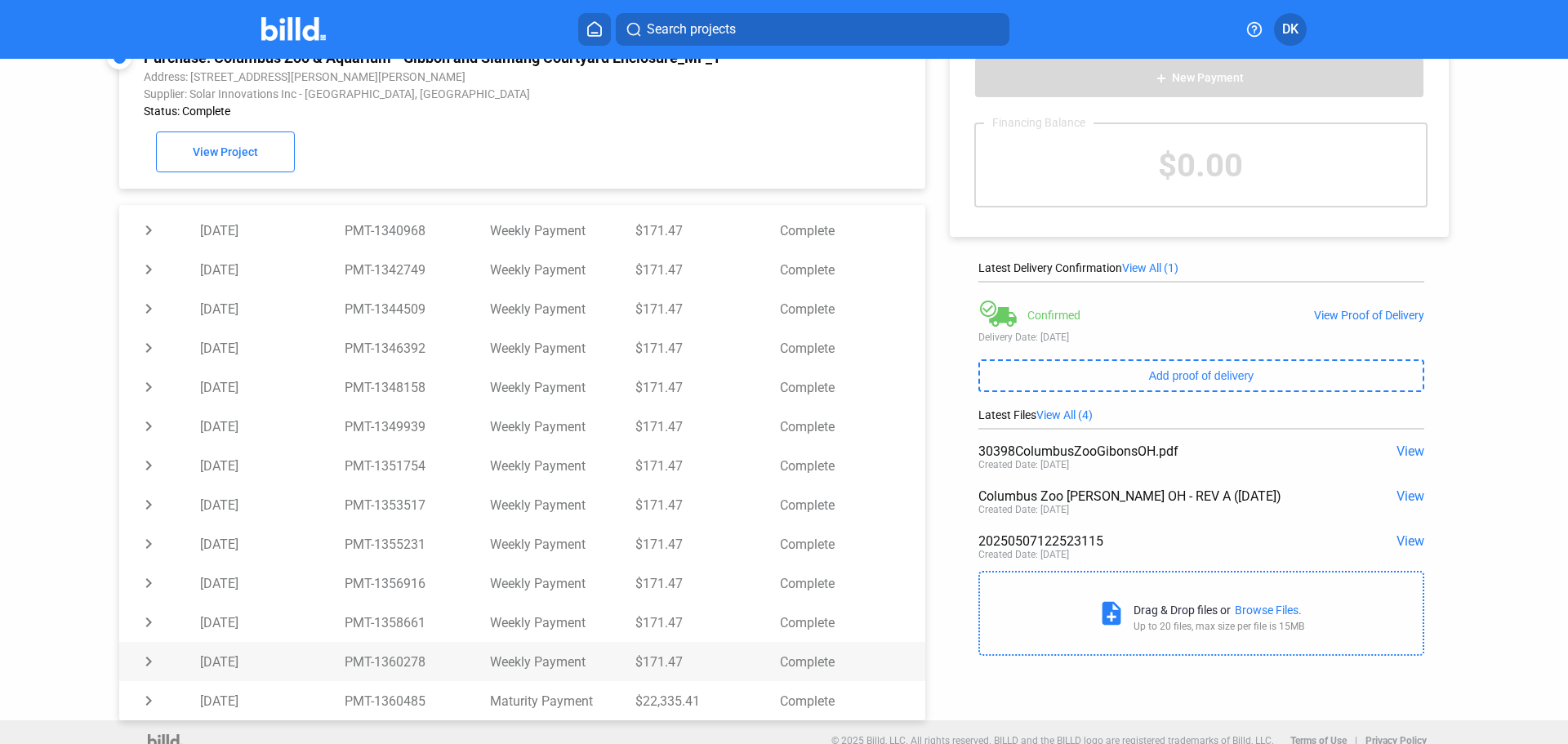
scroll to position [63, 0]
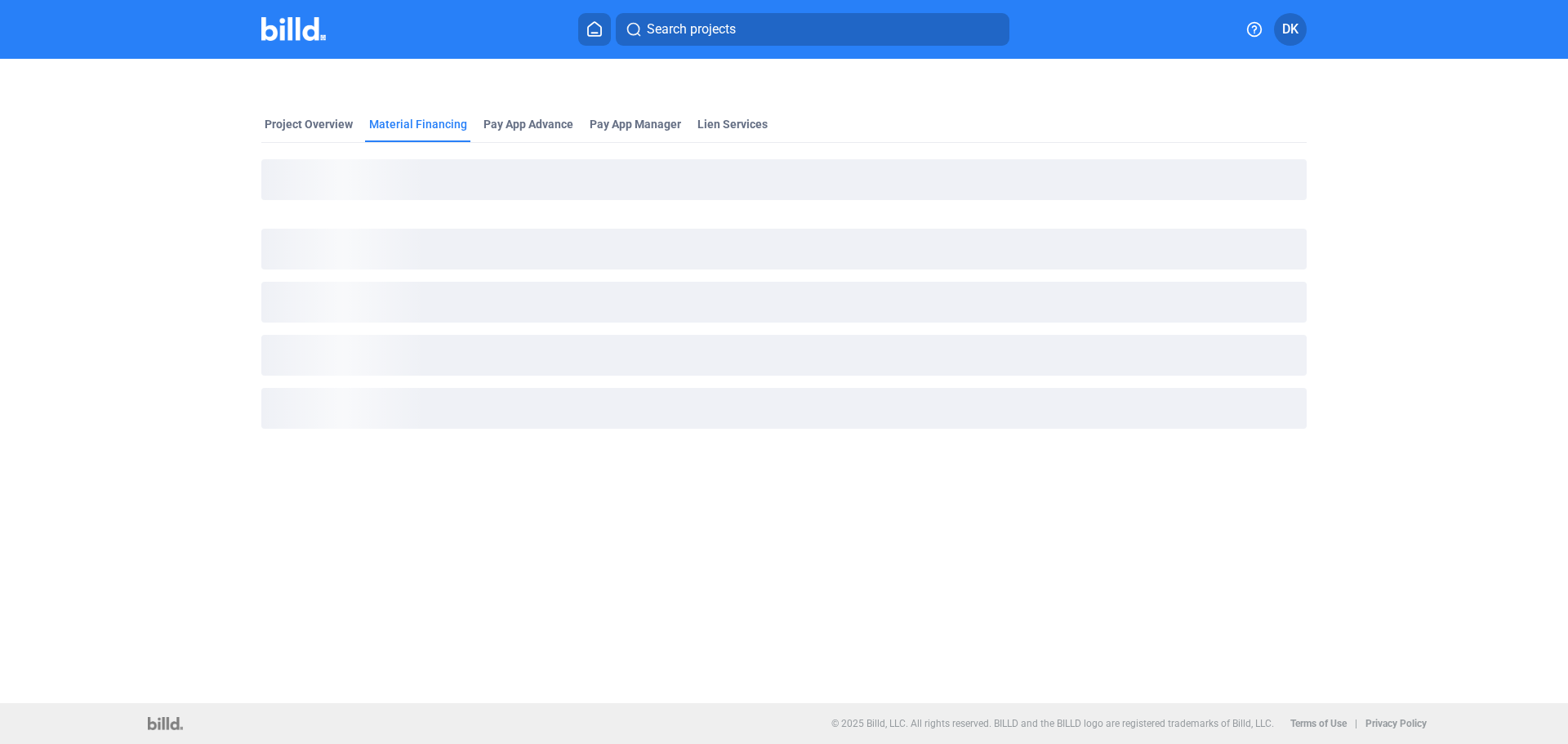
click at [422, 131] on div "Material Financing" at bounding box center [418, 123] width 98 height 17
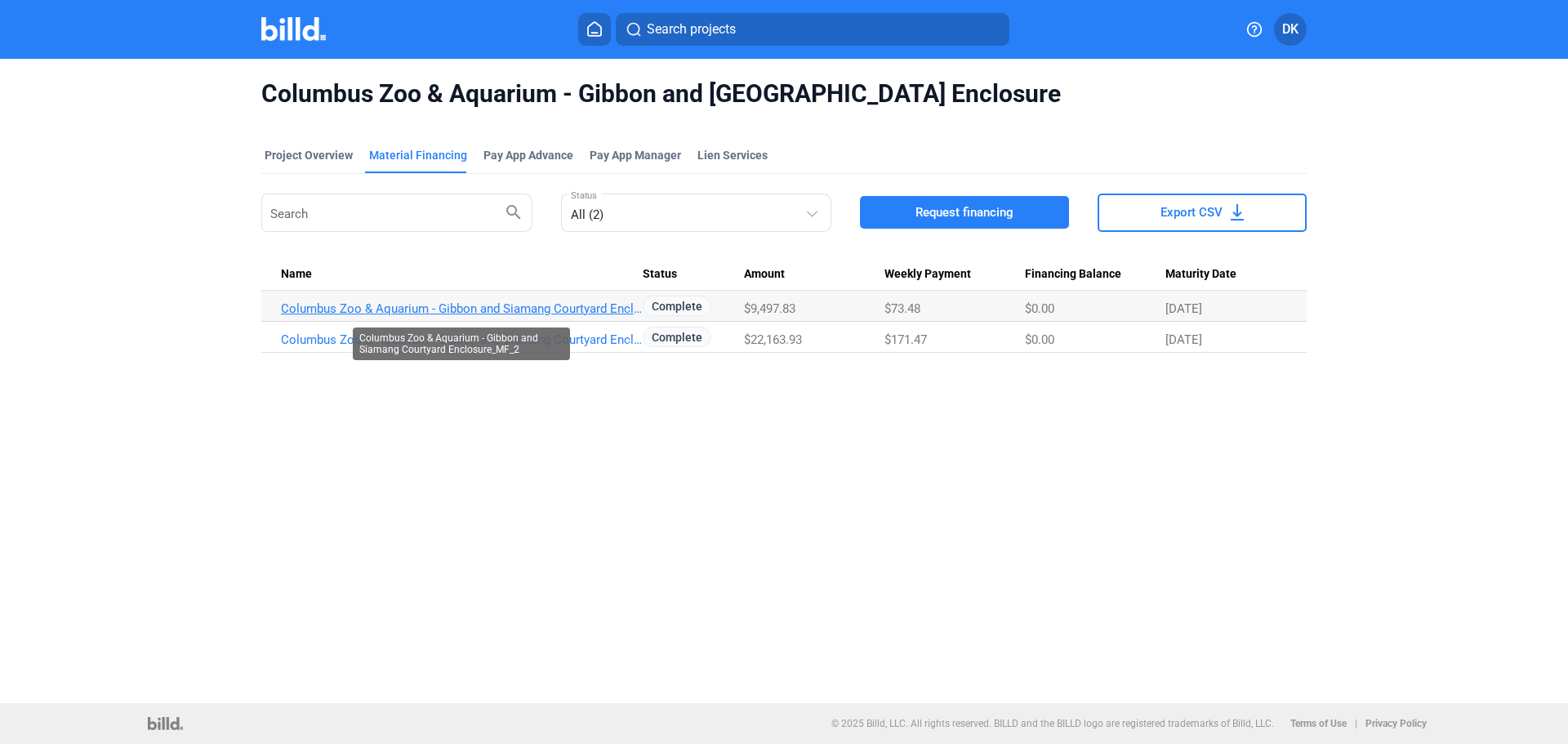
click at [574, 310] on link "Columbus Zoo & Aquarium - Gibbon and Siamang Courtyard Enclosure_MF_2" at bounding box center [462, 309] width 362 height 15
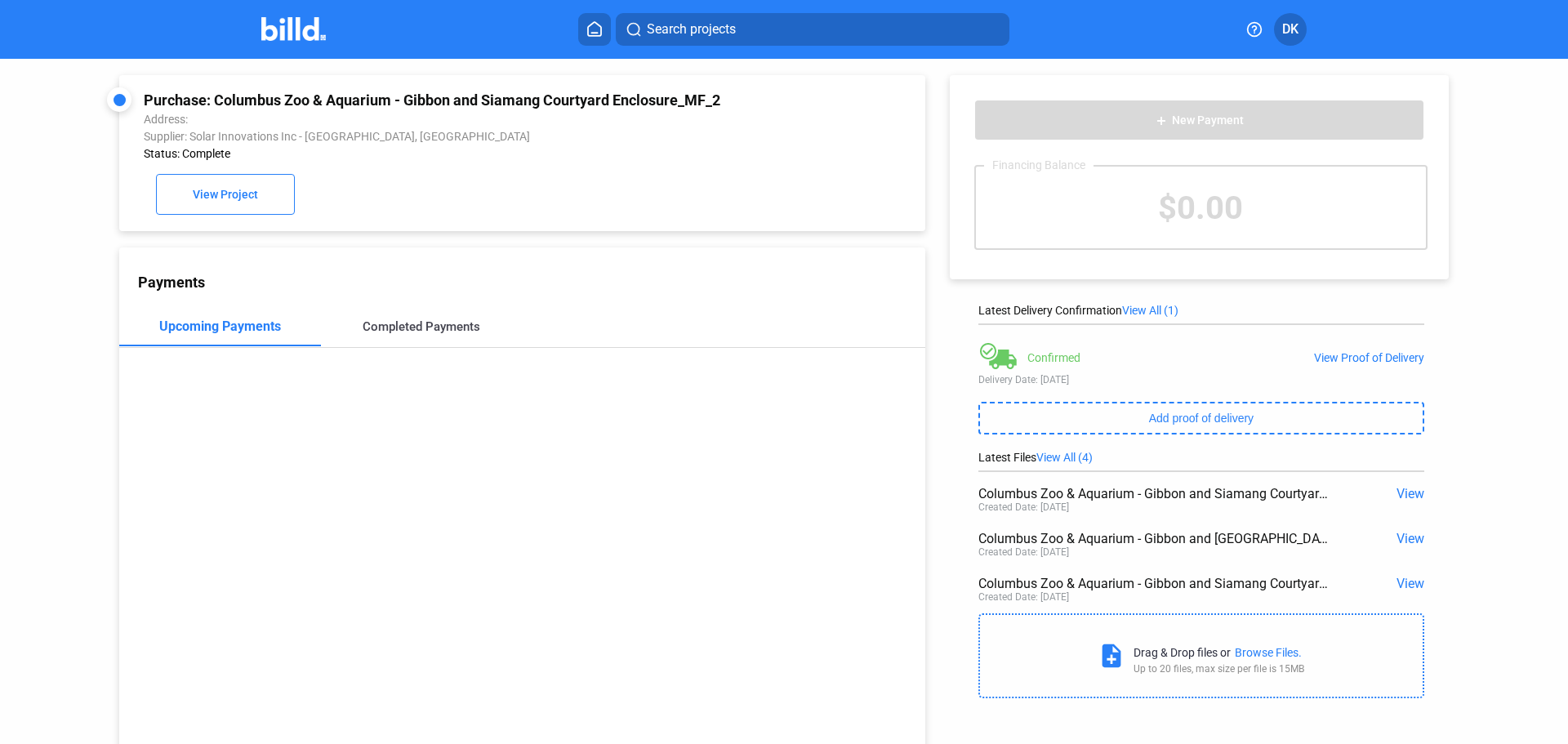
click at [417, 330] on div "Completed Payments" at bounding box center [421, 326] width 117 height 15
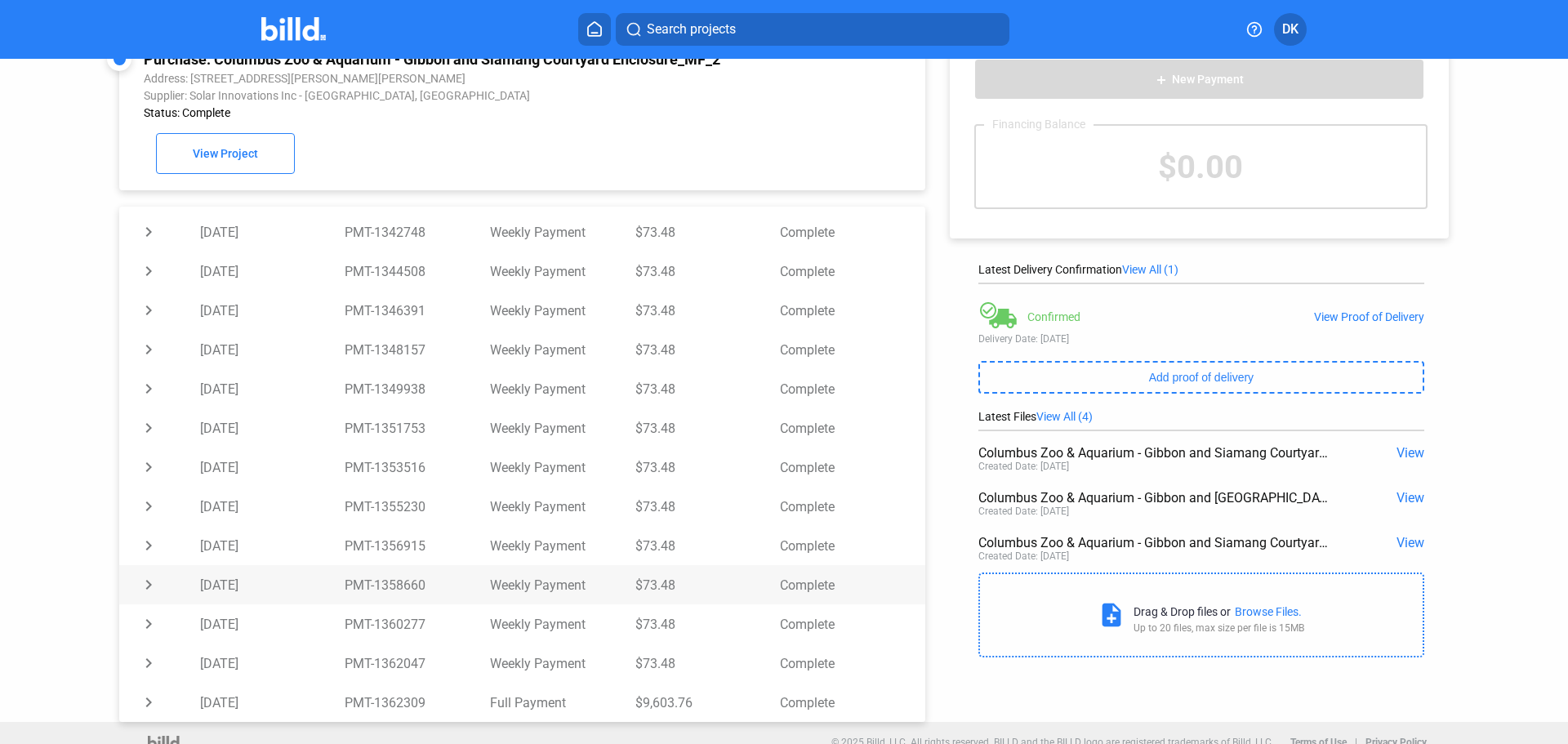
scroll to position [63, 0]
